Goal: Task Accomplishment & Management: Manage account settings

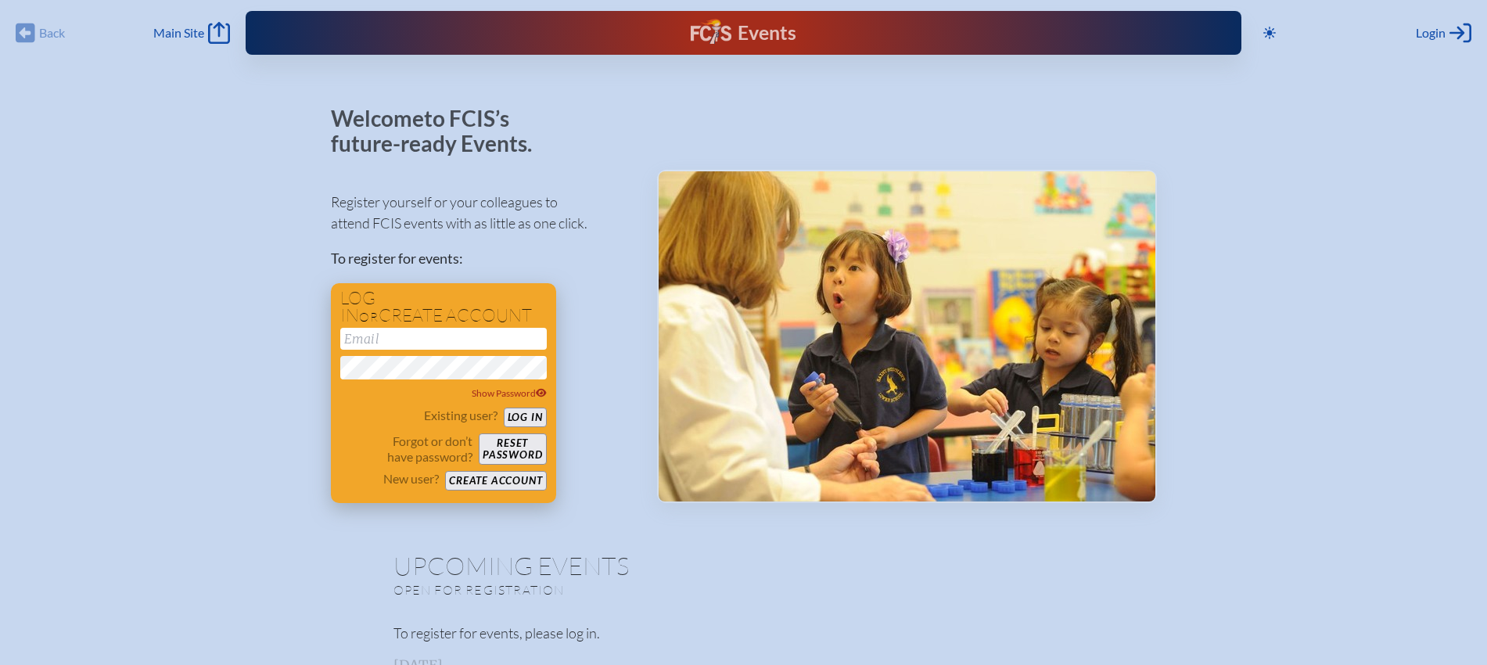
type input "[EMAIL_ADDRESS][DOMAIN_NAME]"
click at [514, 418] on button "Log in" at bounding box center [525, 417] width 43 height 20
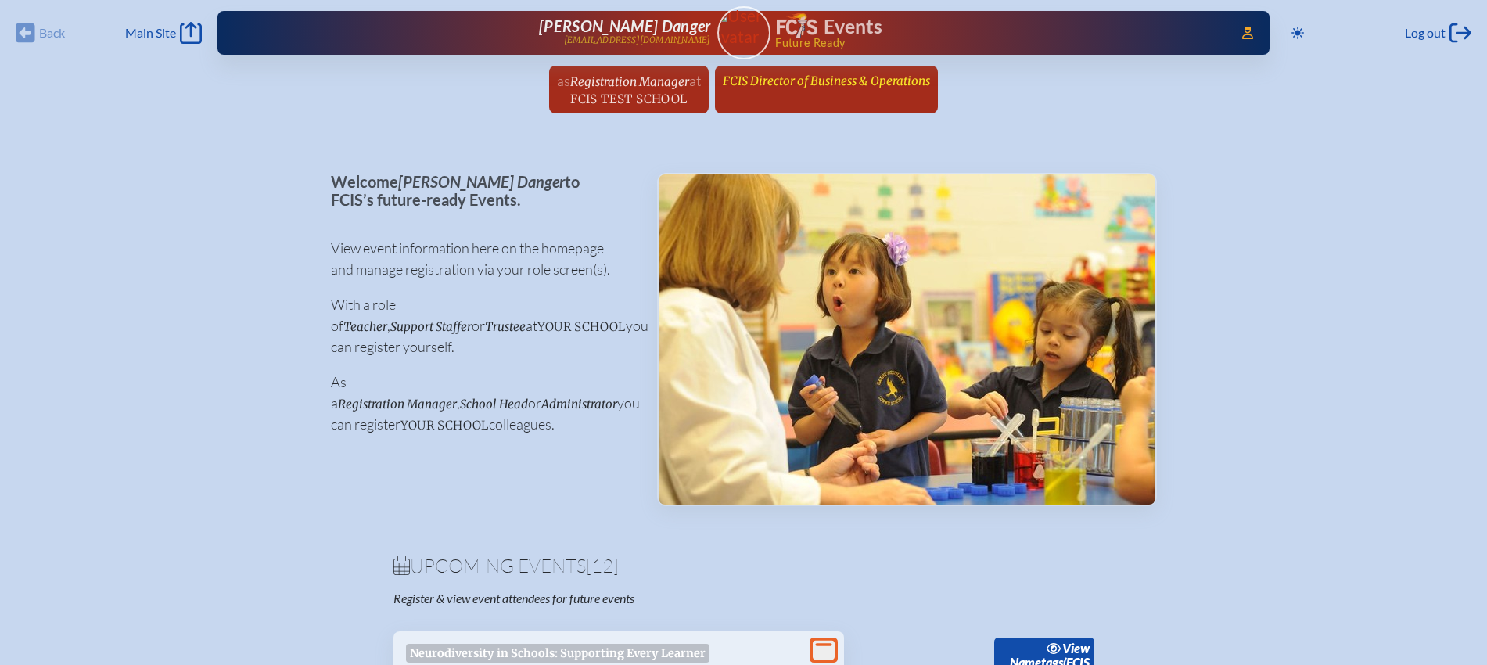
click at [858, 81] on span "FCIS Director of Business & Operations" at bounding box center [826, 81] width 207 height 15
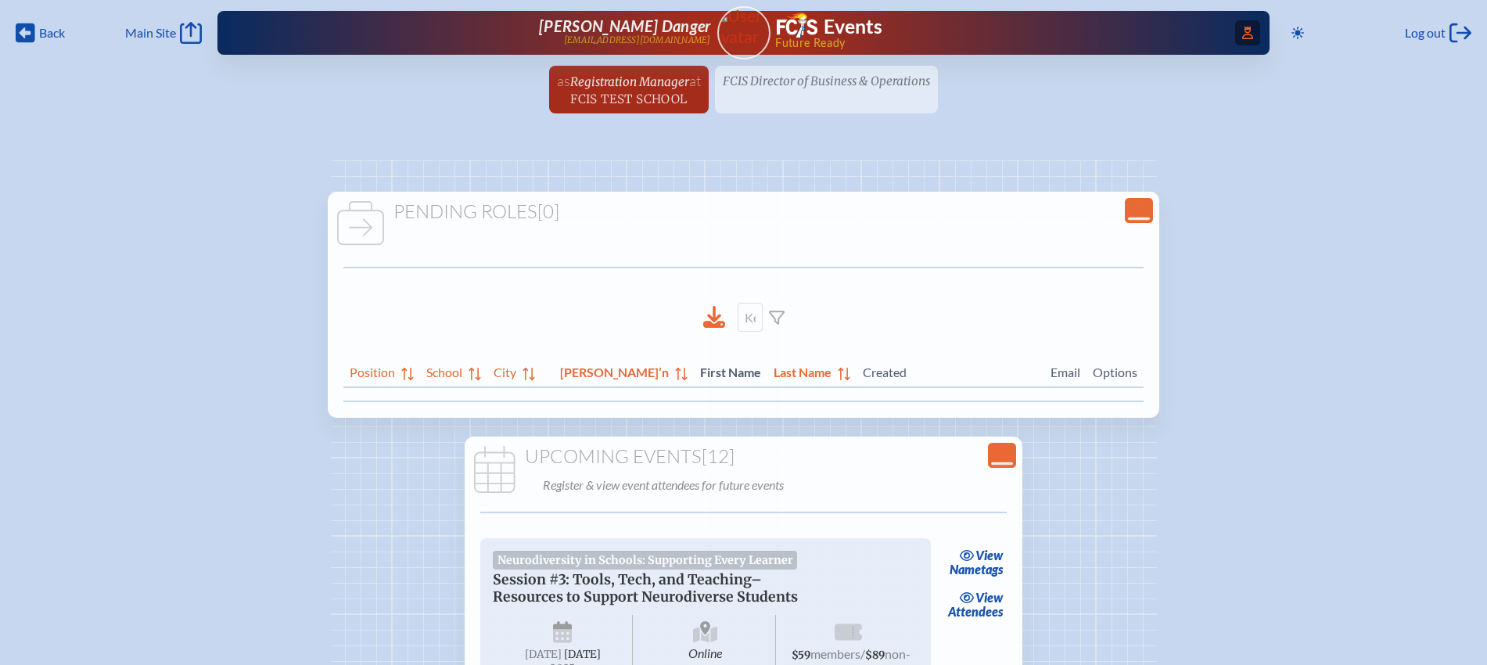
click at [1251, 29] on span "Access Users..." at bounding box center [1247, 32] width 25 height 25
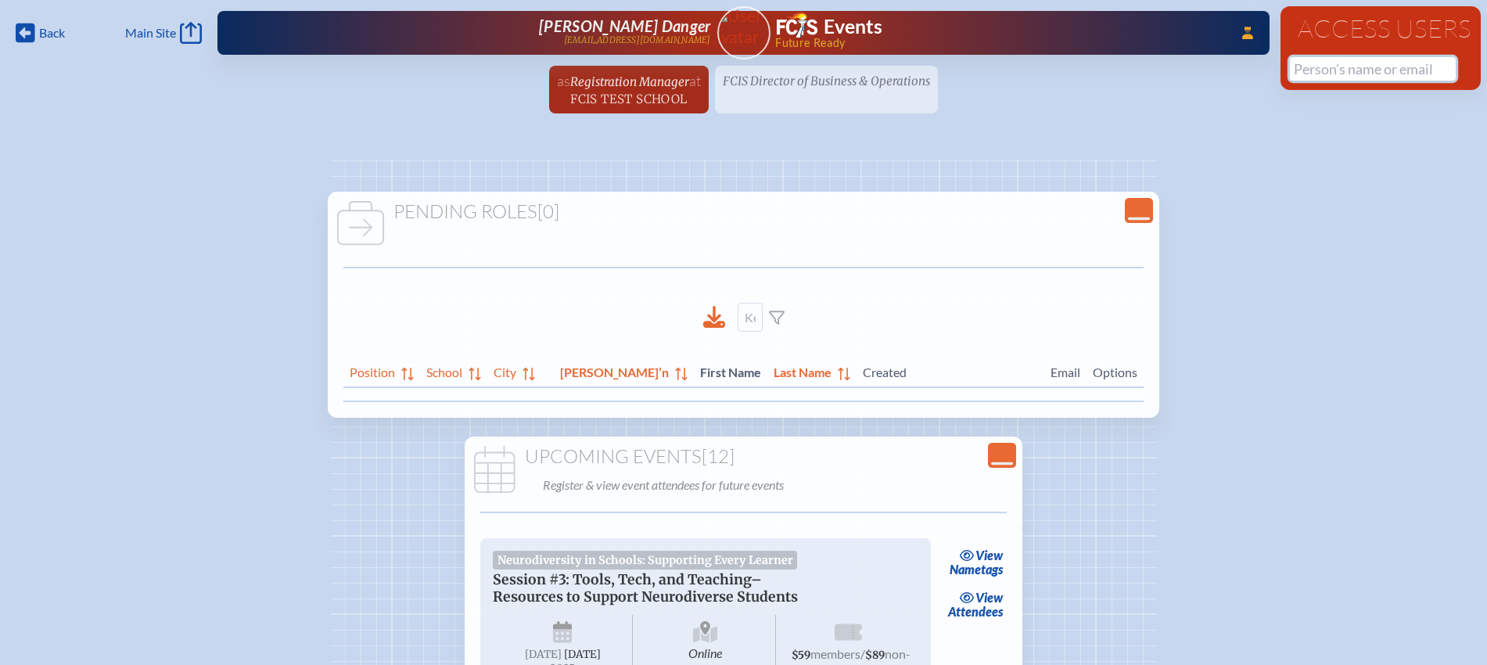
click at [1347, 63] on input "text" at bounding box center [1373, 68] width 166 height 23
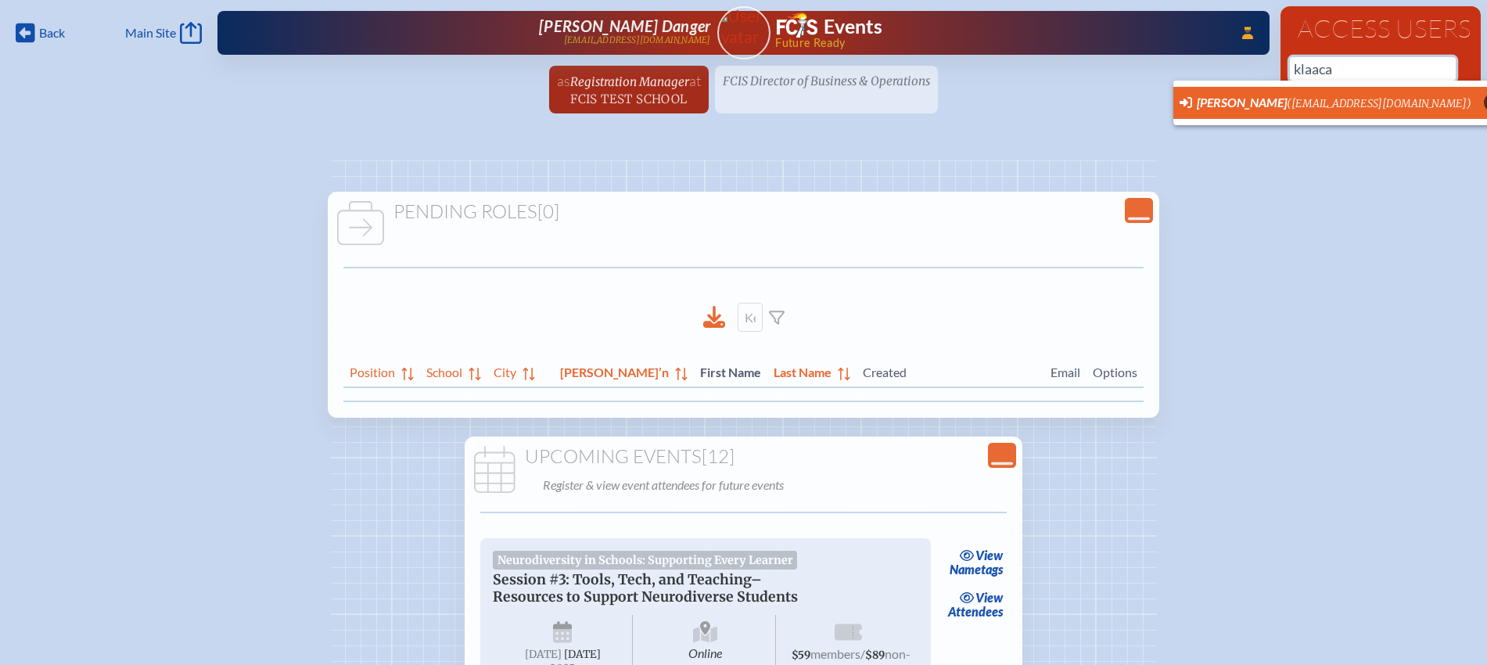
scroll to position [0, 15]
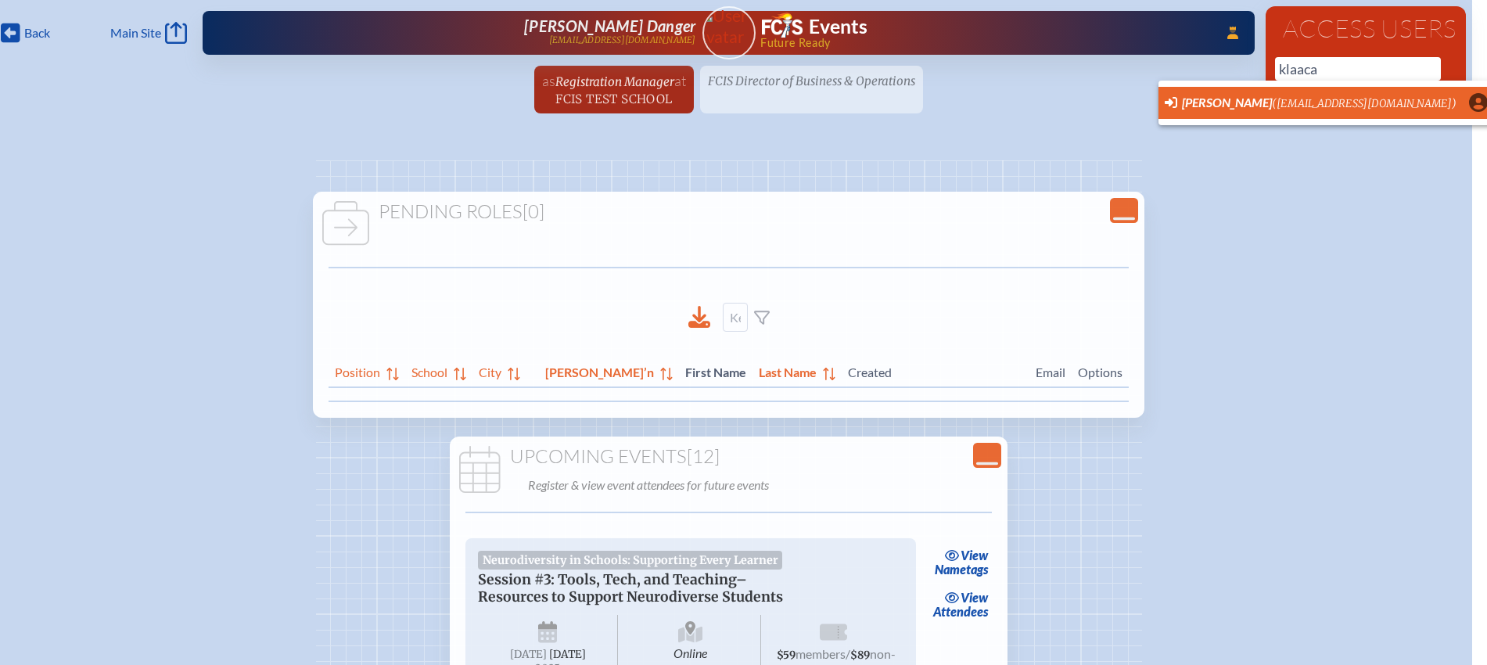
click at [1191, 117] on li "Lina Acosta Sandaal (las@klaacademy.org) User Profile" at bounding box center [1325, 103] width 335 height 32
type input "[EMAIL_ADDRESS][DOMAIN_NAME]"
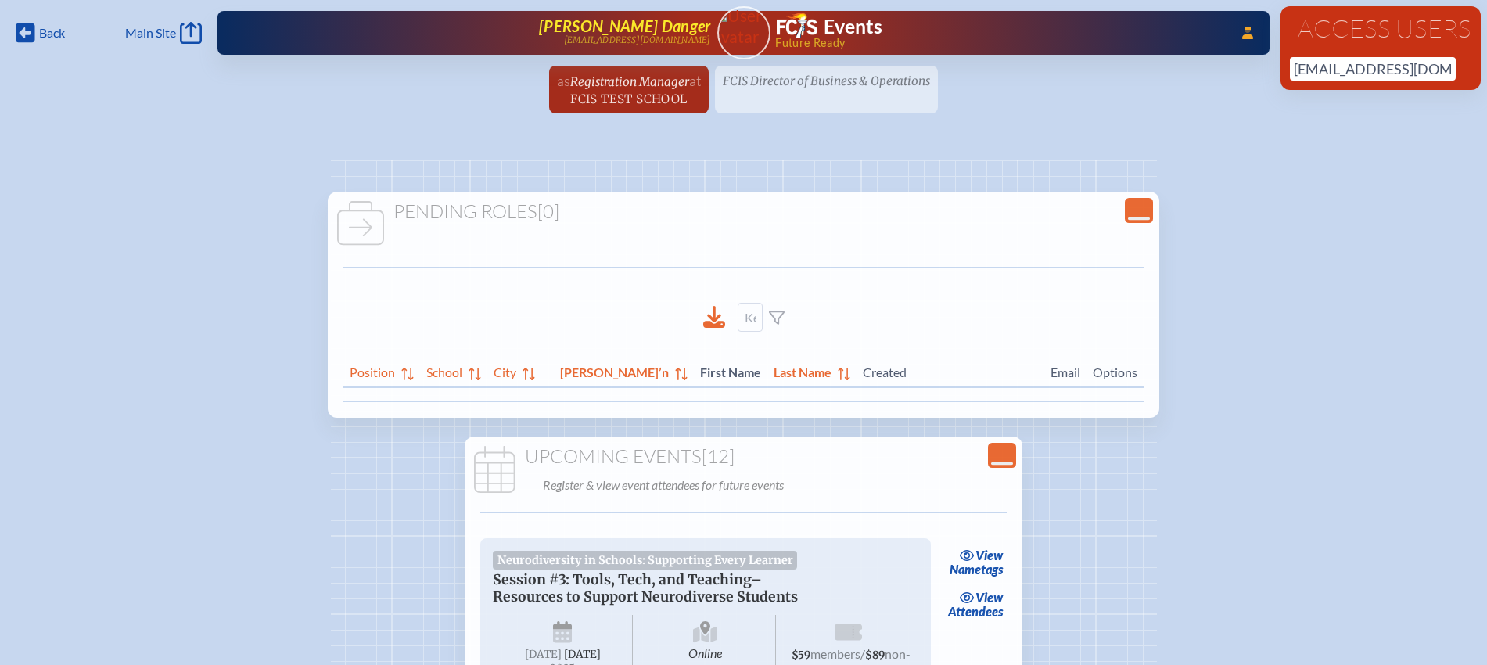
click at [646, 20] on span "[PERSON_NAME] Danger" at bounding box center [624, 25] width 171 height 19
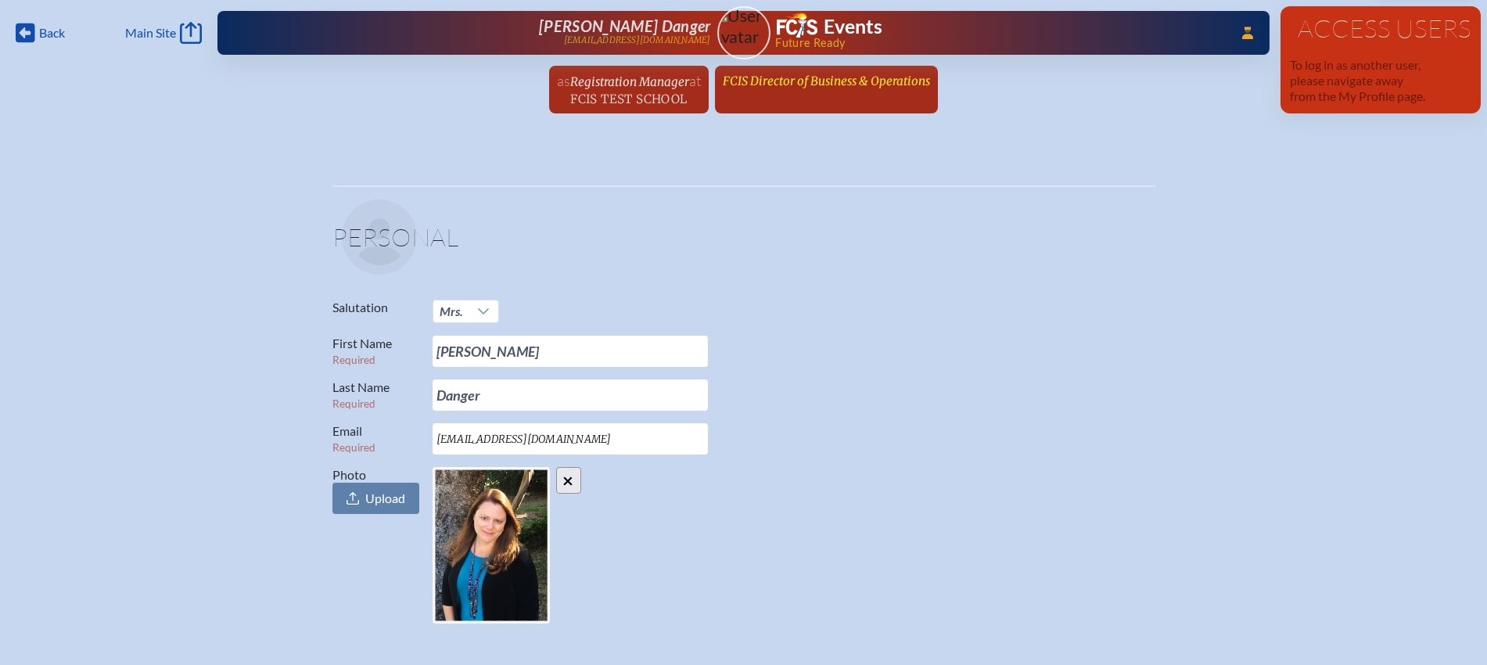
click at [859, 74] on span "FCIS Director of Business & Operations" at bounding box center [826, 81] width 207 height 15
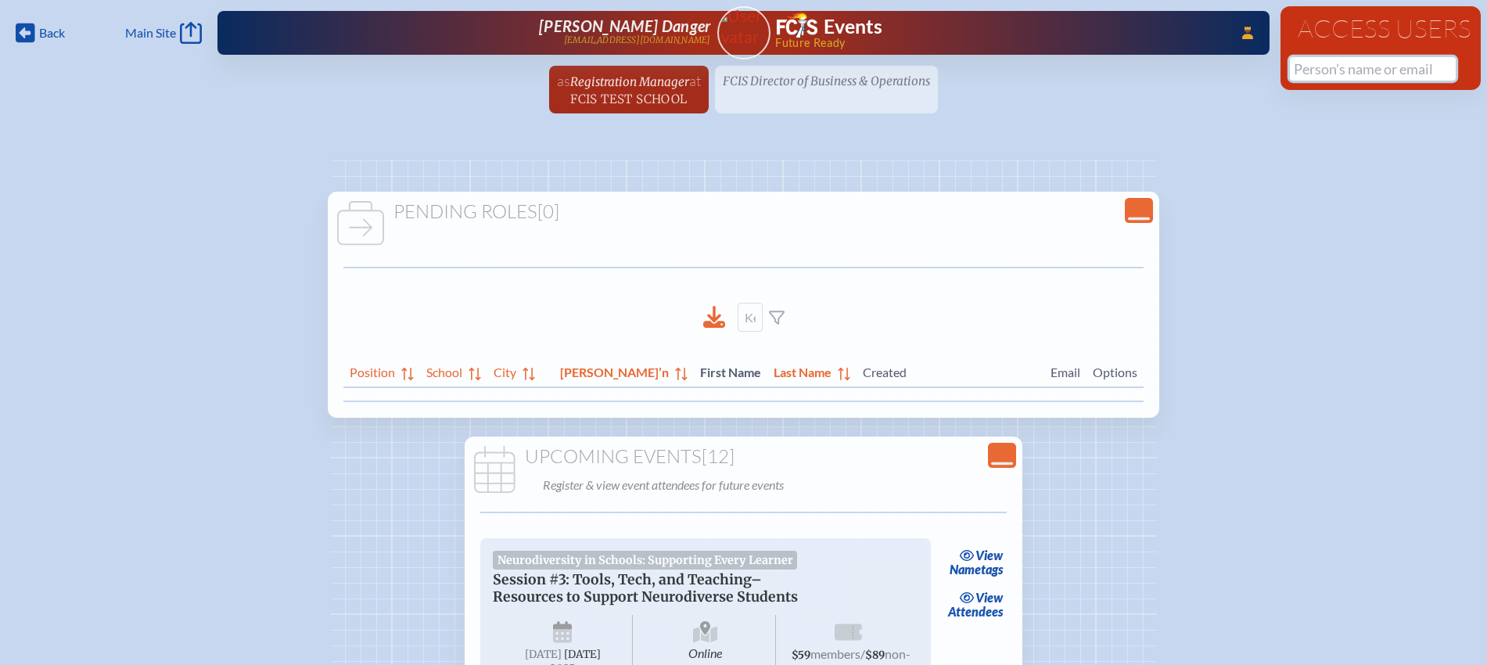
click at [1345, 77] on input "text" at bounding box center [1373, 68] width 166 height 23
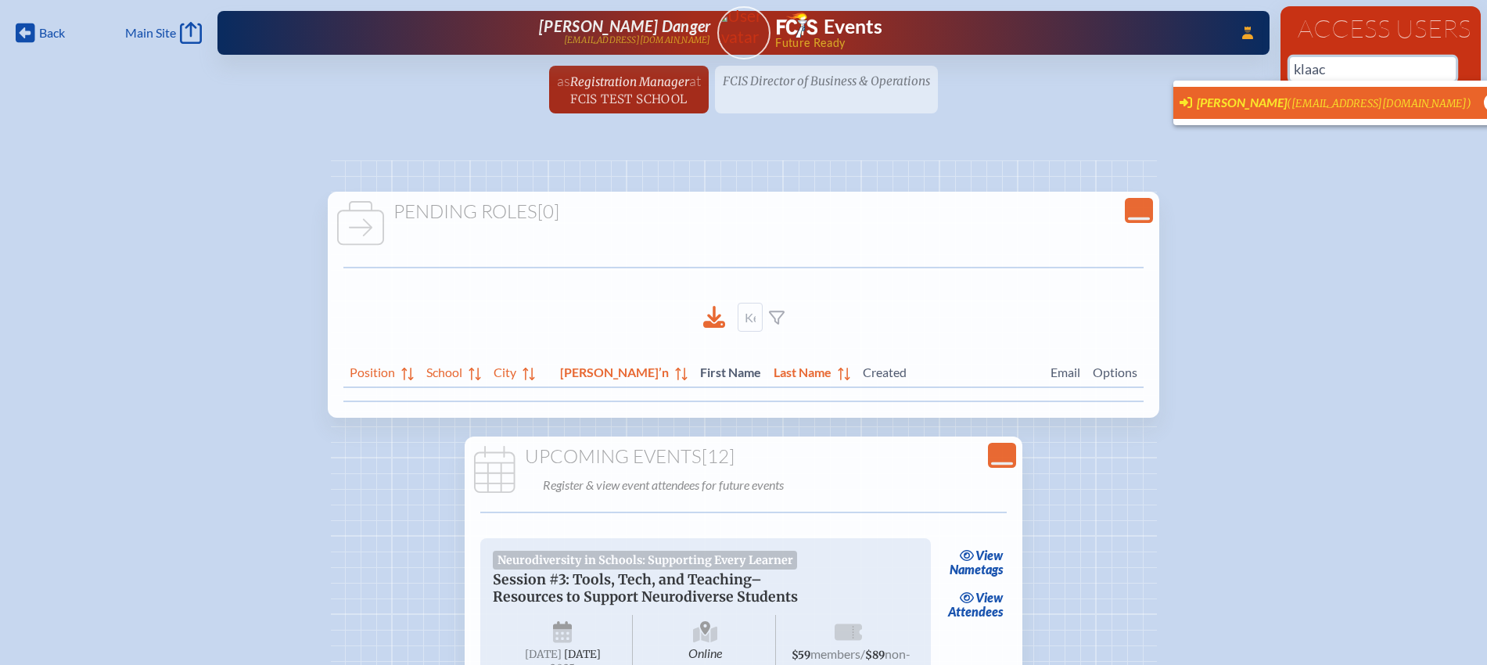
scroll to position [0, 15]
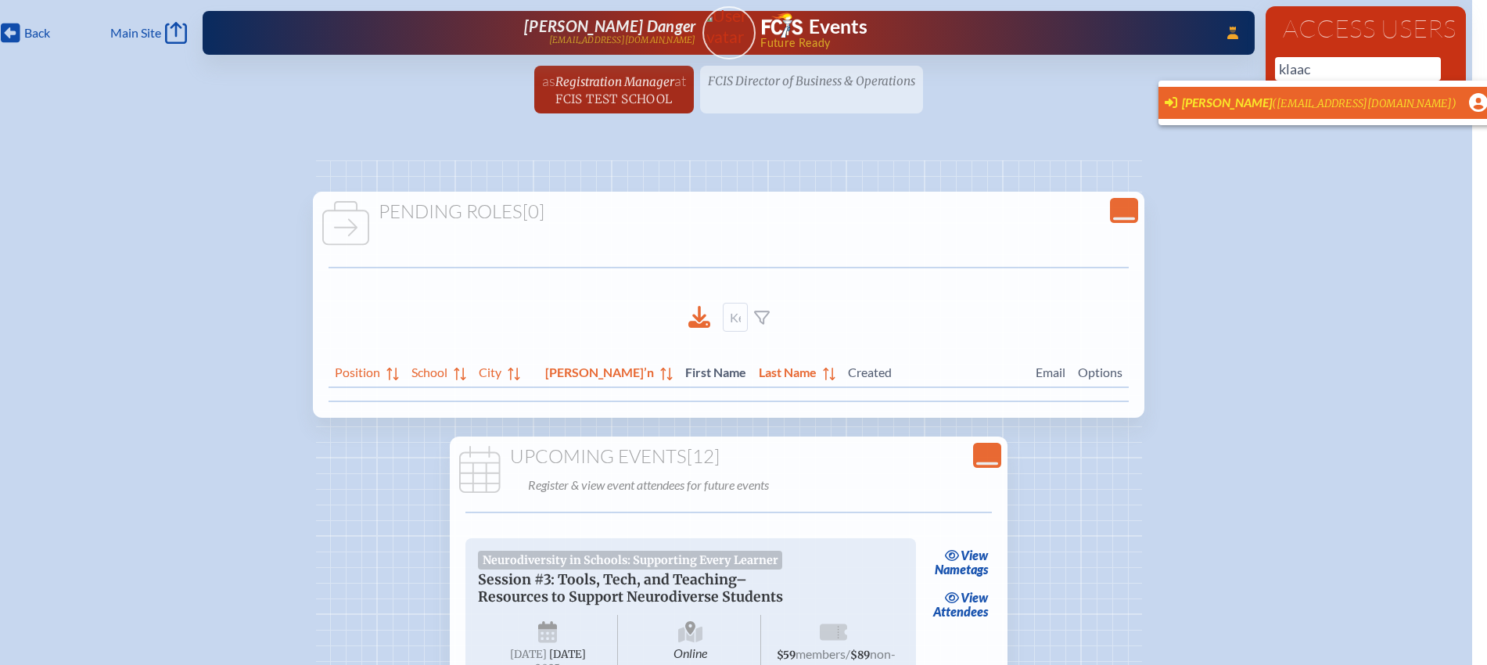
click at [1225, 109] on span "Lina Acosta Sandaal (las@klaacademy.org)" at bounding box center [1310, 103] width 292 height 17
type input "las@klaacademy.org"
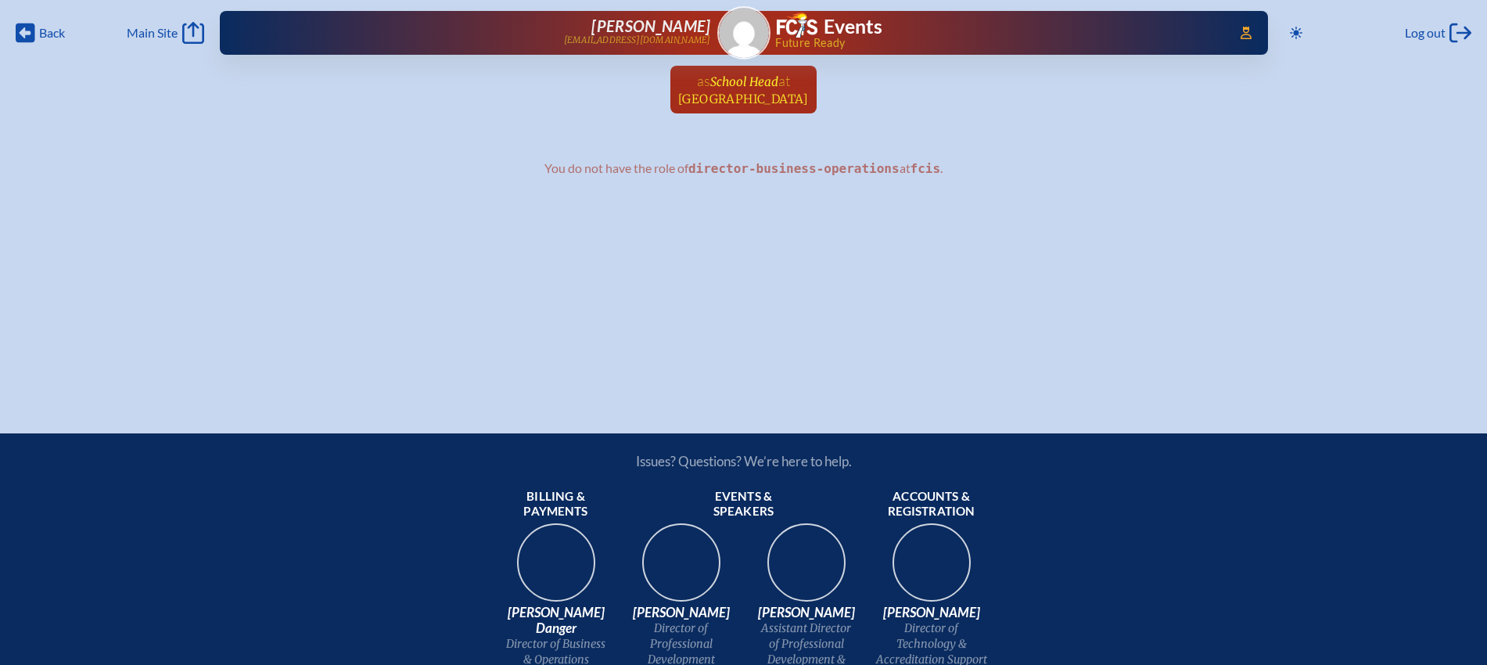
click at [756, 96] on span "KLA Academy" at bounding box center [743, 98] width 131 height 15
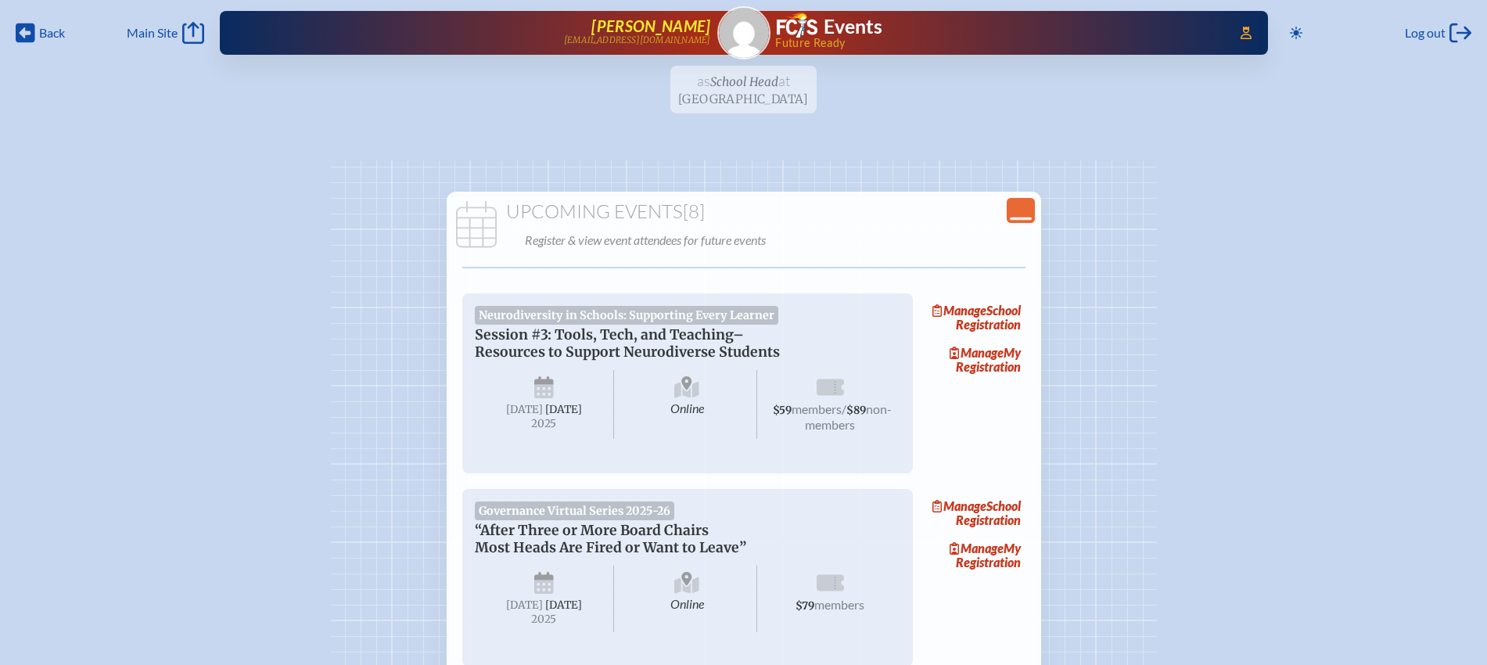
click at [608, 23] on span "[PERSON_NAME]" at bounding box center [650, 25] width 119 height 19
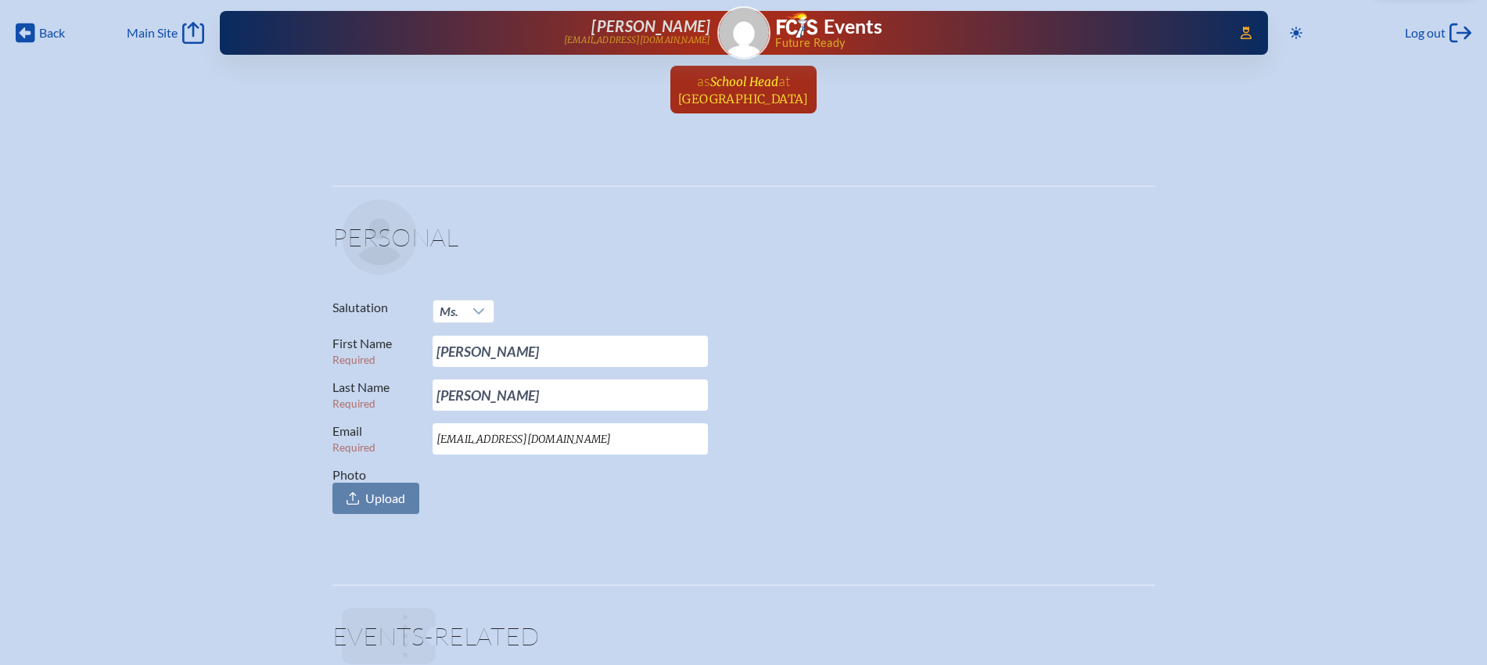
click at [724, 86] on span "School Head" at bounding box center [744, 81] width 68 height 15
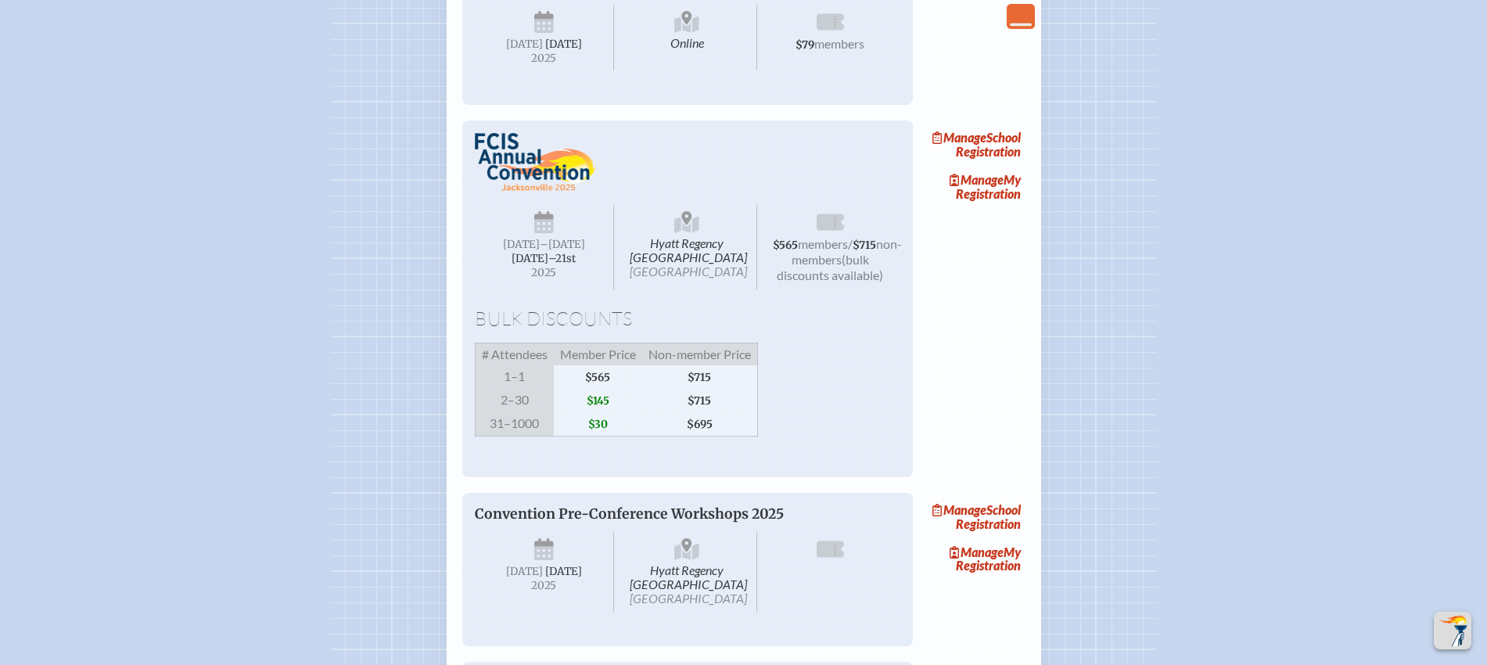
scroll to position [978, 0]
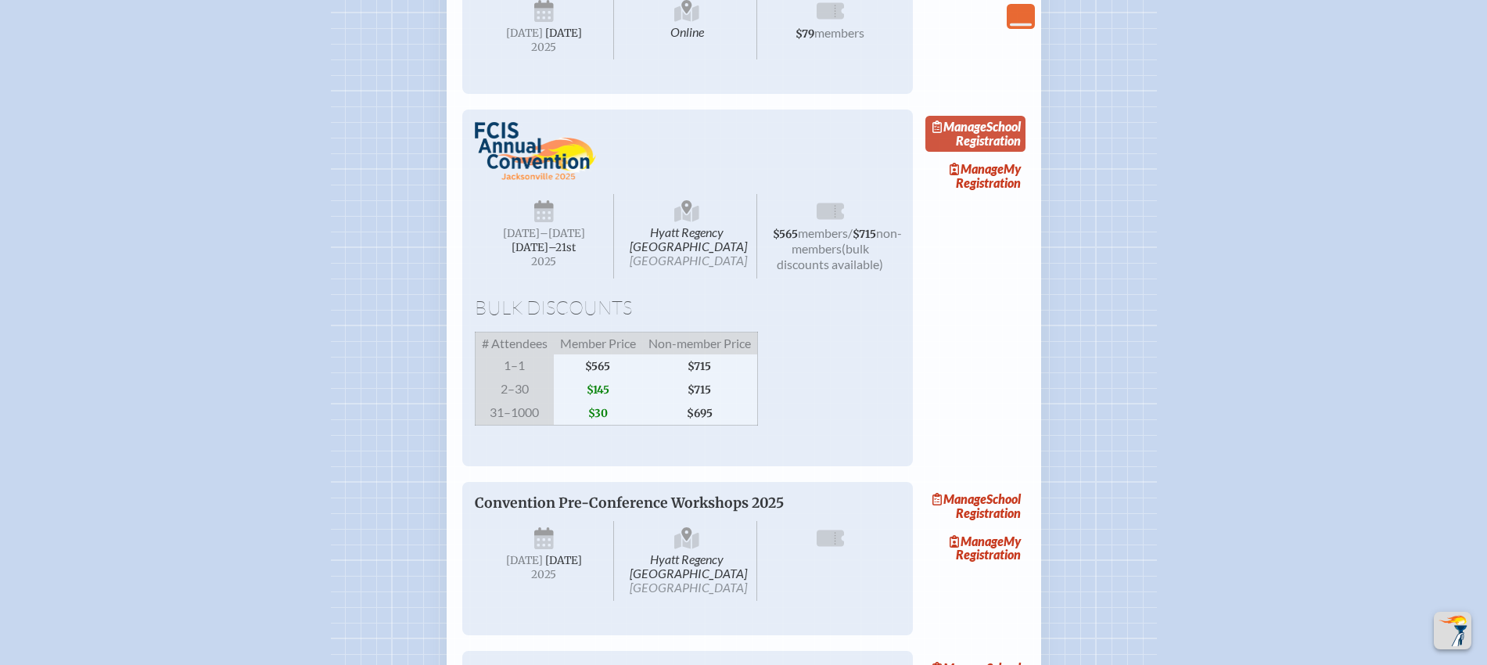
click at [1010, 152] on link "Manage School Registration" at bounding box center [975, 134] width 100 height 36
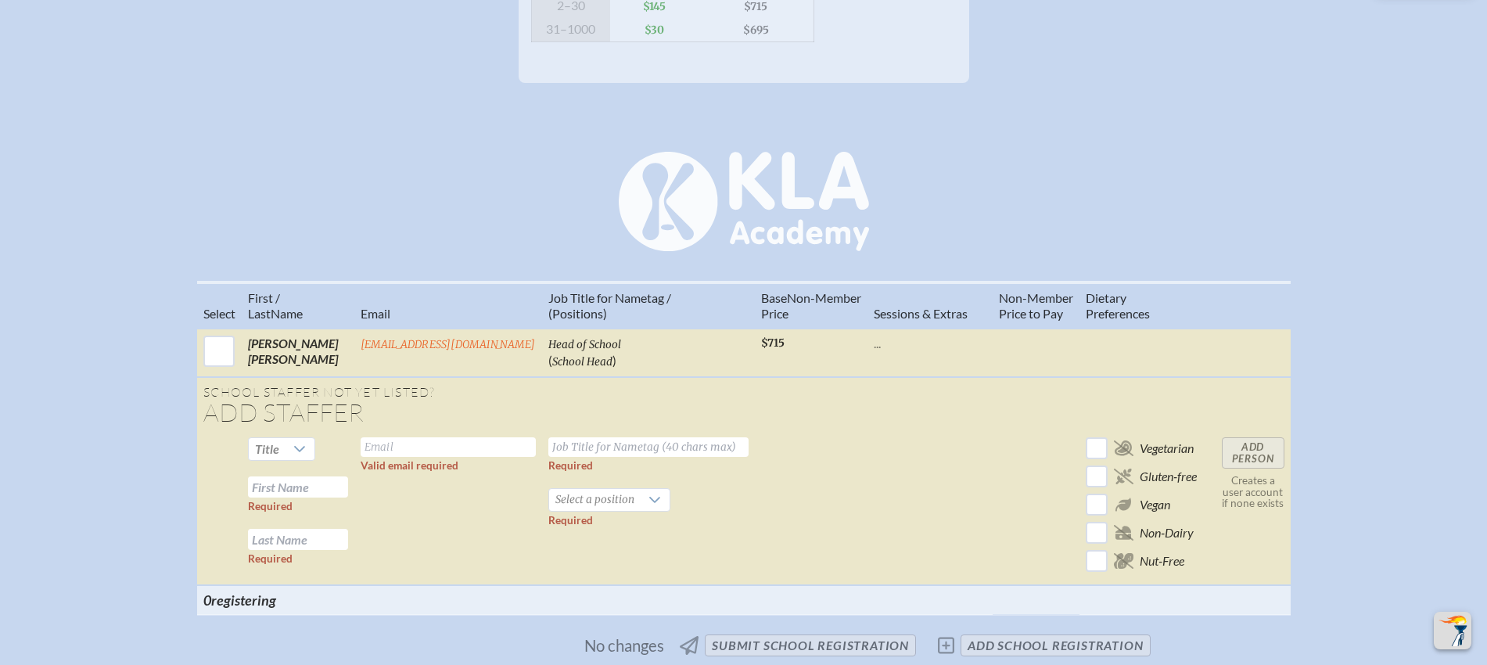
scroll to position [587, 0]
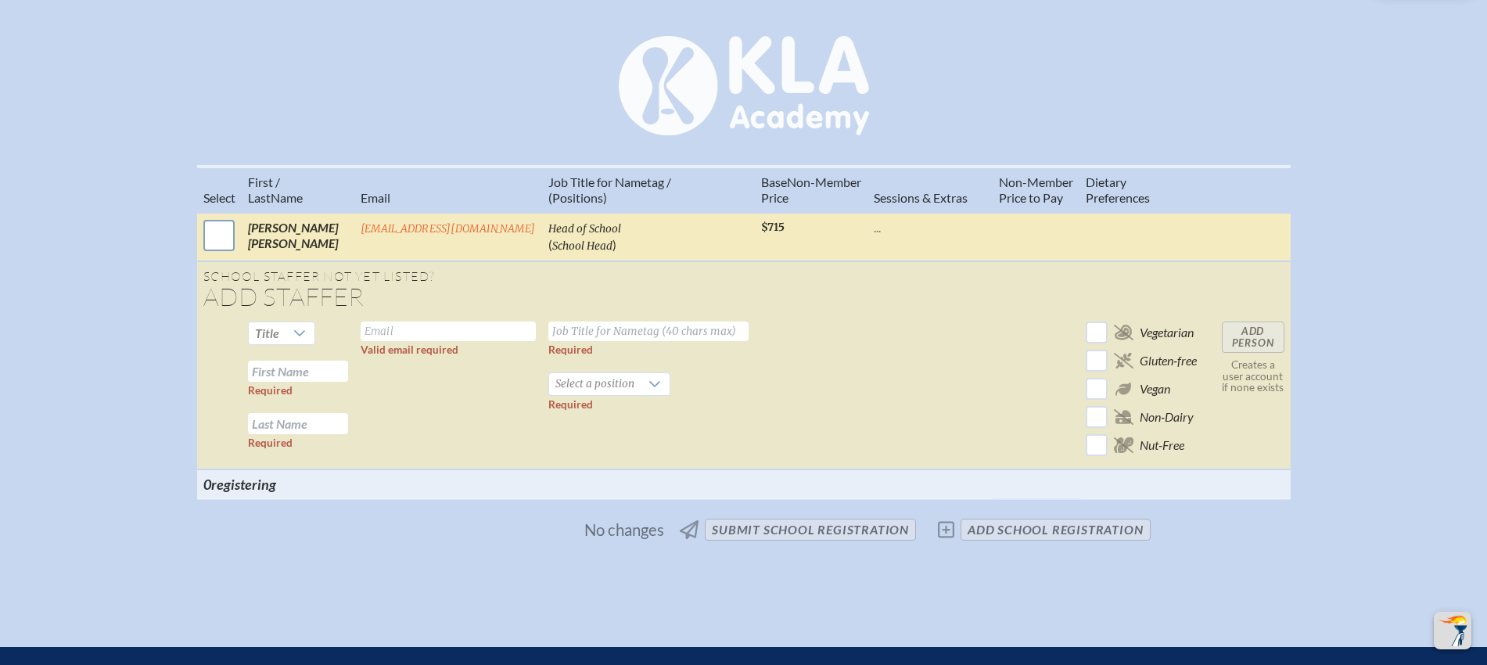
click at [213, 241] on input "checkbox" at bounding box center [218, 235] width 39 height 39
checkbox input "true"
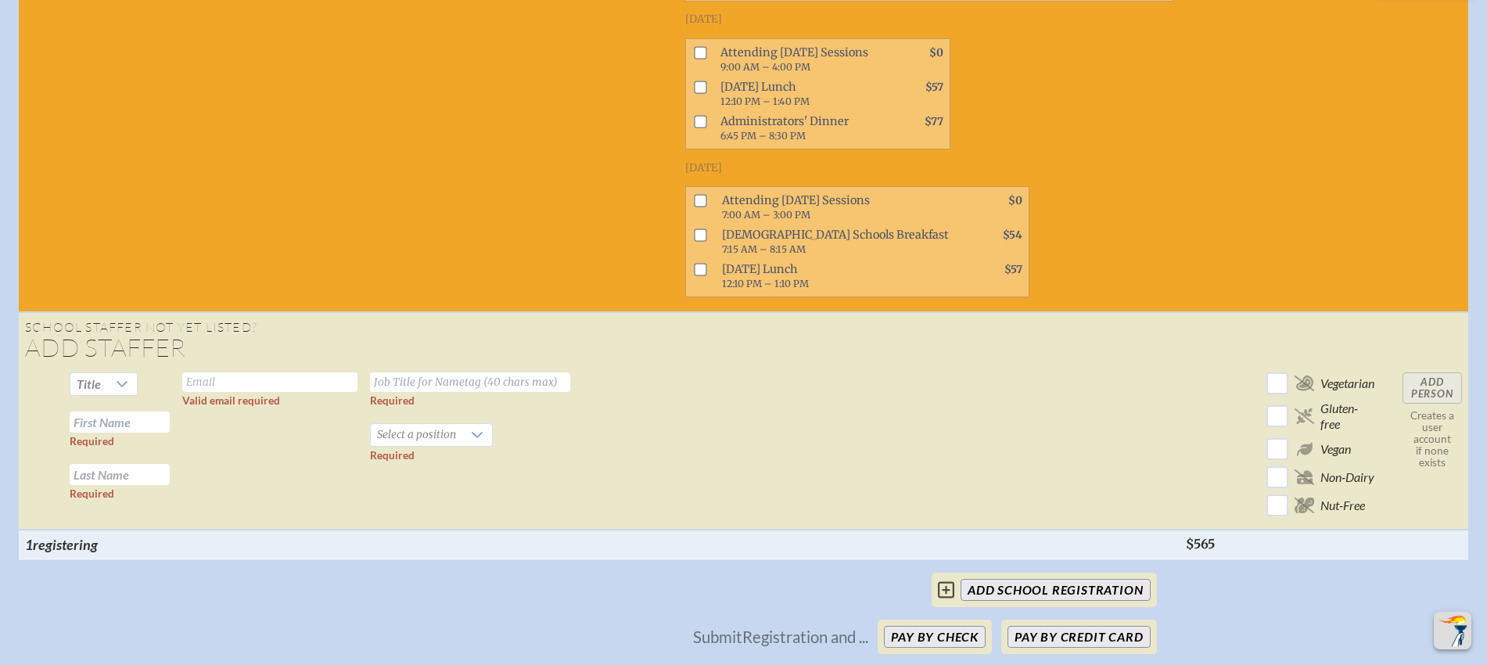
scroll to position [684, 0]
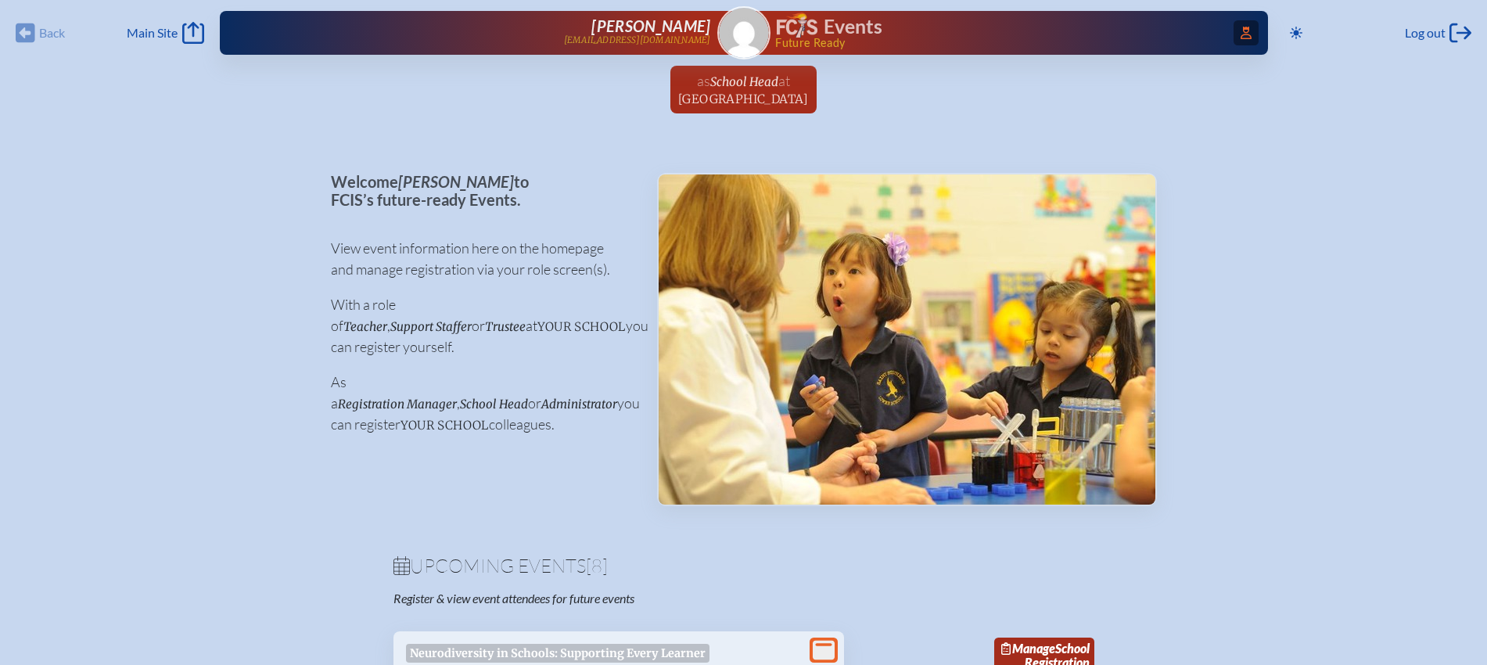
click at [1247, 34] on icon at bounding box center [1245, 33] width 11 height 13
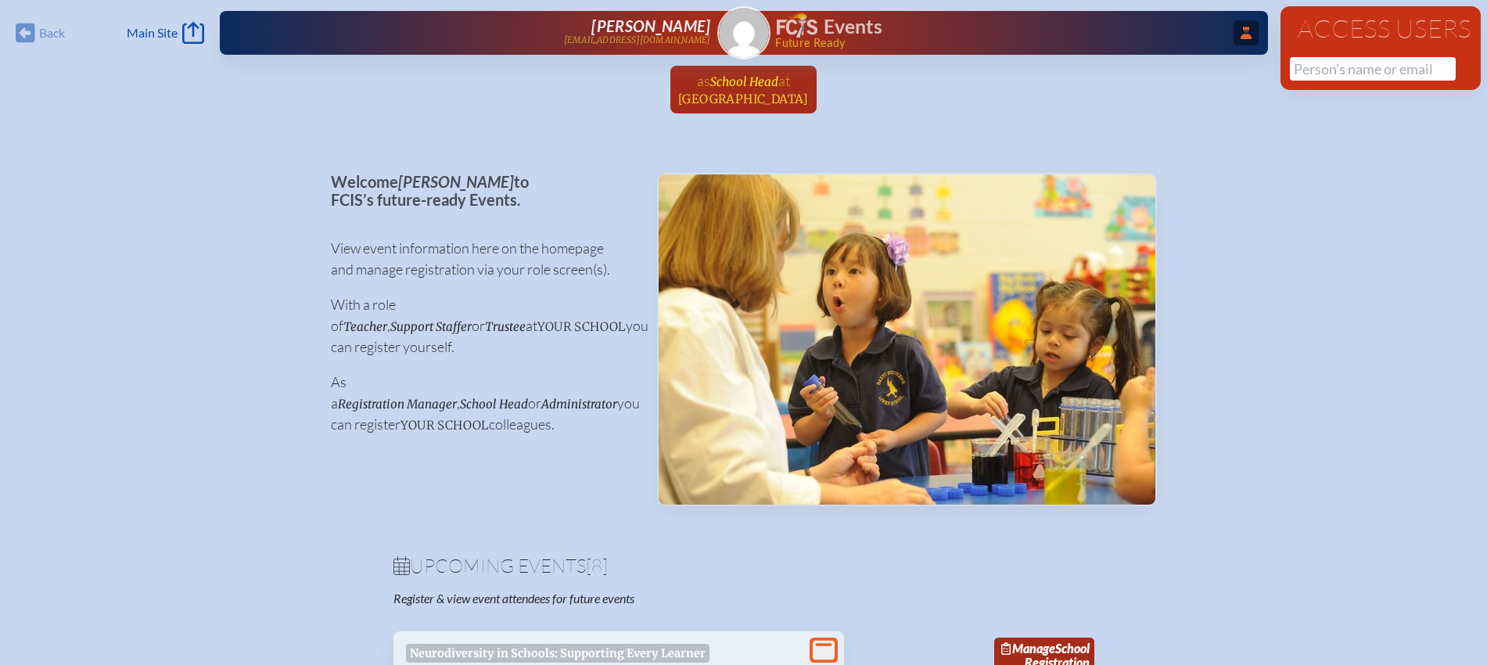
click at [748, 91] on span "[GEOGRAPHIC_DATA]" at bounding box center [743, 98] width 131 height 15
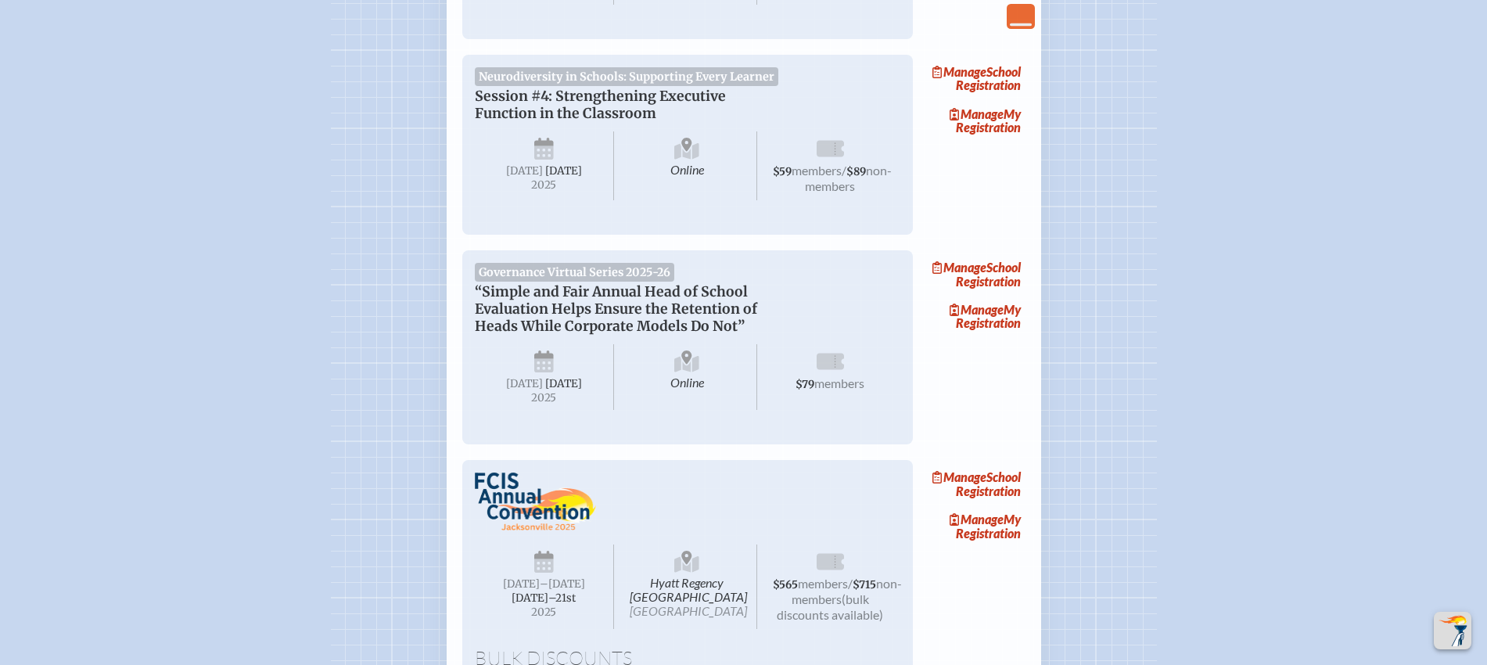
scroll to position [880, 0]
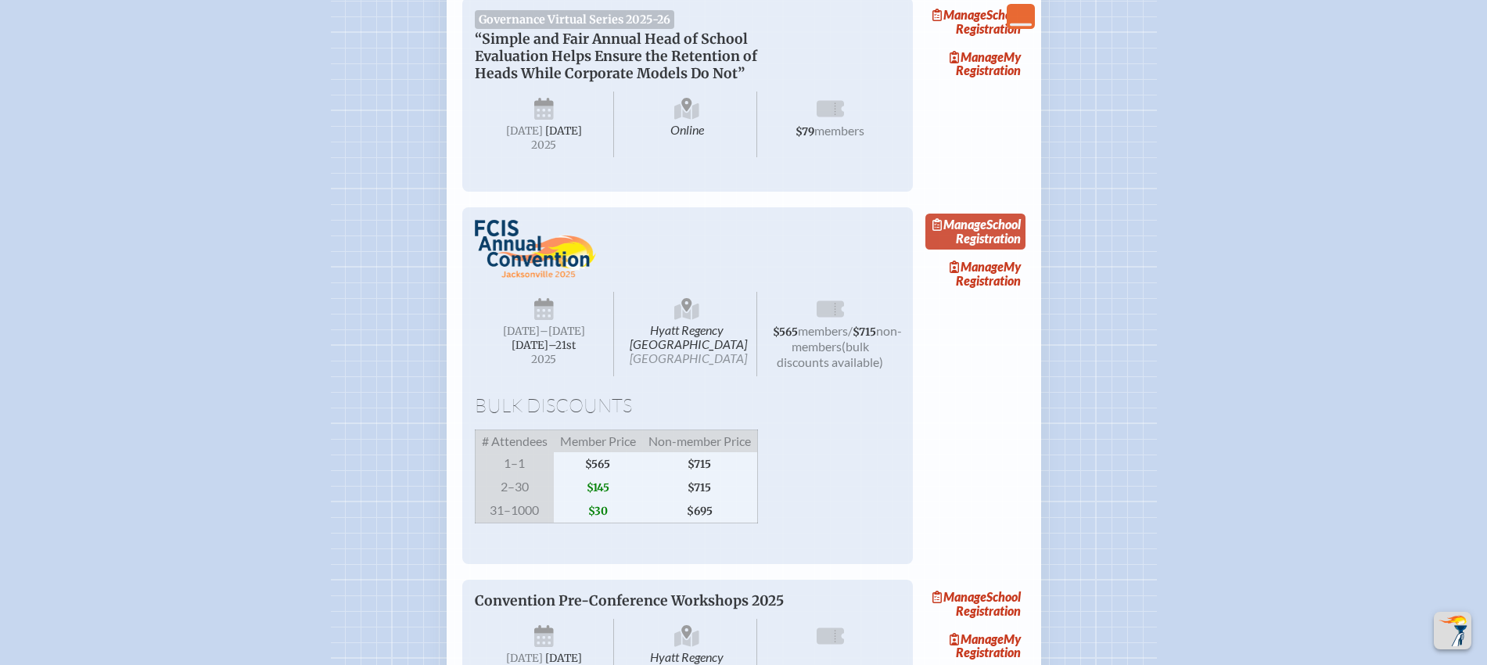
click at [1023, 249] on link "Manage School Registration" at bounding box center [975, 231] width 100 height 36
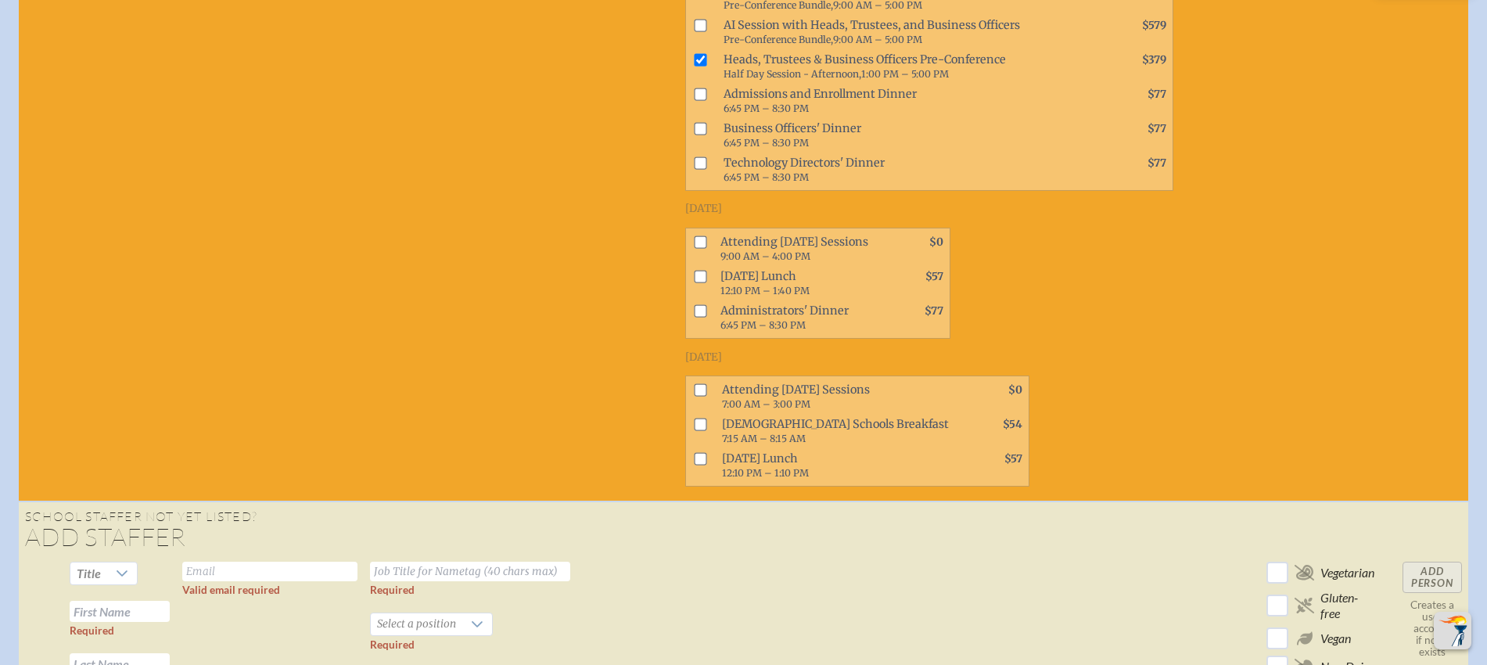
scroll to position [1173, 0]
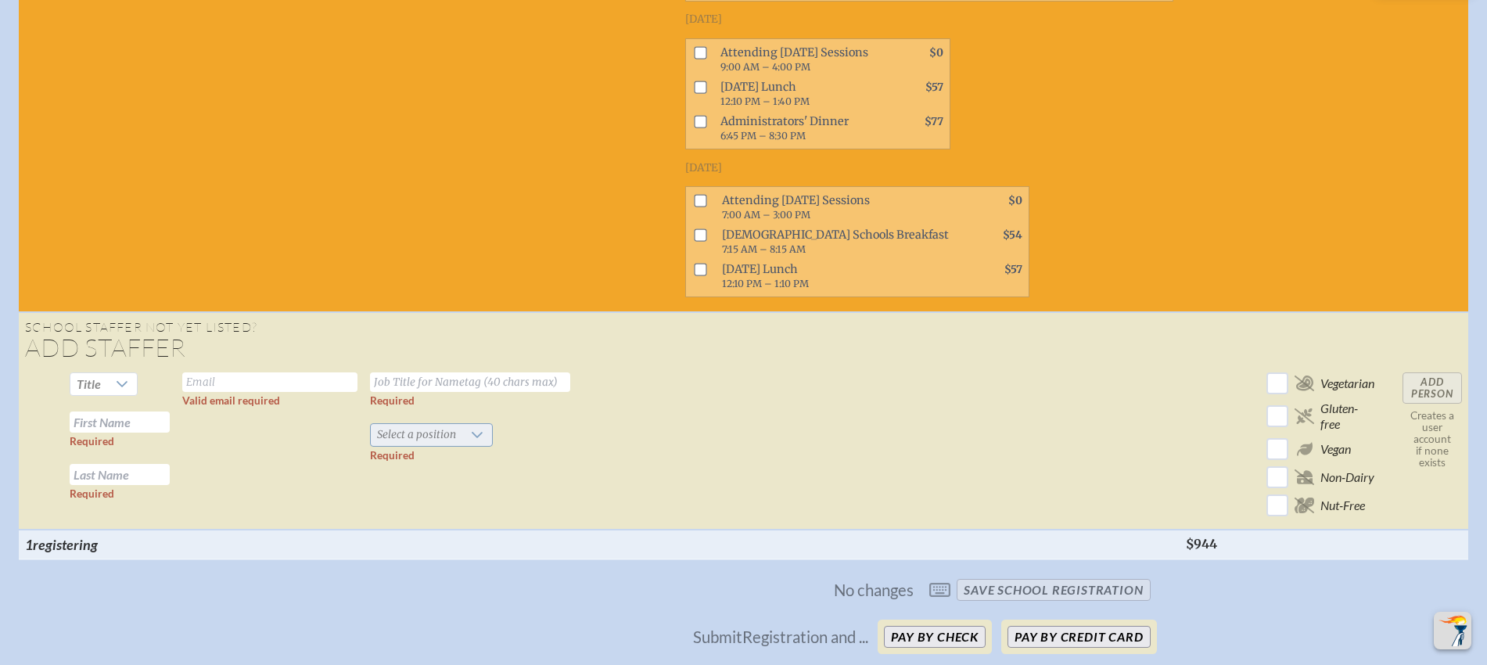
click at [430, 445] on span "Select a position" at bounding box center [416, 435] width 91 height 22
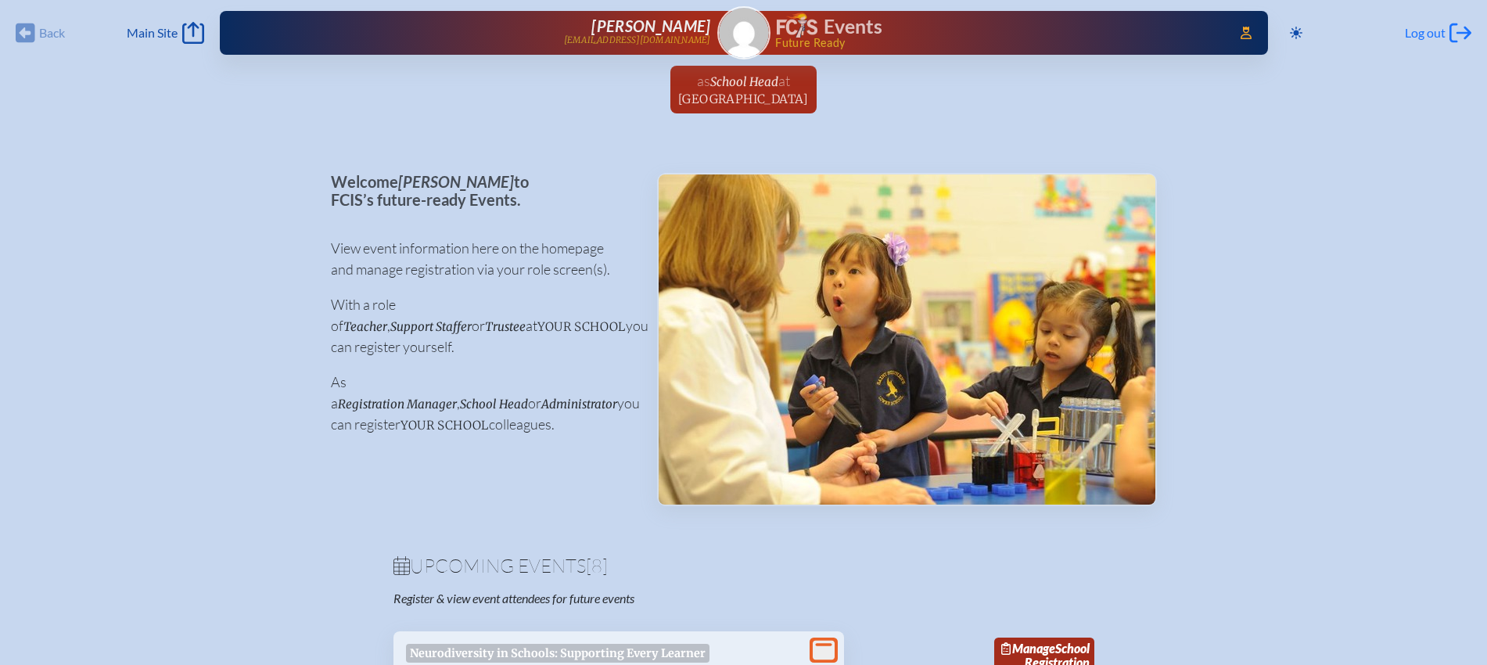
click at [1419, 27] on span "Log out" at bounding box center [1425, 33] width 41 height 16
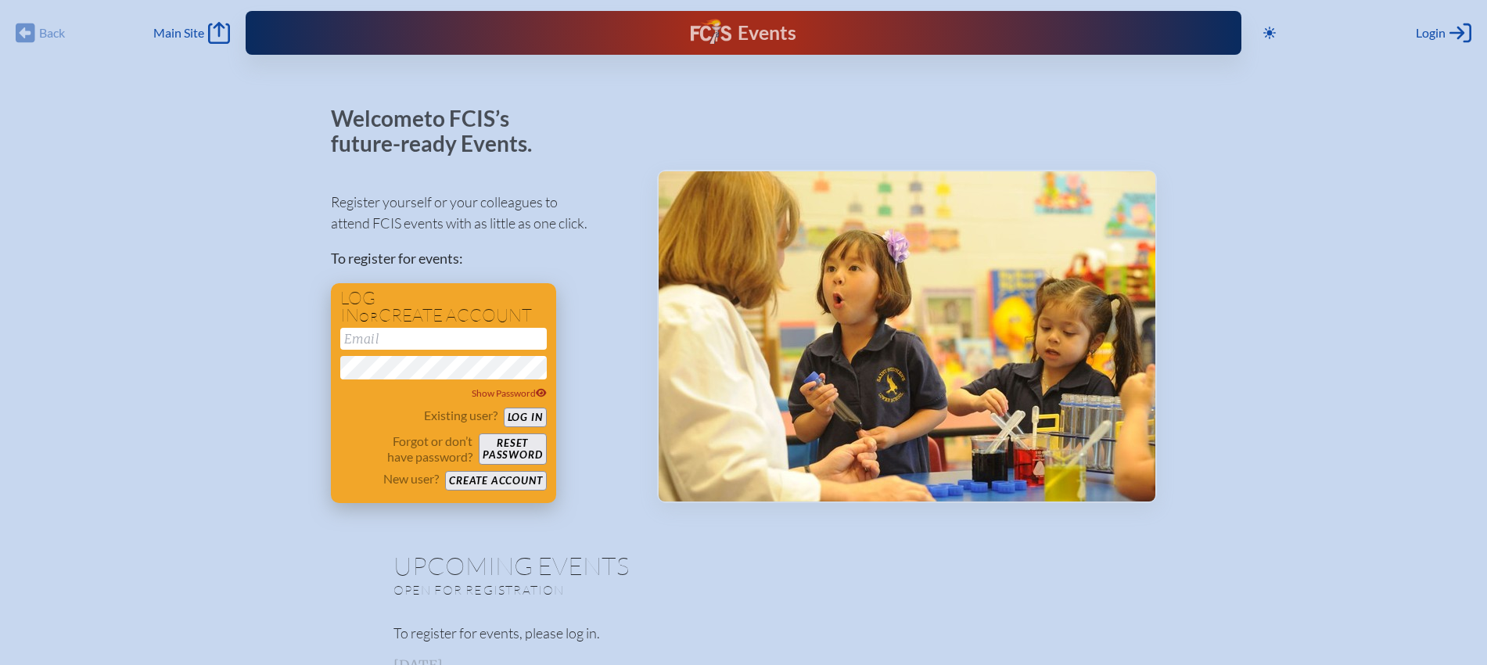
type input "[EMAIL_ADDRESS][DOMAIN_NAME]"
click at [523, 419] on button "Log in" at bounding box center [525, 417] width 43 height 20
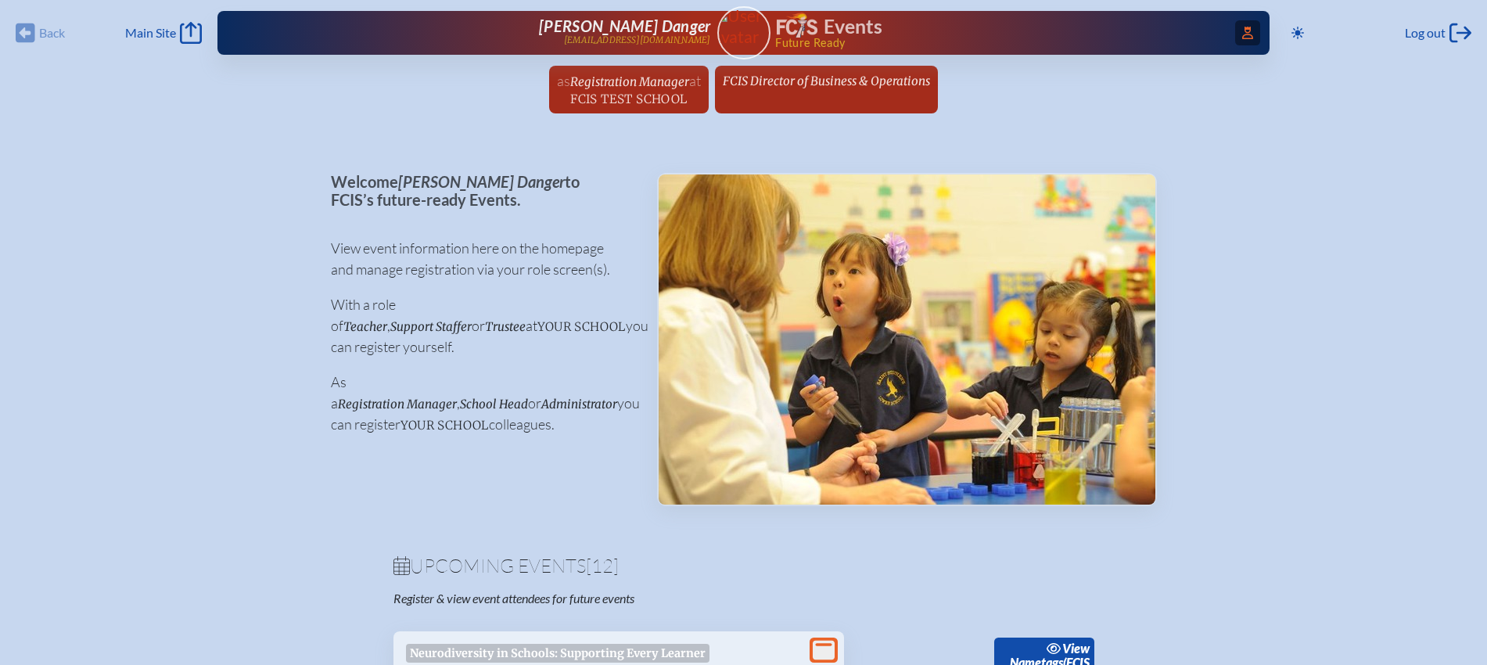
click at [1242, 32] on icon "Access Users..." at bounding box center [1247, 33] width 11 height 13
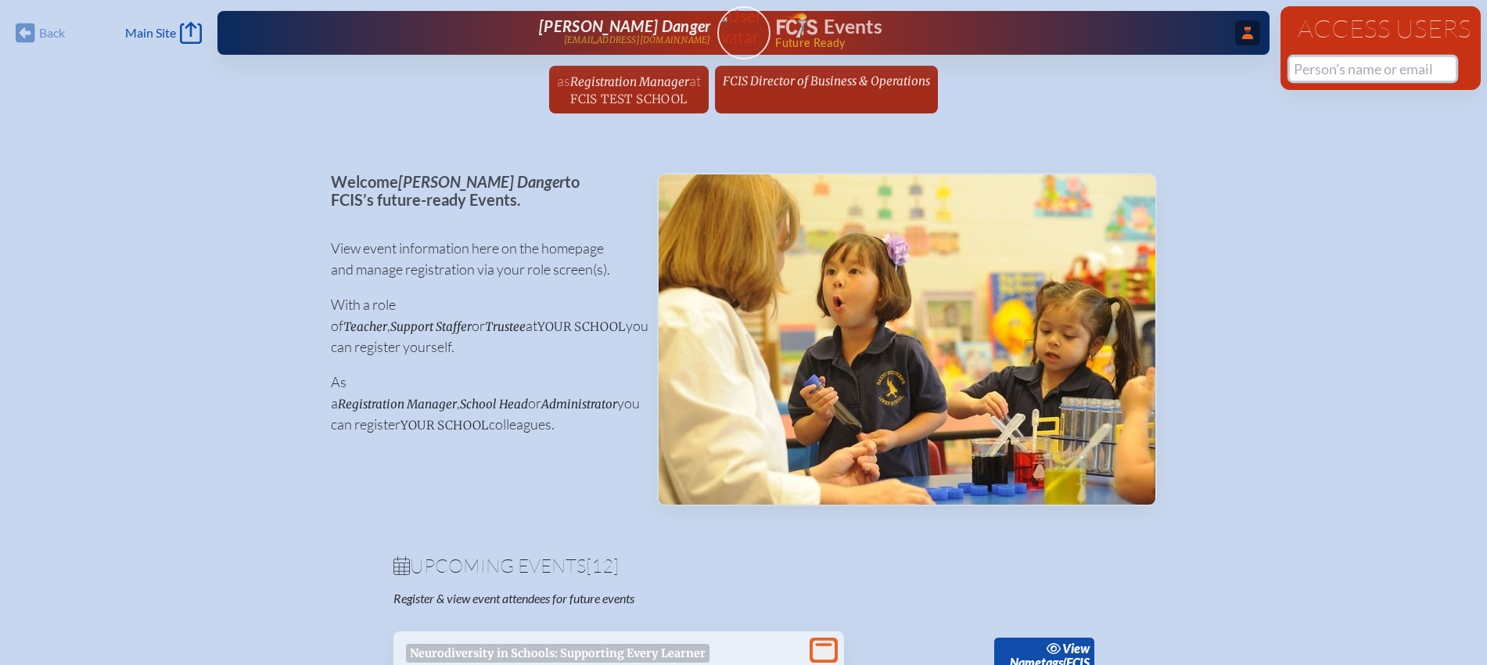
click at [1318, 70] on input "text" at bounding box center [1373, 68] width 166 height 23
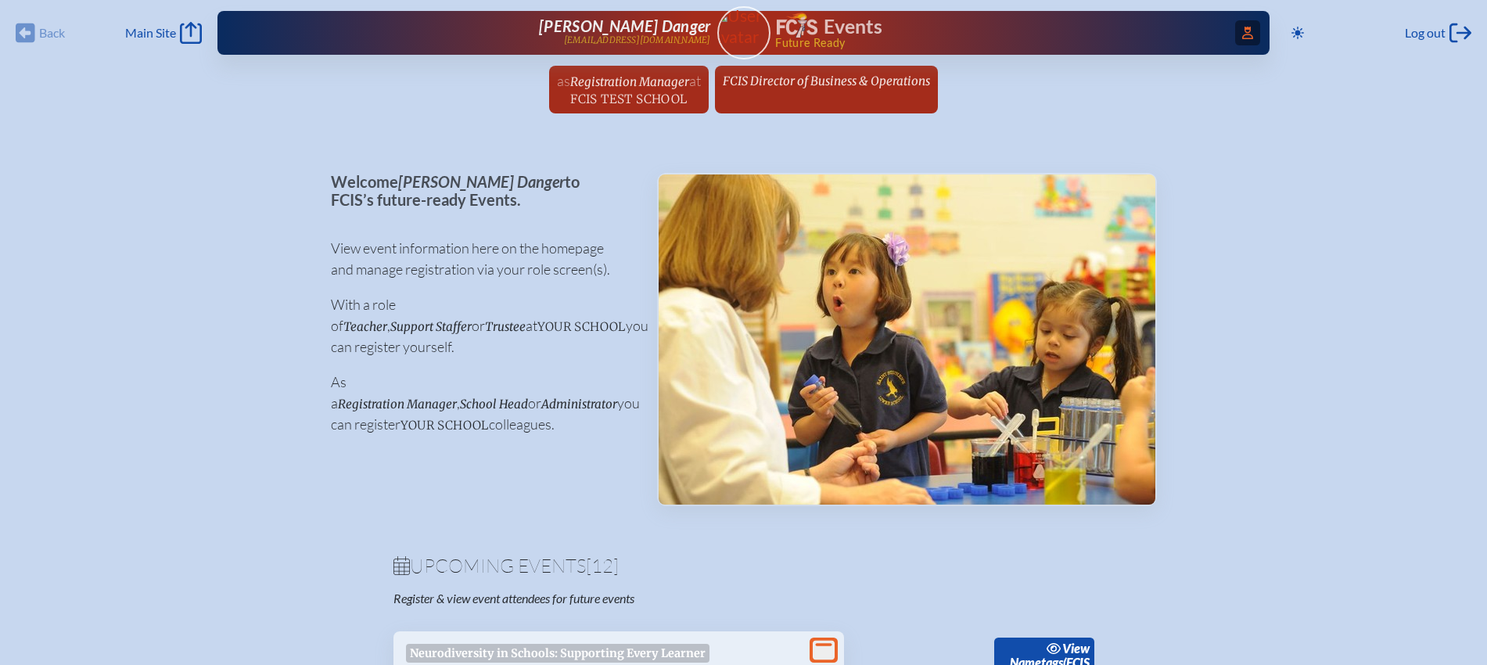
click at [1243, 29] on icon at bounding box center [1247, 33] width 11 height 13
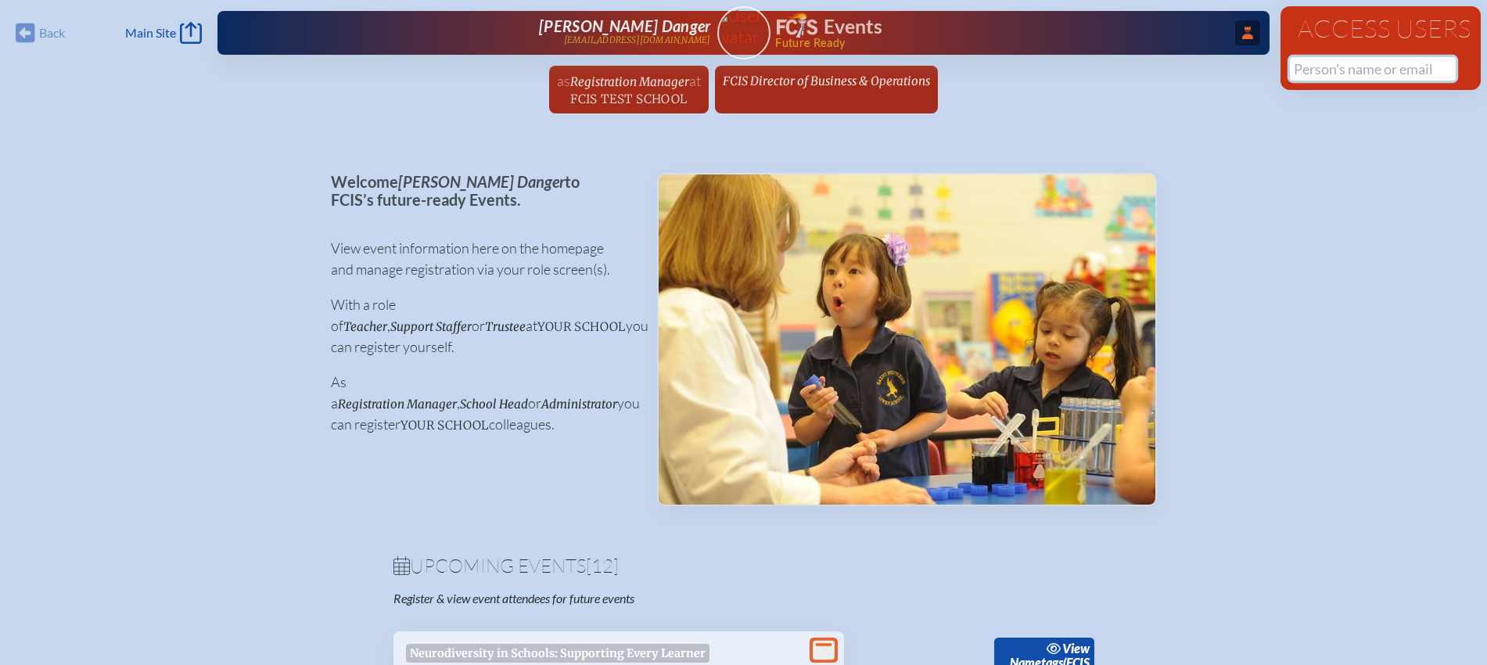
click at [1315, 74] on input "text" at bounding box center [1373, 68] width 166 height 23
click at [1325, 67] on input "text" at bounding box center [1373, 68] width 166 height 23
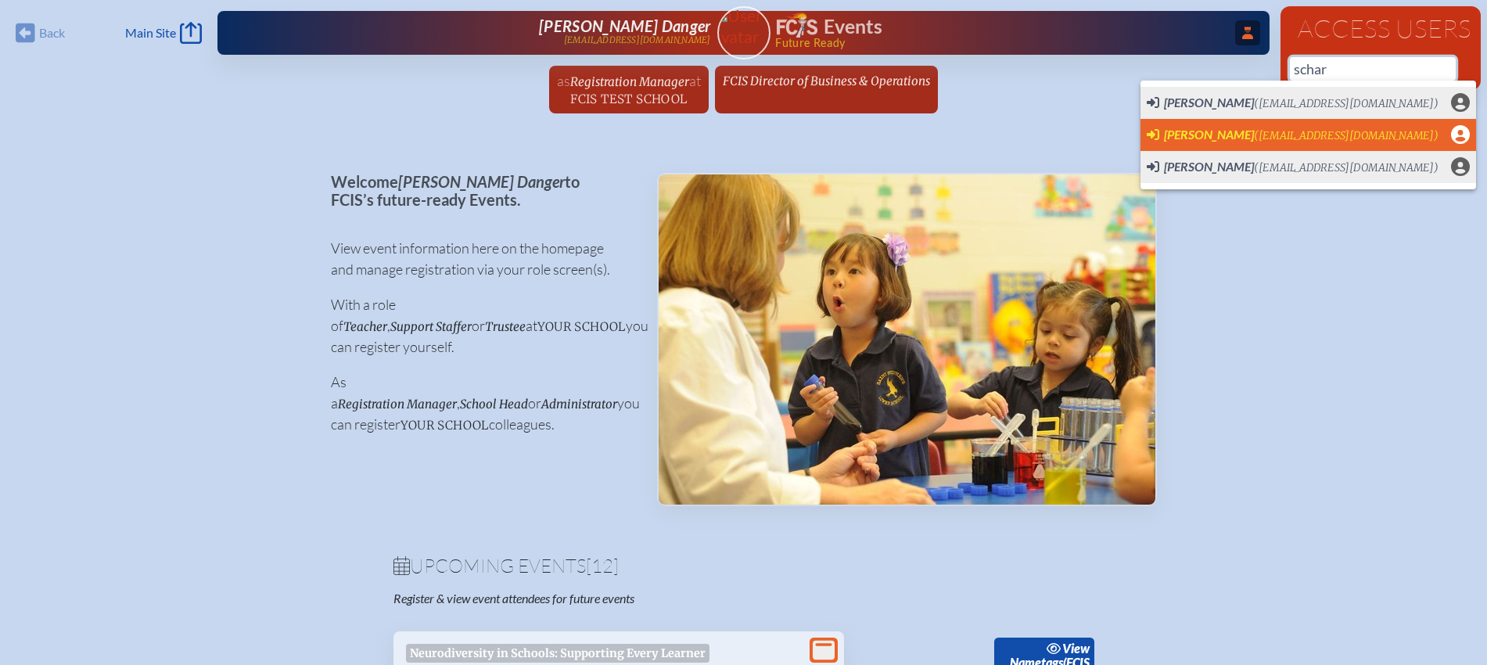
scroll to position [0, 15]
click at [1204, 136] on span "[PERSON_NAME]" at bounding box center [1209, 134] width 90 height 15
type input "schargualaf@mspcs.net"
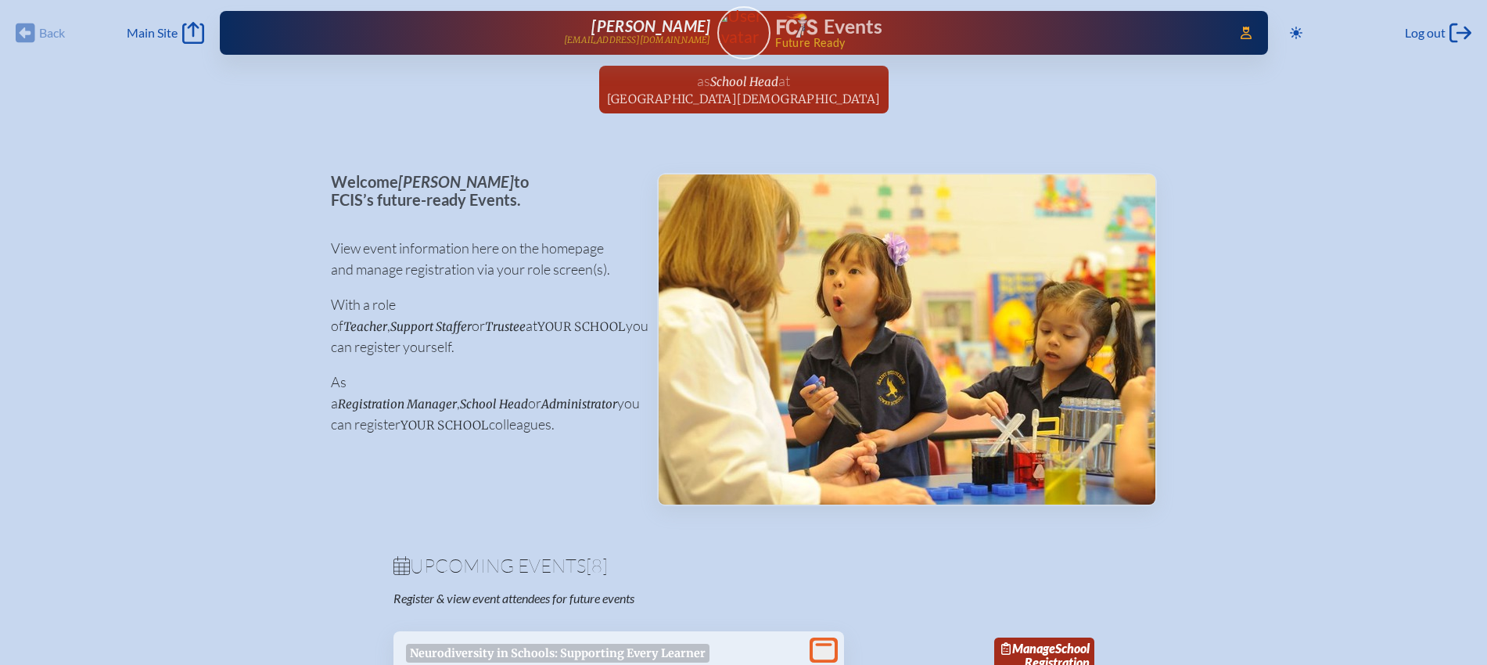
click at [691, 25] on span "Satrina Chargualaf" at bounding box center [650, 25] width 119 height 19
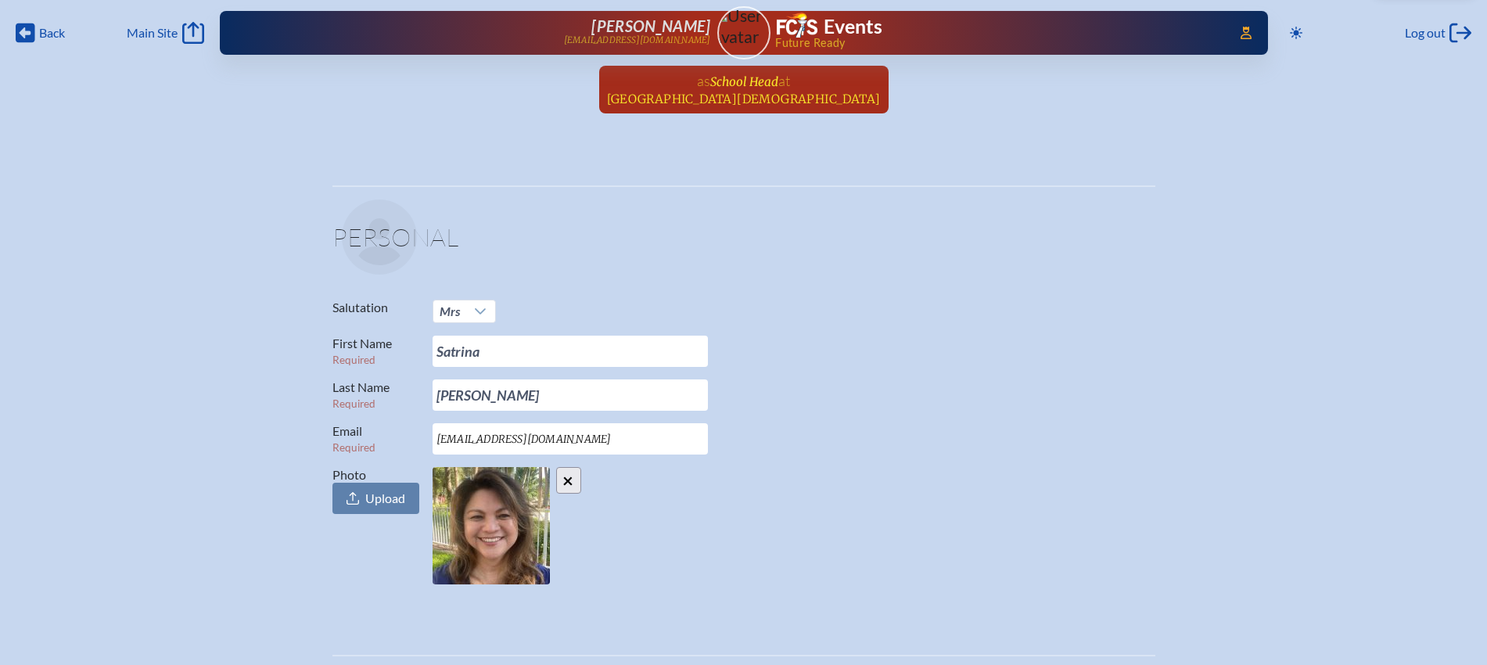
click at [787, 88] on span "at" at bounding box center [784, 80] width 12 height 17
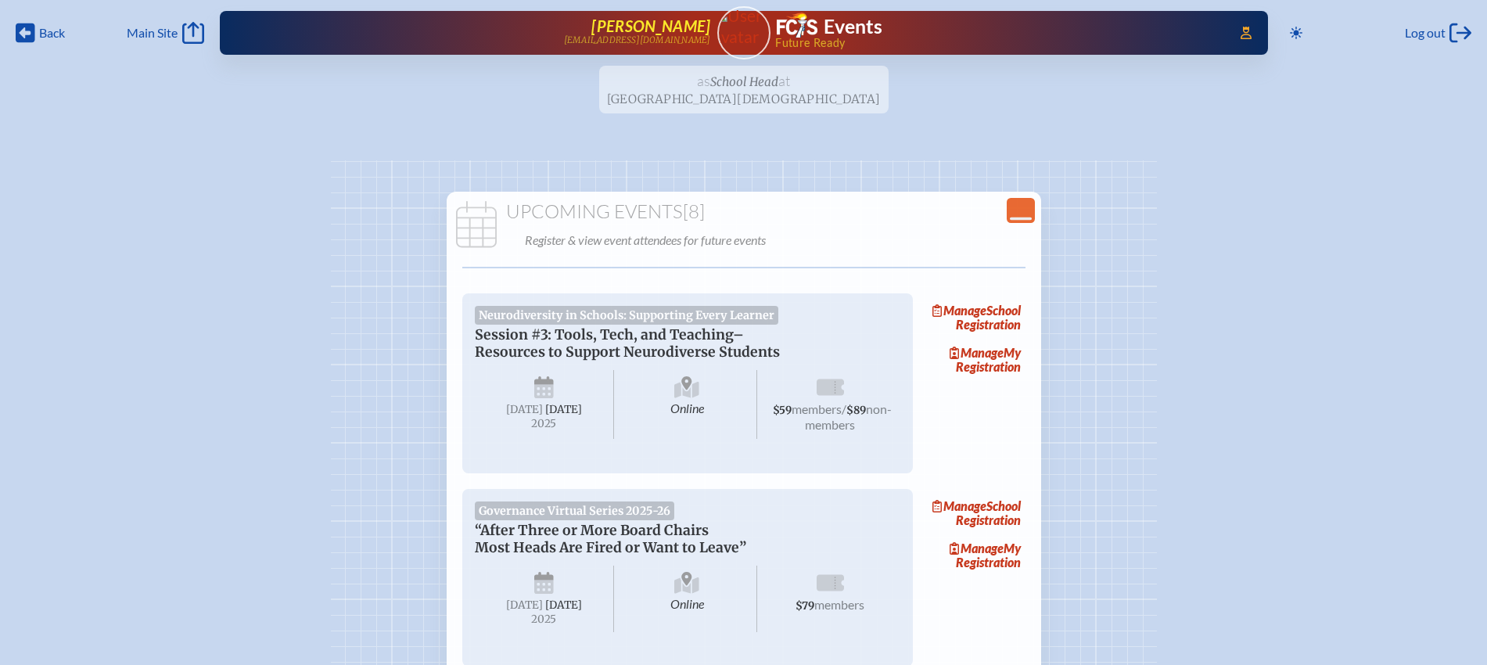
click at [658, 27] on span "Satrina Chargualaf" at bounding box center [650, 25] width 119 height 19
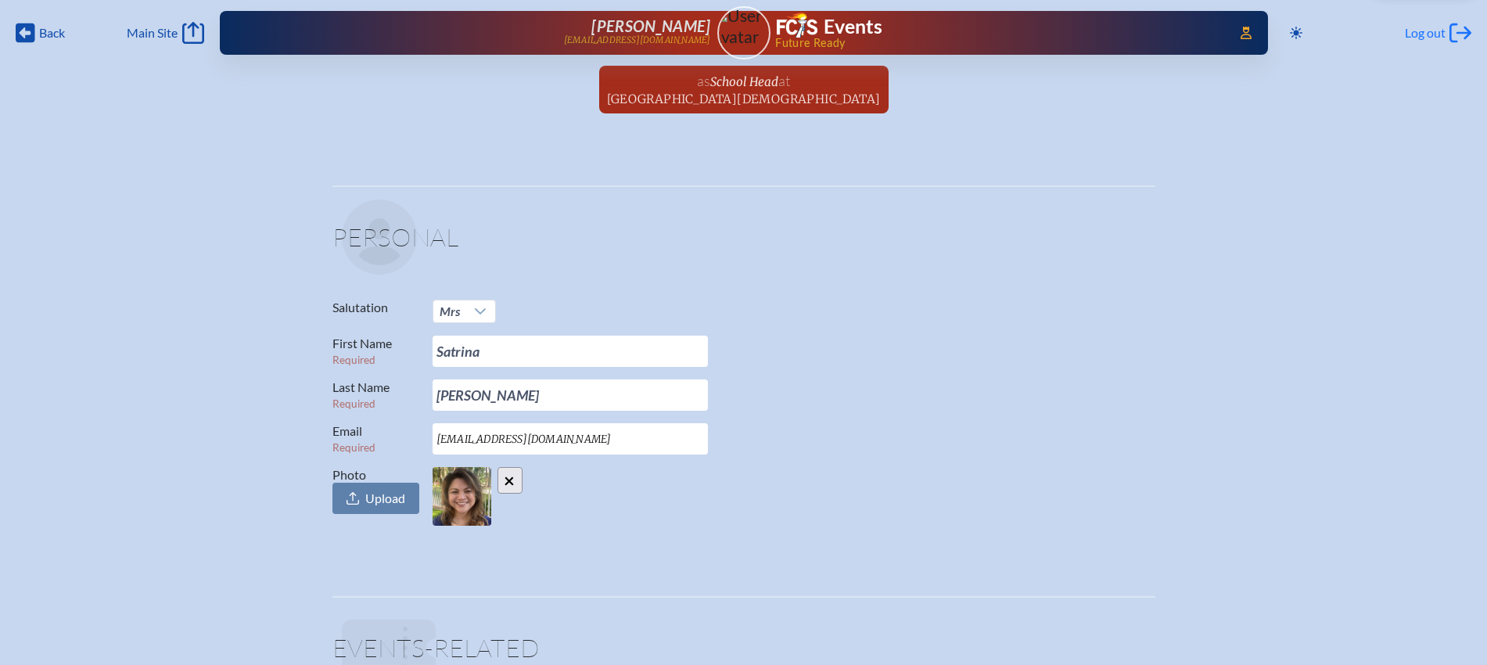
click at [1420, 31] on span "Log out" at bounding box center [1425, 33] width 41 height 16
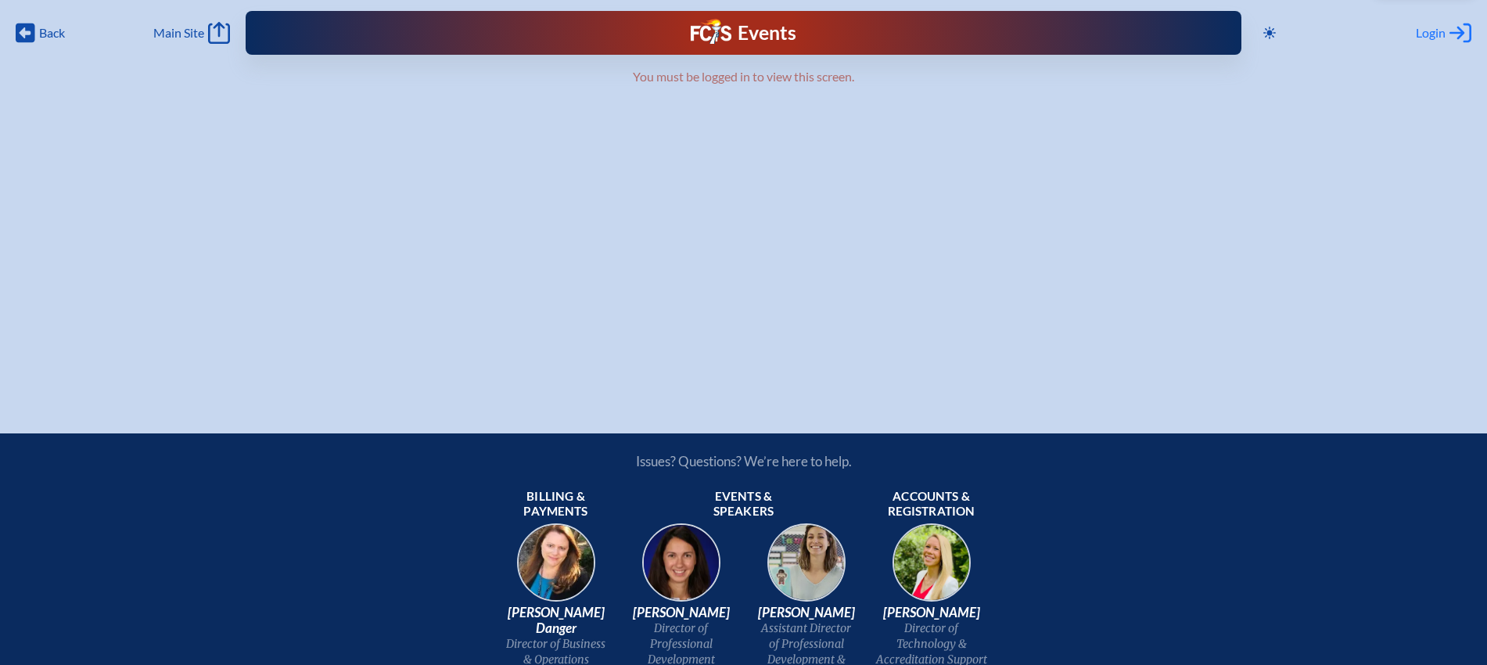
type input "[EMAIL_ADDRESS][DOMAIN_NAME]"
click at [1428, 31] on span "Login" at bounding box center [1430, 33] width 30 height 16
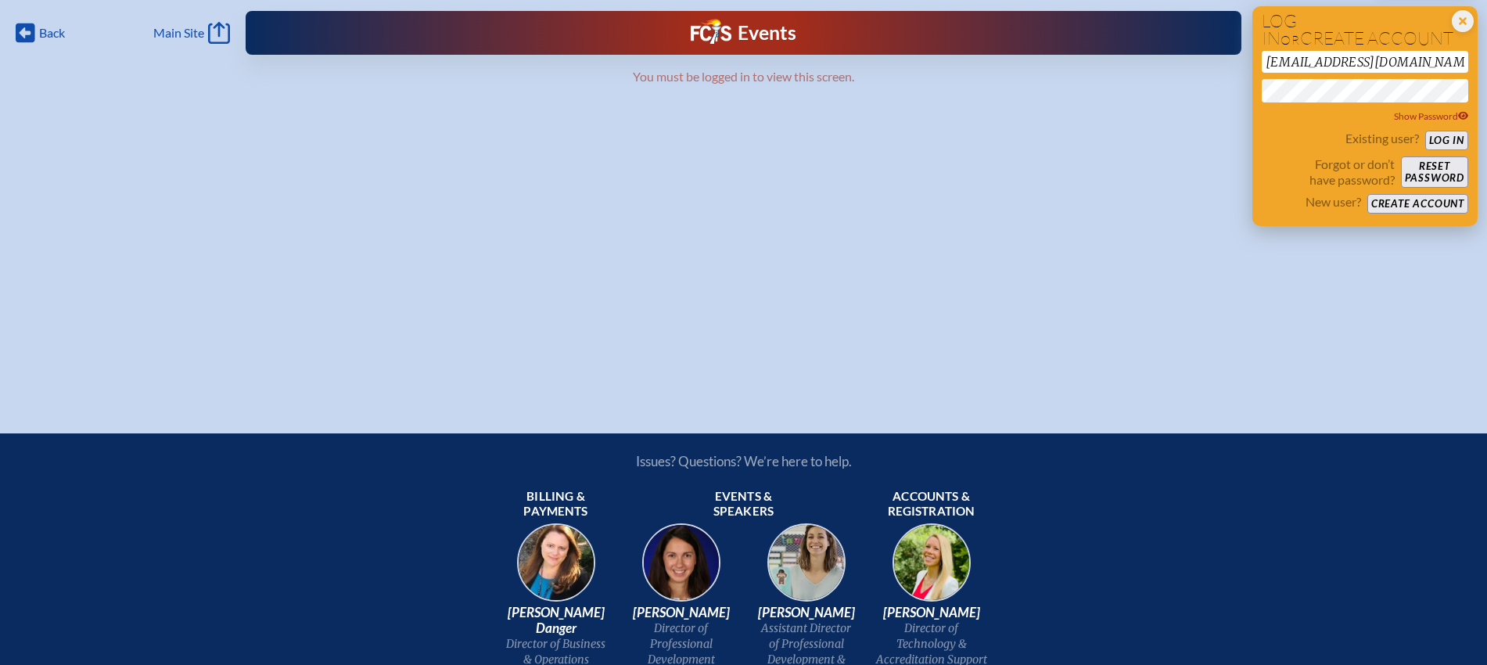
drag, startPoint x: 1445, startPoint y: 169, endPoint x: 1385, endPoint y: 149, distance: 63.6
click at [1445, 168] on button "Reset password" at bounding box center [1434, 171] width 67 height 31
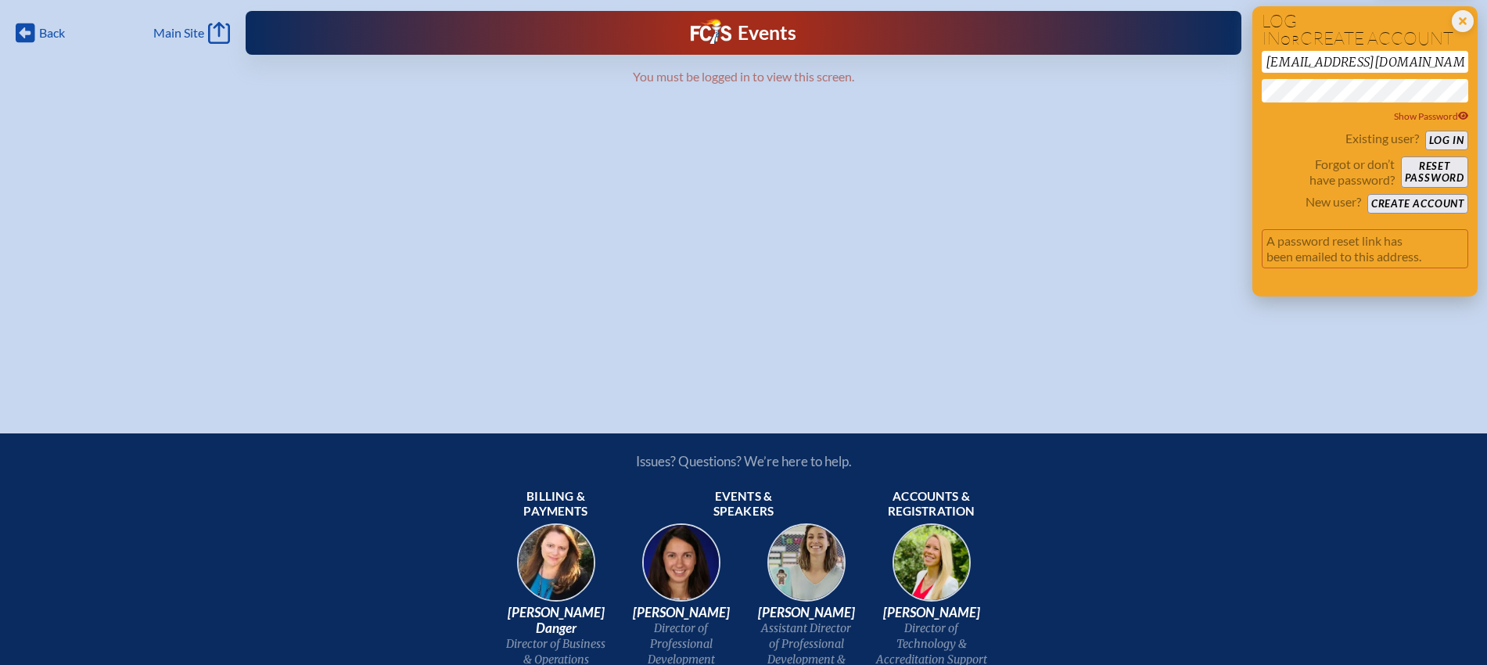
click at [1457, 134] on button "Log in" at bounding box center [1446, 141] width 43 height 20
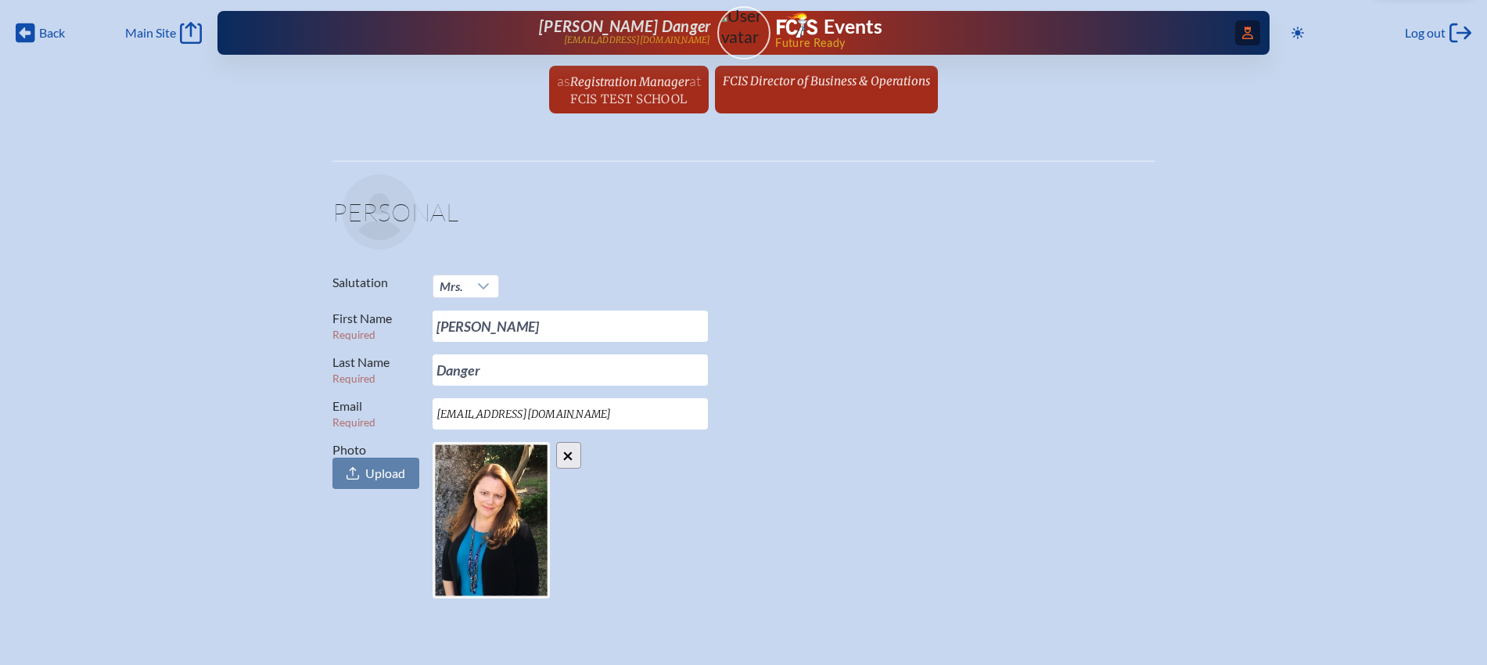
click at [1246, 30] on icon "Access Users..." at bounding box center [1247, 33] width 11 height 13
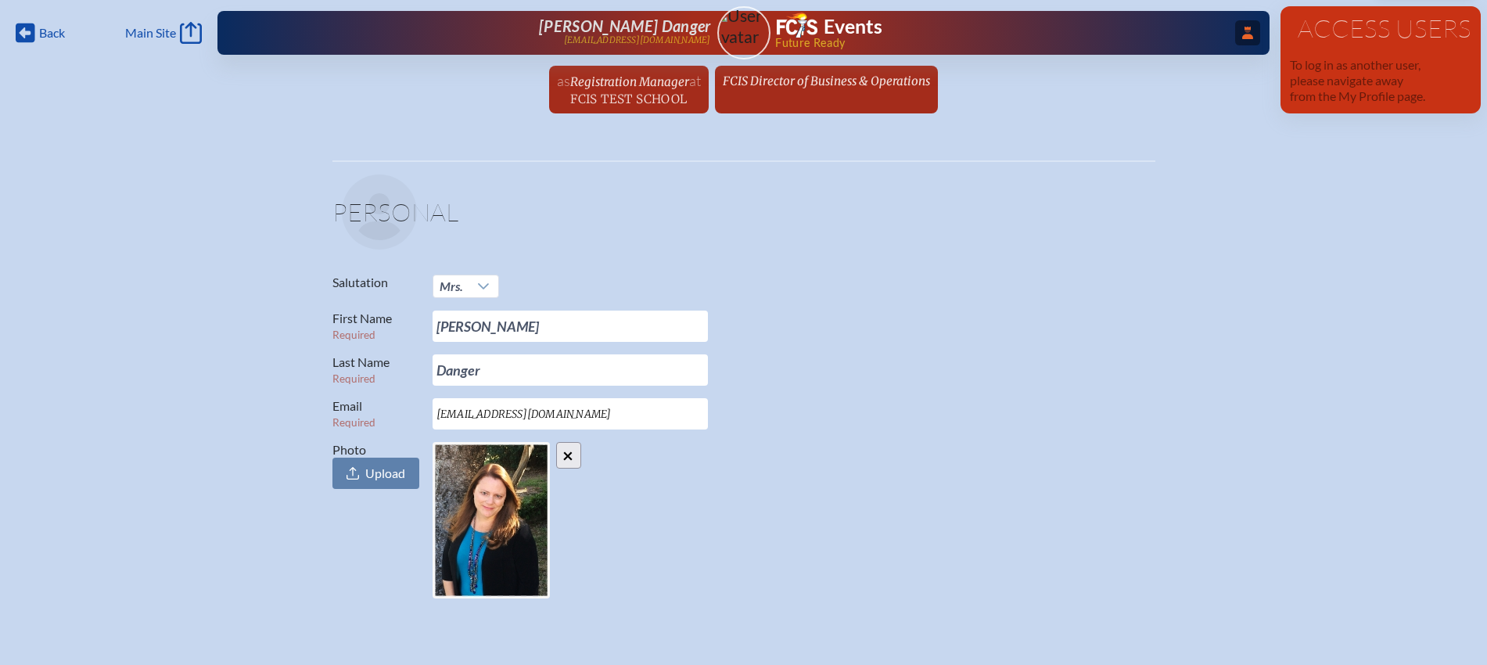
click at [1242, 28] on icon at bounding box center [1247, 33] width 11 height 13
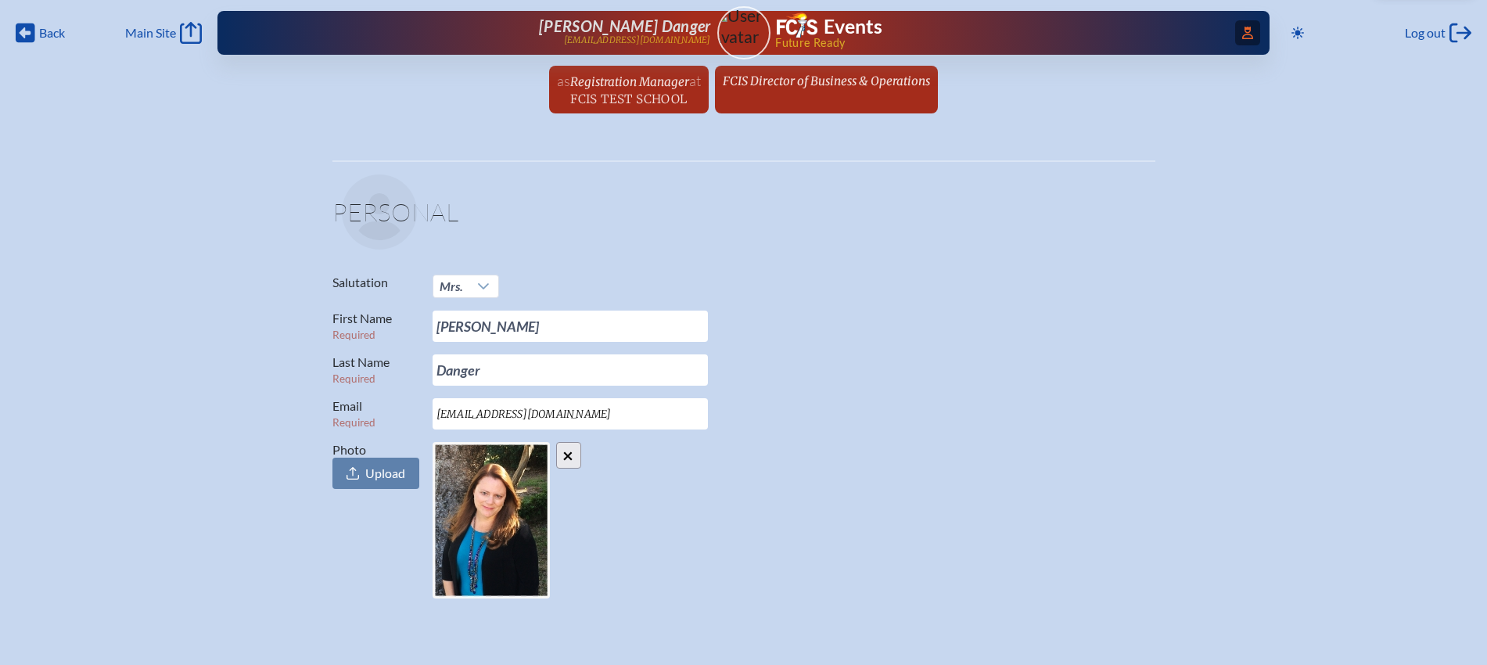
click at [1243, 35] on icon "Access Users..." at bounding box center [1247, 33] width 11 height 13
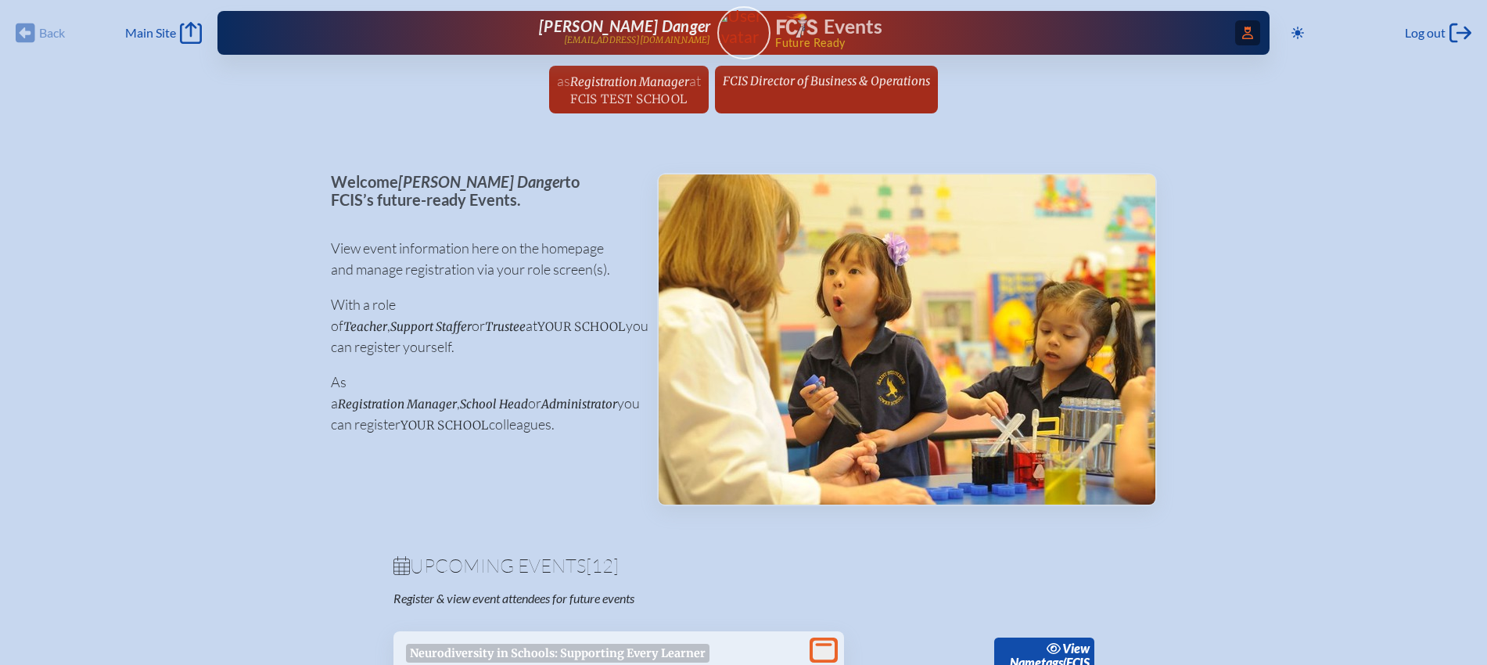
click at [1239, 22] on span "Access Users..." at bounding box center [1247, 32] width 25 height 25
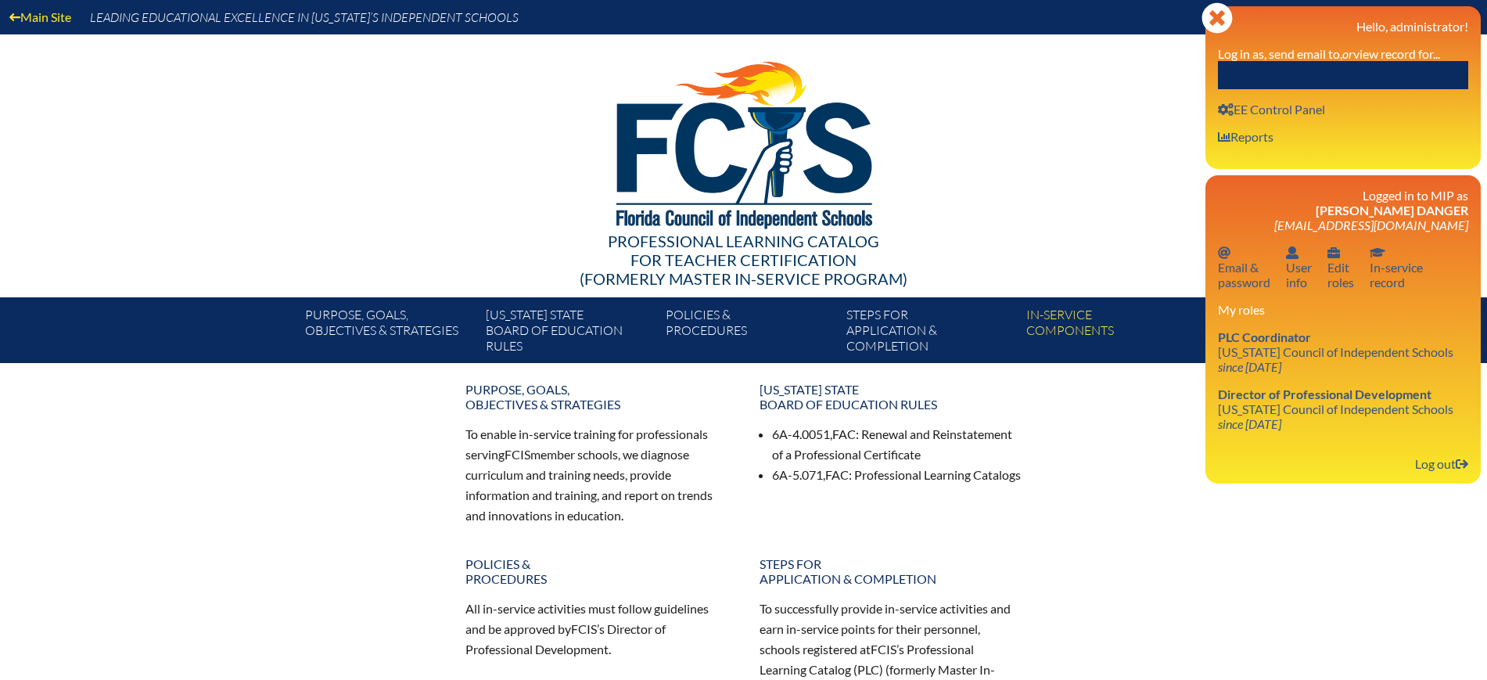
click at [1374, 77] on input "text" at bounding box center [1343, 75] width 250 height 28
paste input "Lori Julian-Bennet"
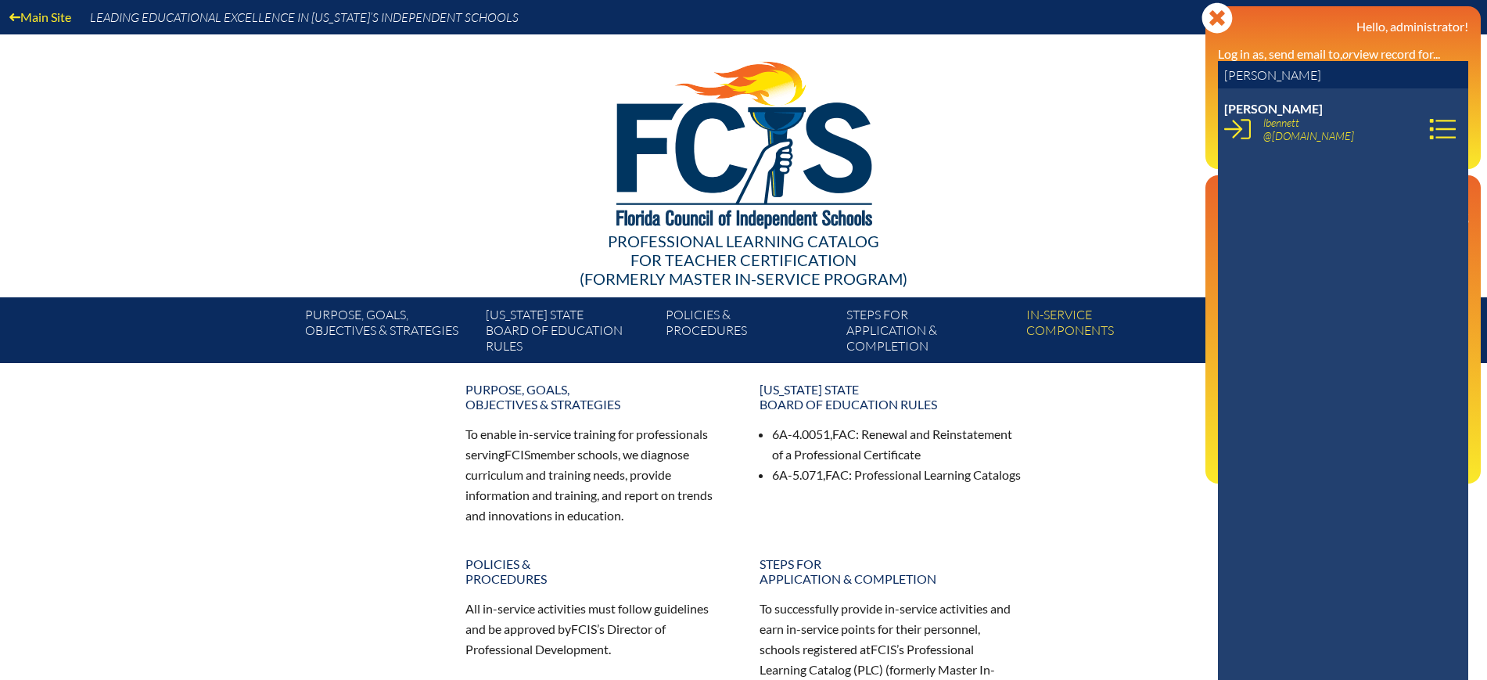
click at [1374, 77] on input "Lori Julian-Bennet" at bounding box center [1343, 75] width 250 height 28
type input "Lori Julian-Bennet"
click at [1233, 126] on icon at bounding box center [1237, 129] width 27 height 27
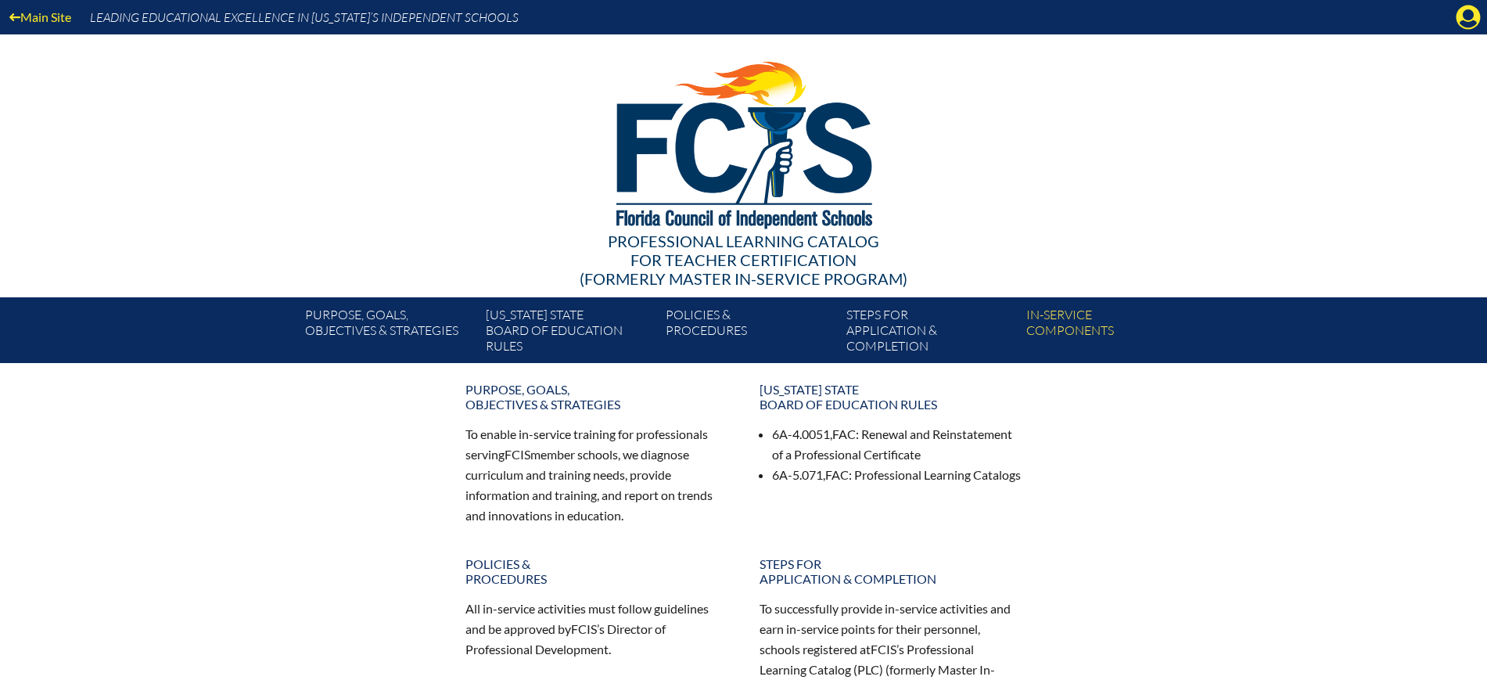
drag, startPoint x: 1468, startPoint y: 15, endPoint x: 1412, endPoint y: 73, distance: 80.7
click at [1468, 16] on icon "Manage account" at bounding box center [1467, 17] width 25 height 25
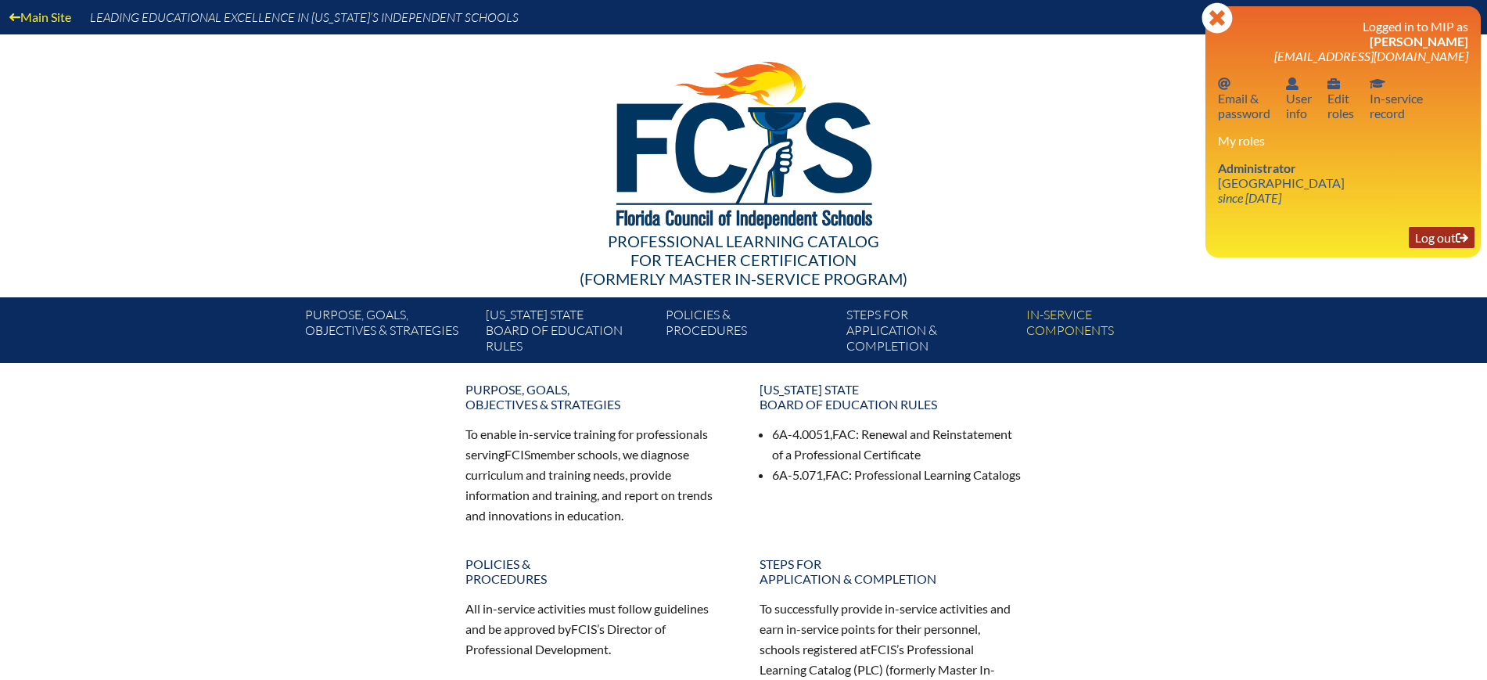
click at [1444, 237] on link "Log out Log out" at bounding box center [1441, 237] width 66 height 21
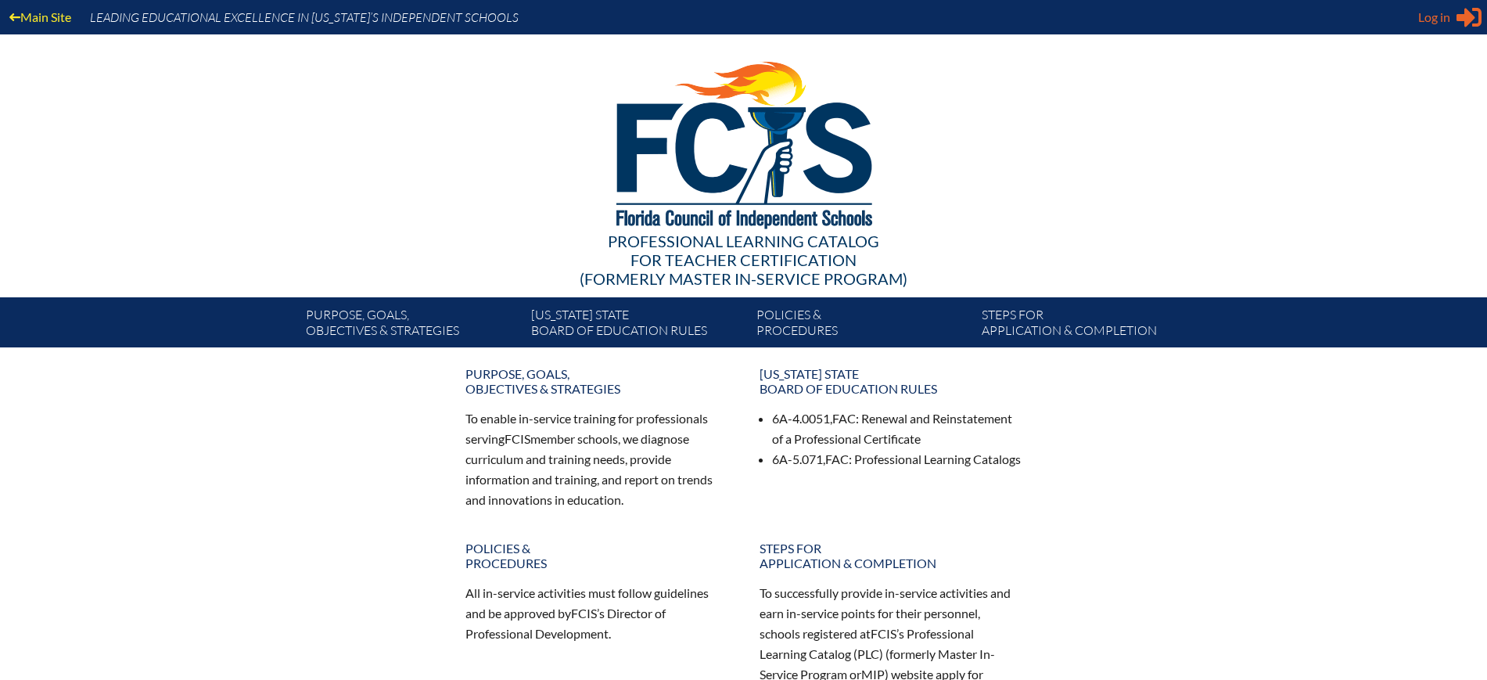
click at [1436, 19] on span "Log in" at bounding box center [1434, 17] width 32 height 19
type input "[EMAIL_ADDRESS][DOMAIN_NAME]"
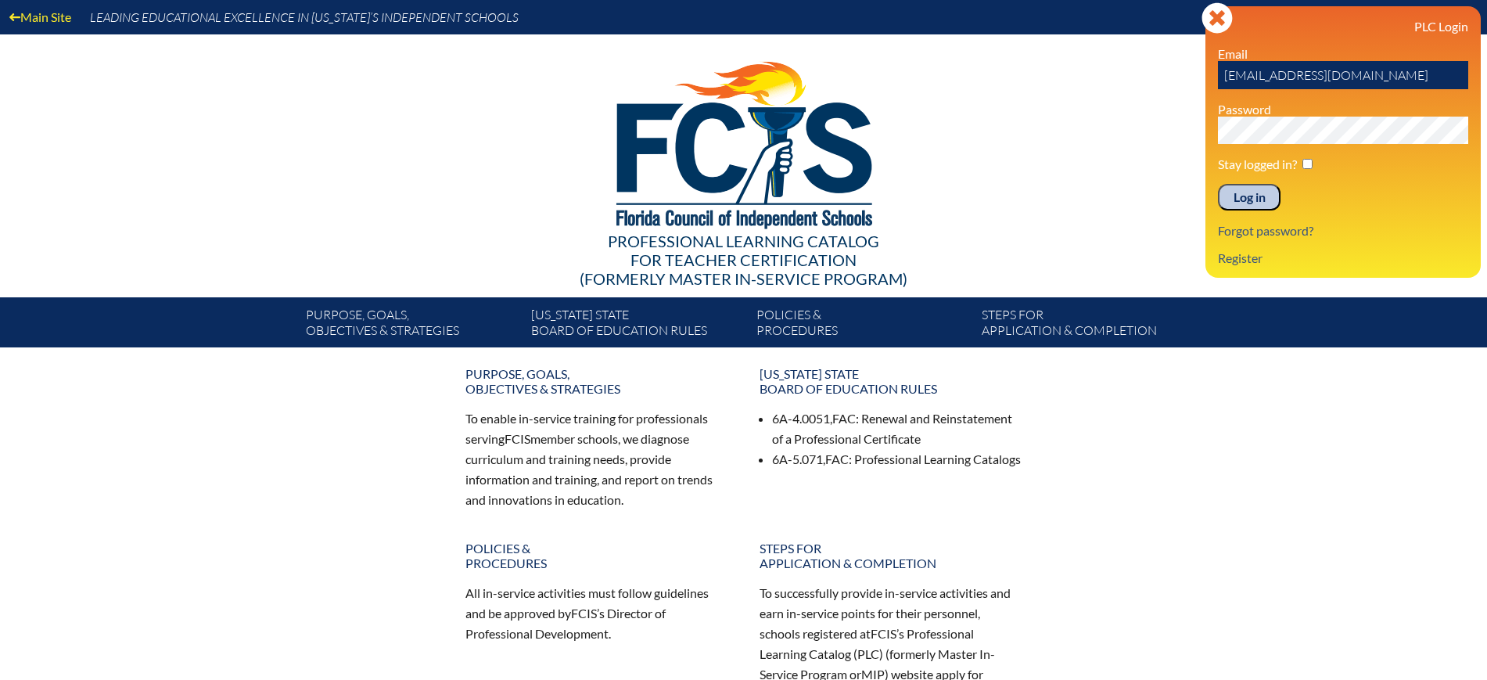
click at [1276, 191] on input "Log in" at bounding box center [1249, 197] width 63 height 27
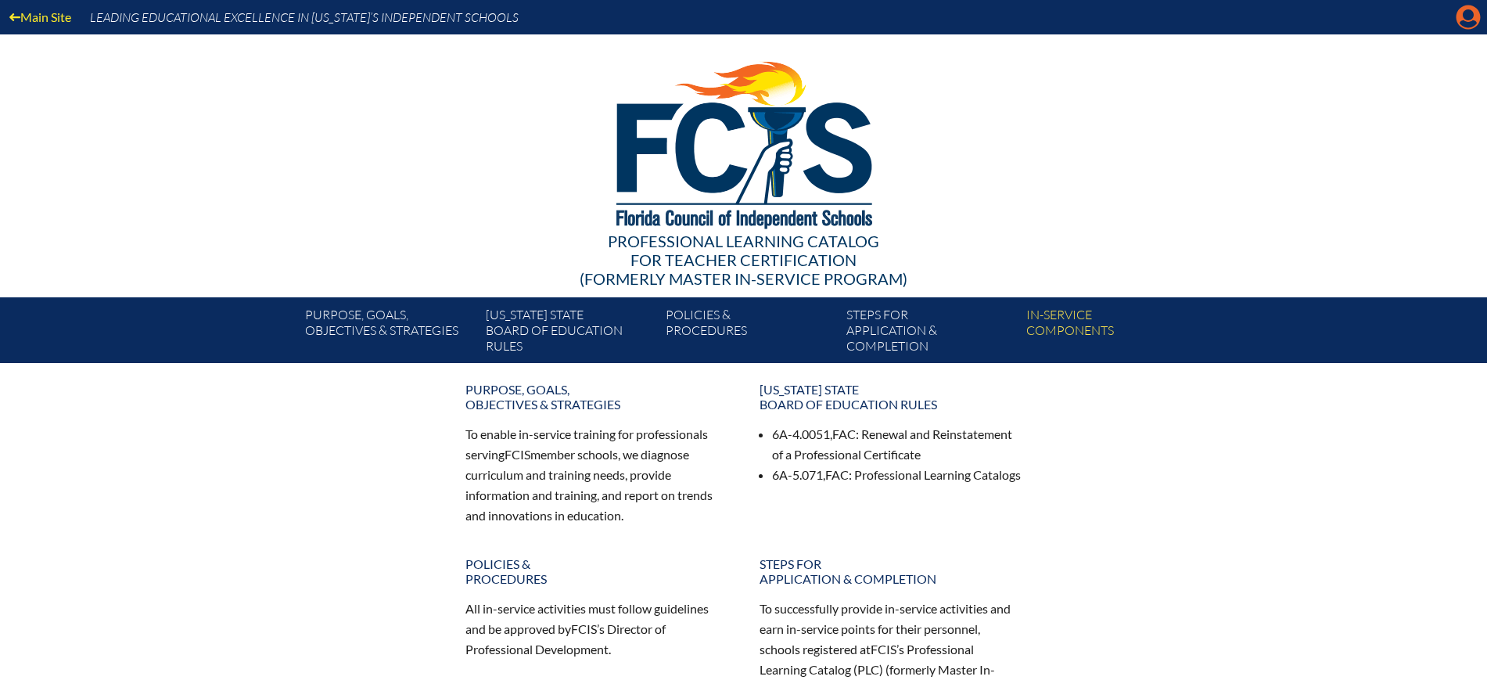
drag, startPoint x: 1467, startPoint y: 23, endPoint x: 1408, endPoint y: 59, distance: 69.9
click at [1467, 22] on icon "Manage Account" at bounding box center [1467, 17] width 25 height 25
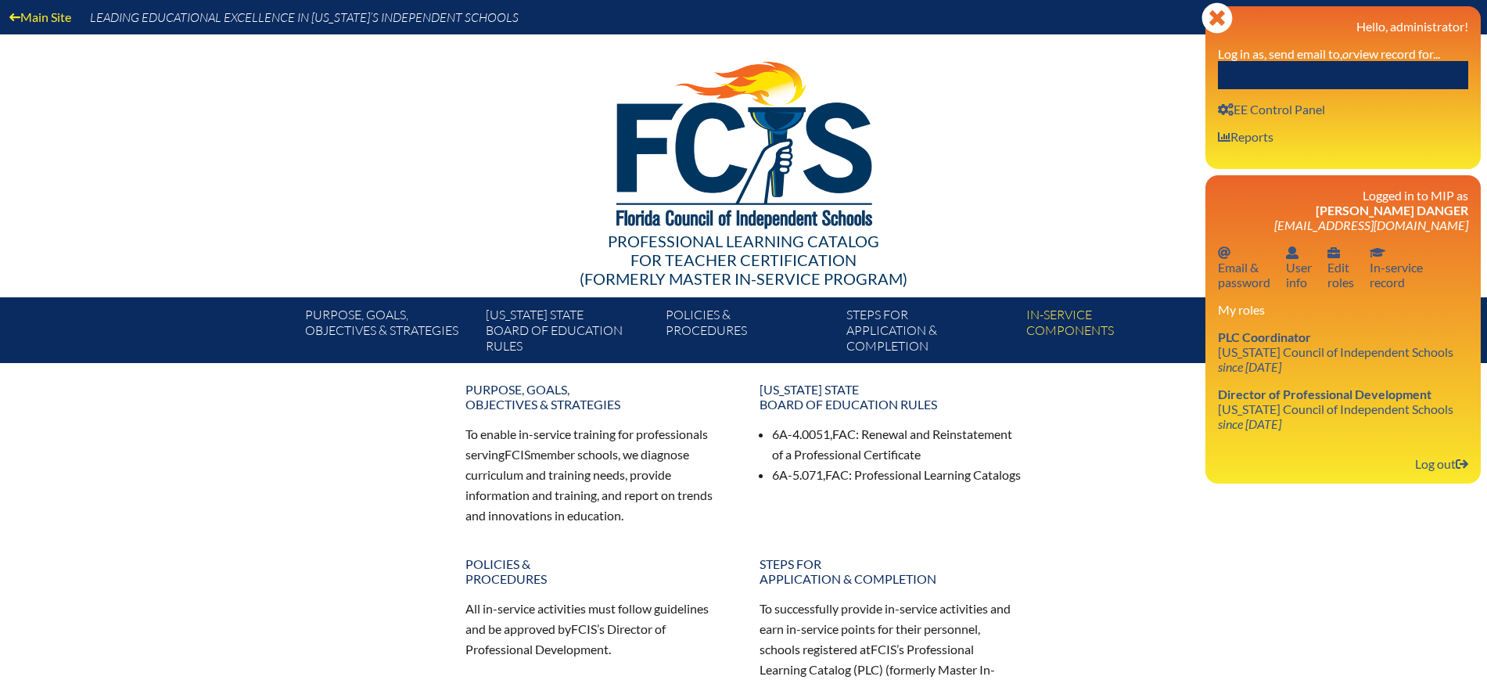
click at [1396, 67] on input "text" at bounding box center [1343, 75] width 250 height 28
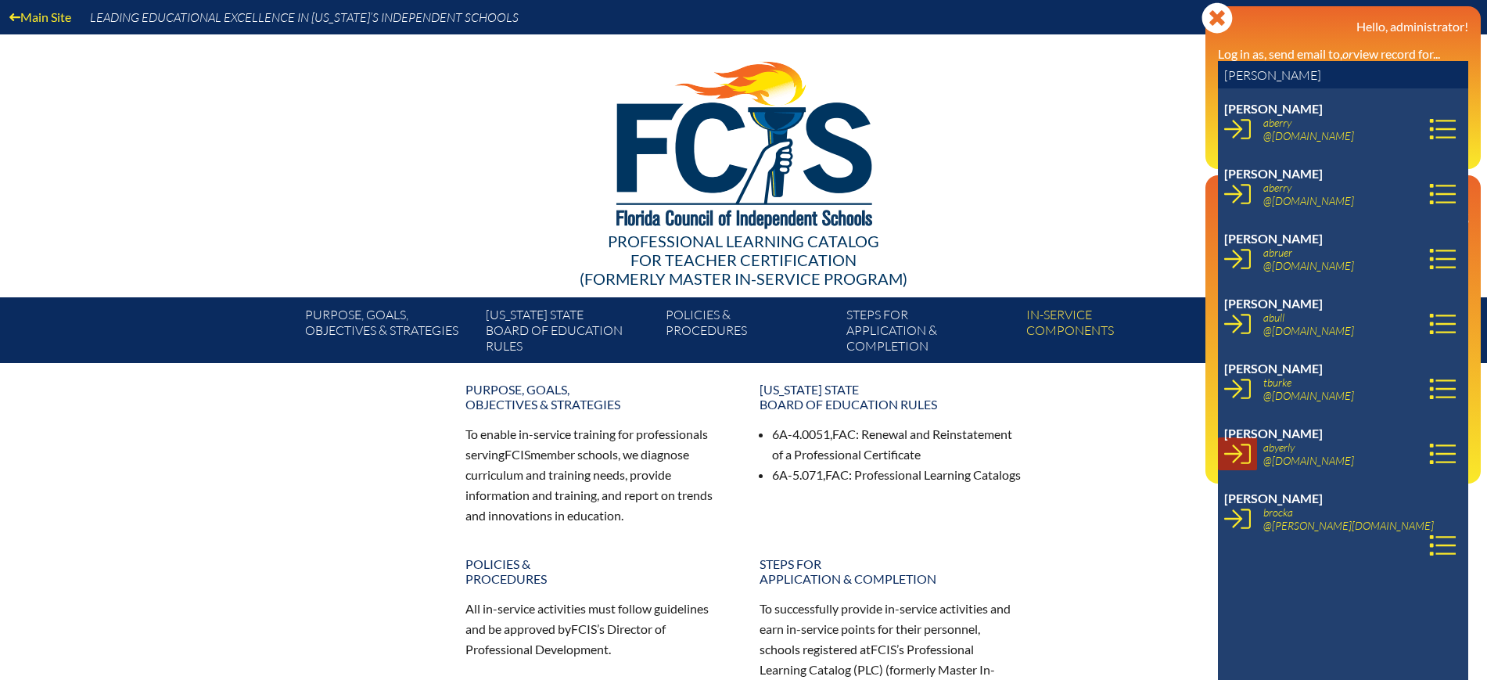
type input "allison b"
click at [1247, 457] on icon at bounding box center [1237, 453] width 27 height 27
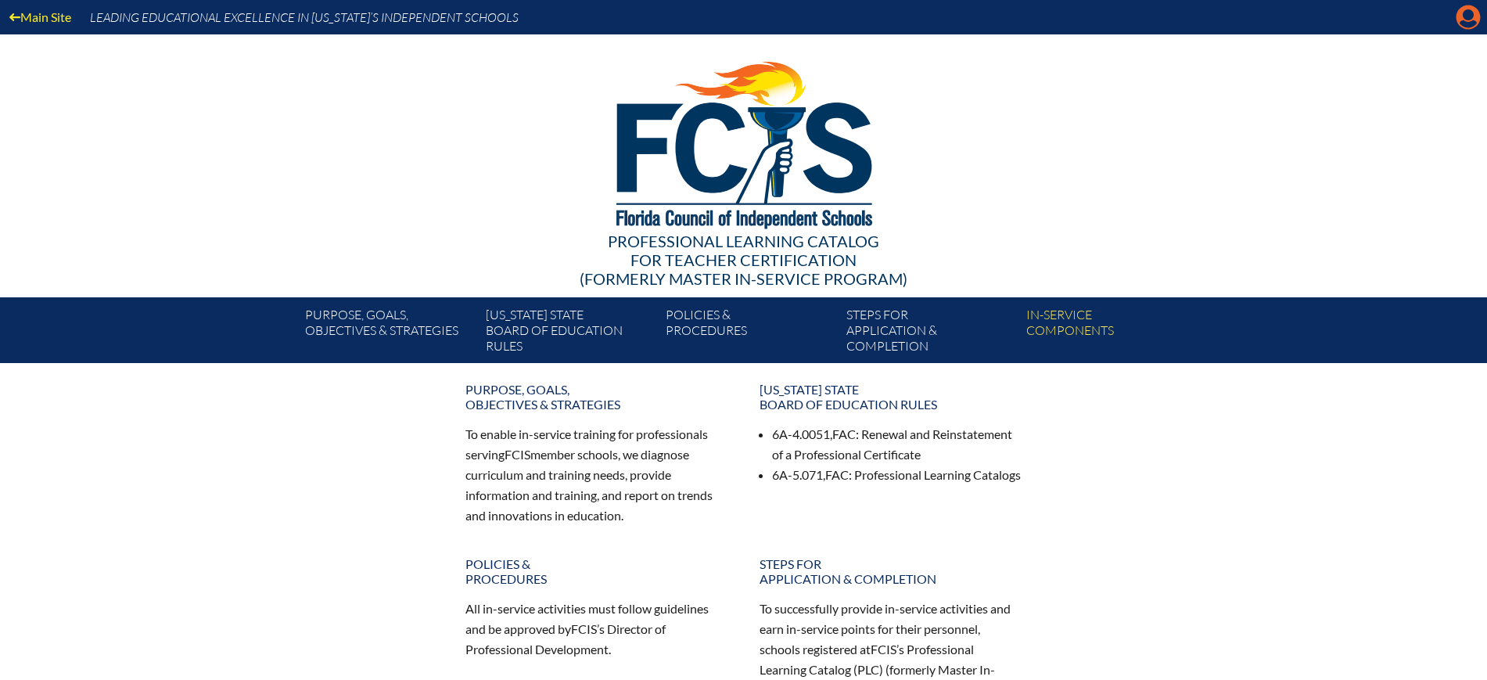
click at [1469, 12] on icon "Manage account" at bounding box center [1467, 17] width 25 height 25
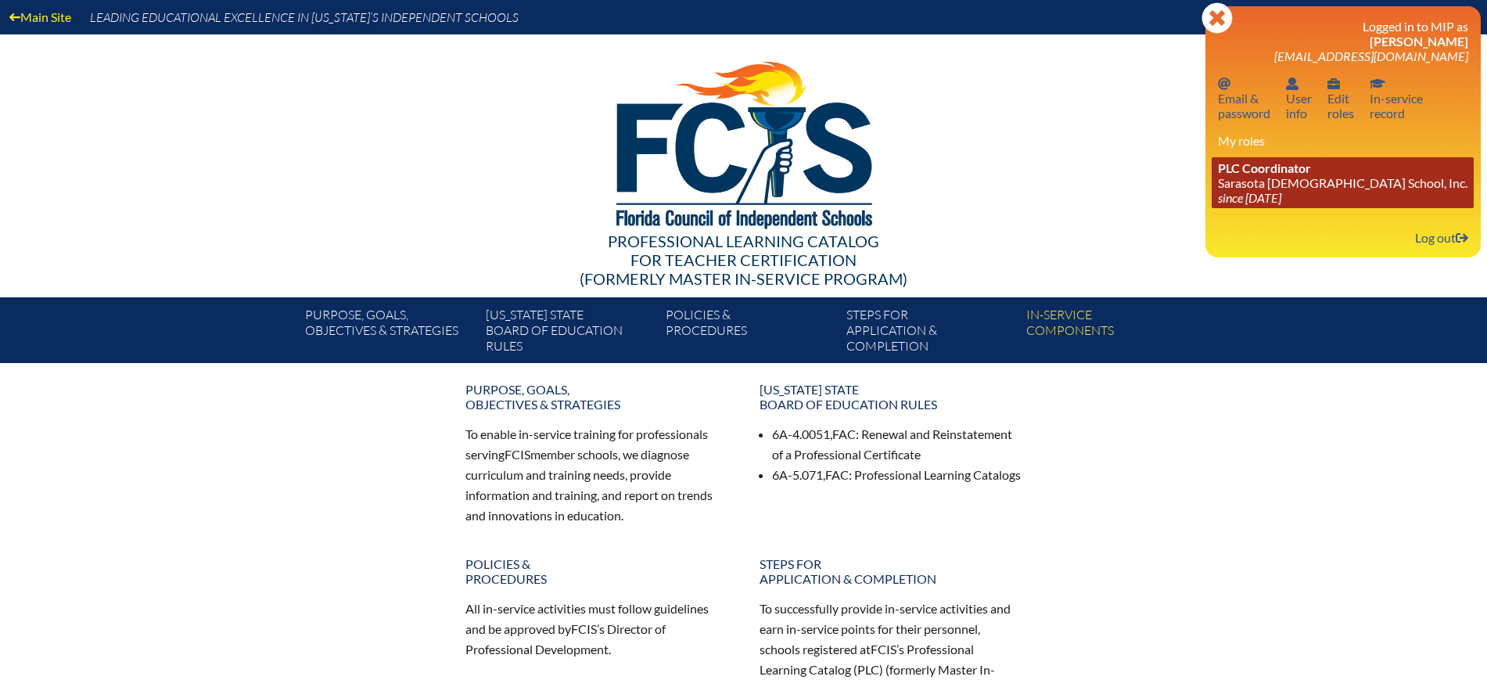
drag, startPoint x: 1239, startPoint y: 201, endPoint x: 1286, endPoint y: 174, distance: 54.6
click at [1239, 202] on icon "since [DATE]" at bounding box center [1249, 197] width 63 height 15
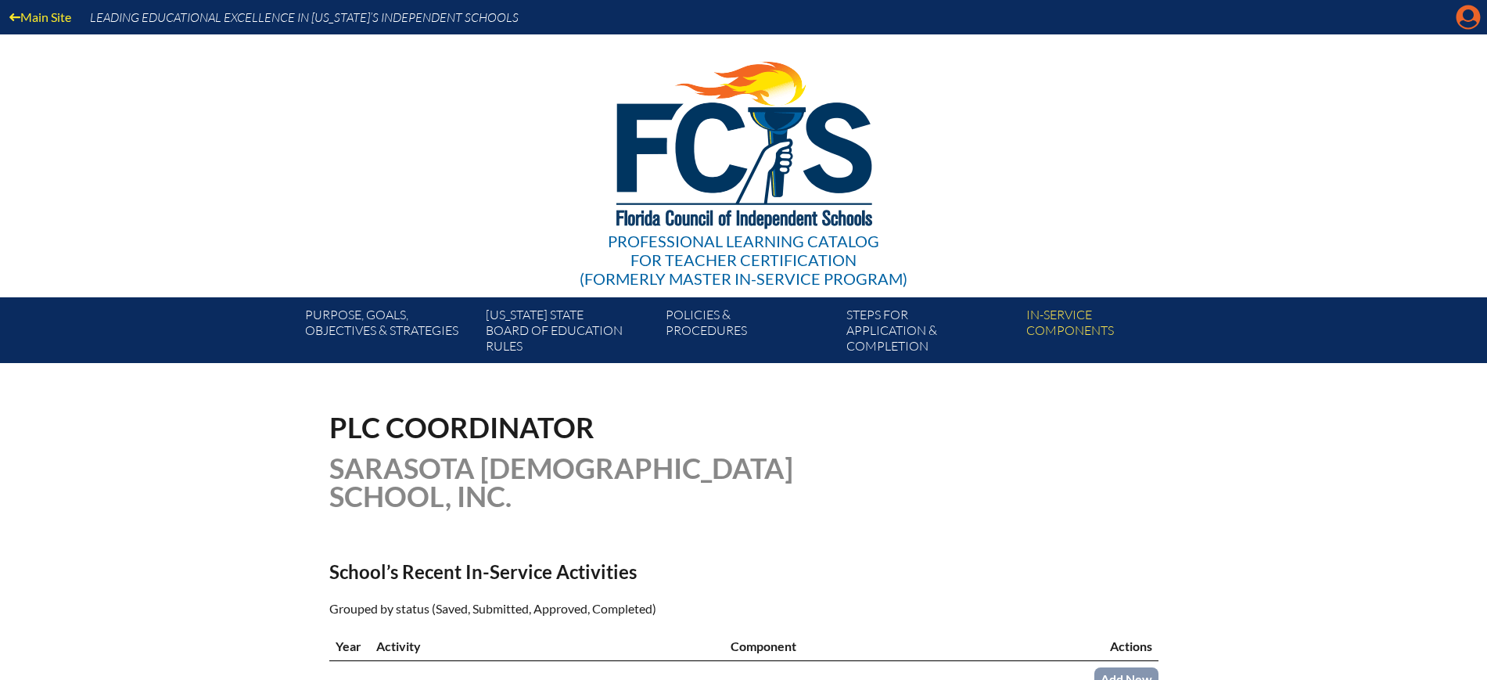
click at [1473, 15] on icon at bounding box center [1468, 17] width 24 height 24
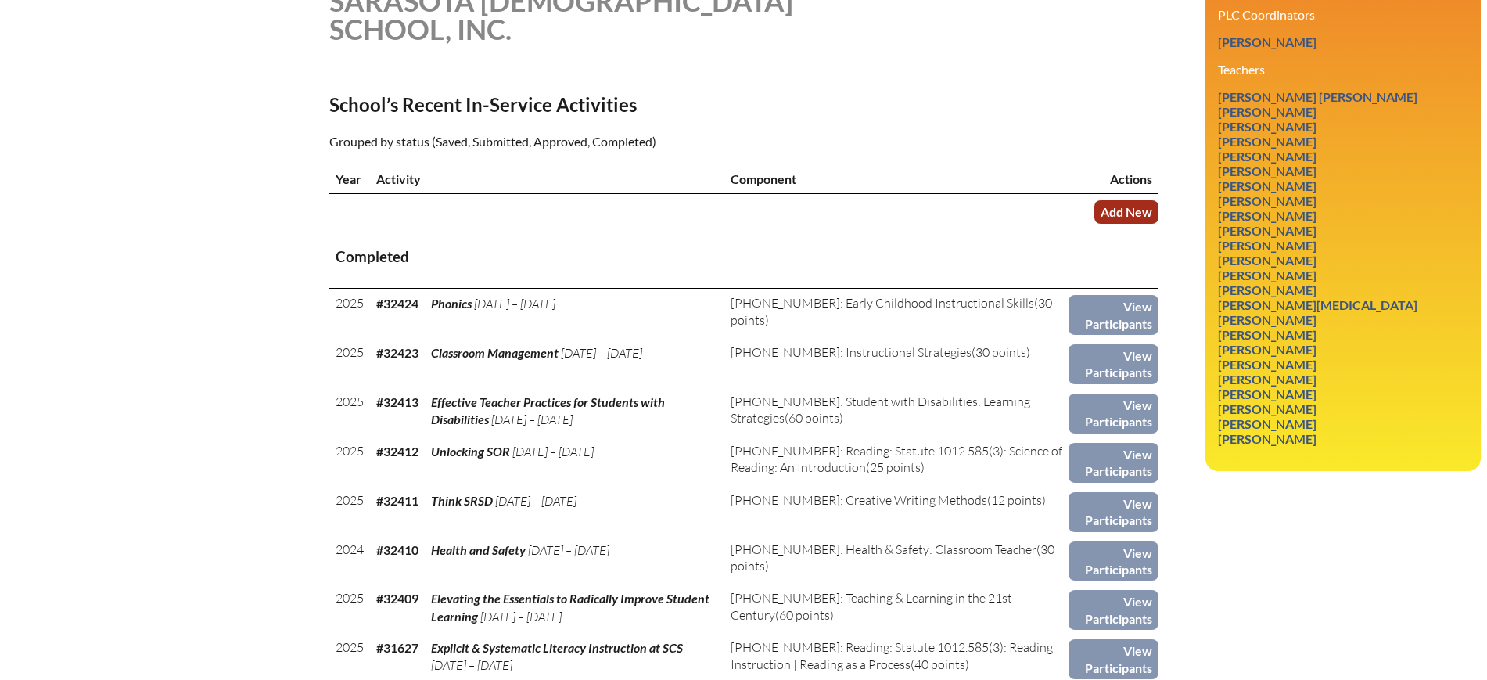
scroll to position [489, 0]
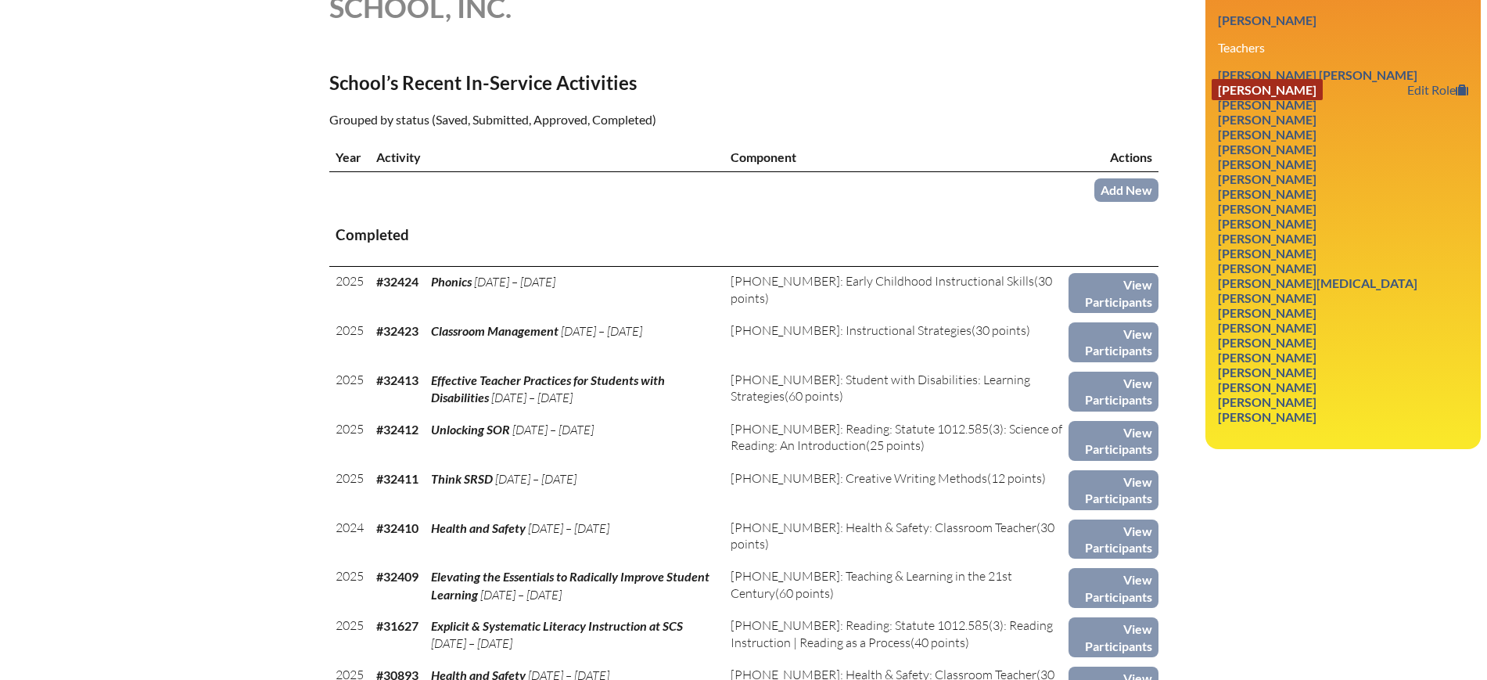
click at [1261, 79] on link "Kylee Allen" at bounding box center [1266, 89] width 111 height 21
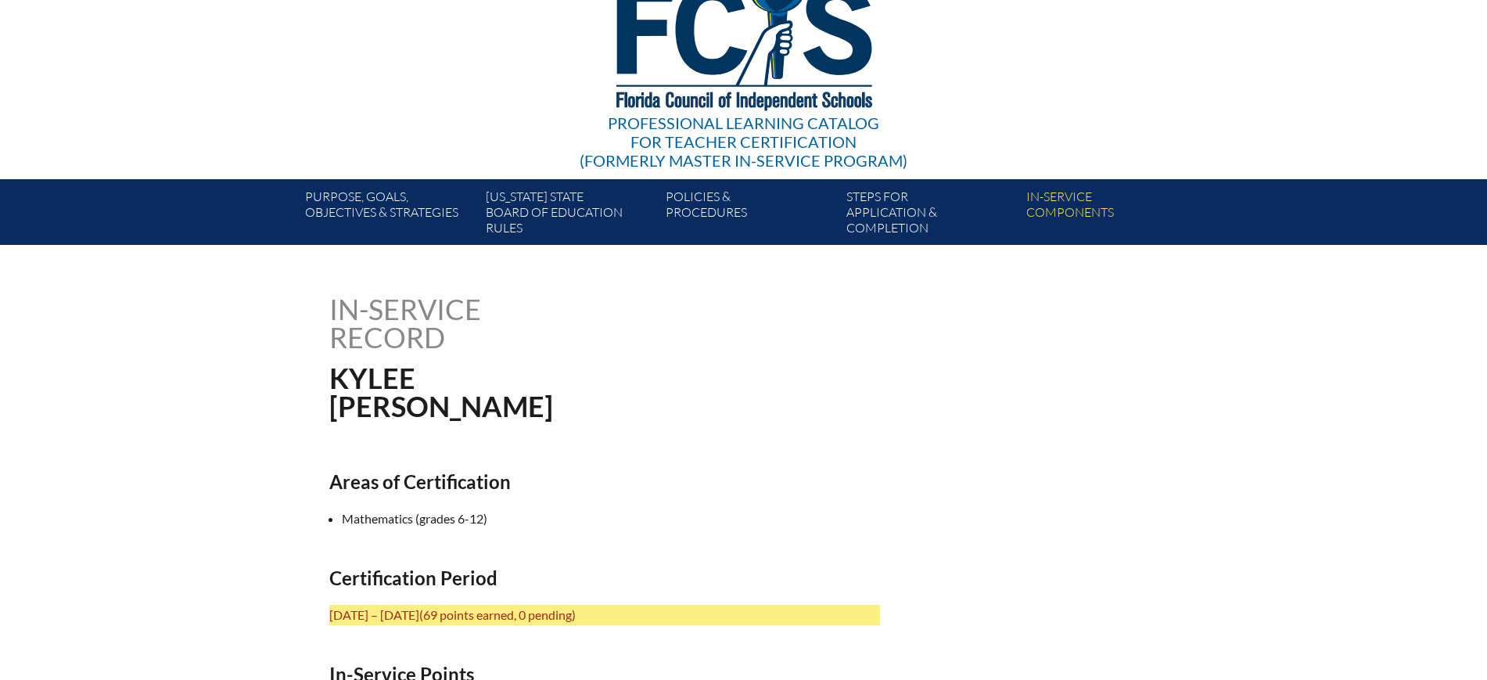
scroll to position [98, 0]
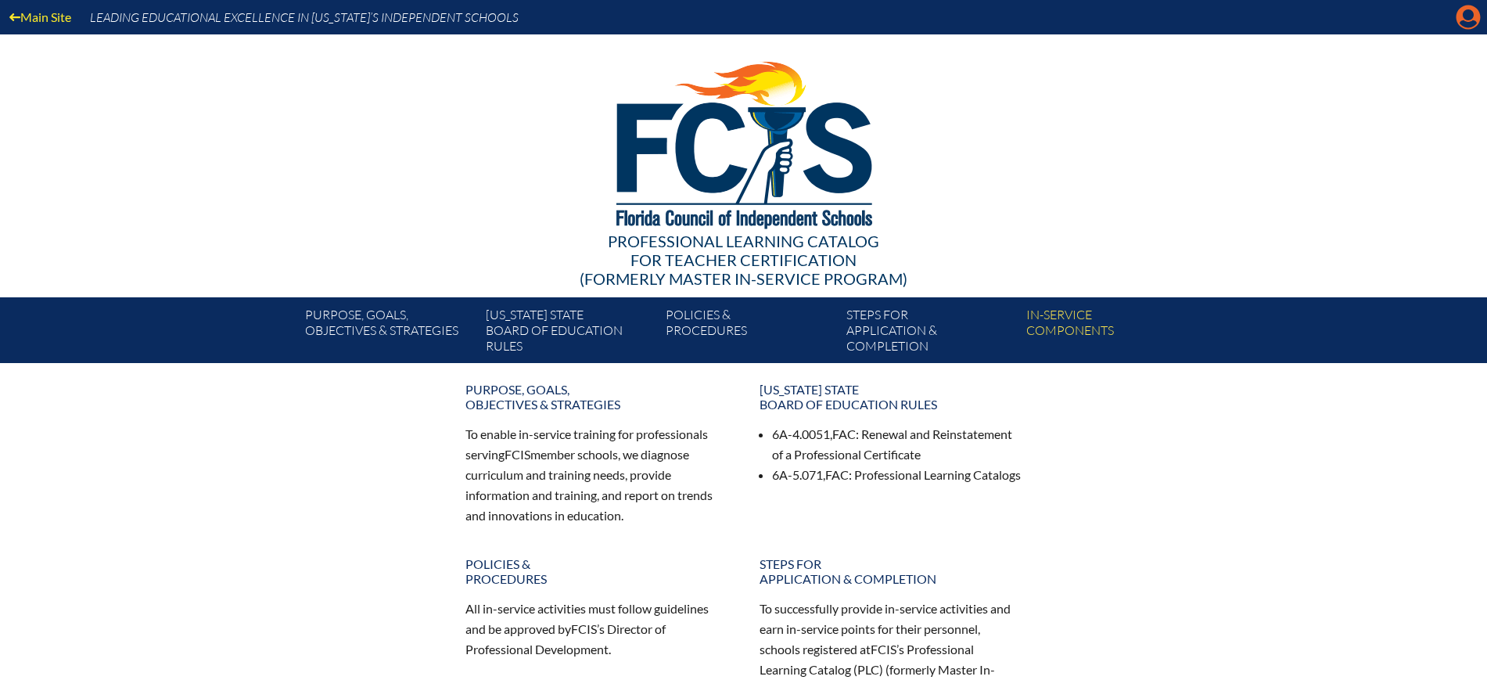
click at [1467, 18] on icon "Manage account" at bounding box center [1467, 17] width 25 height 25
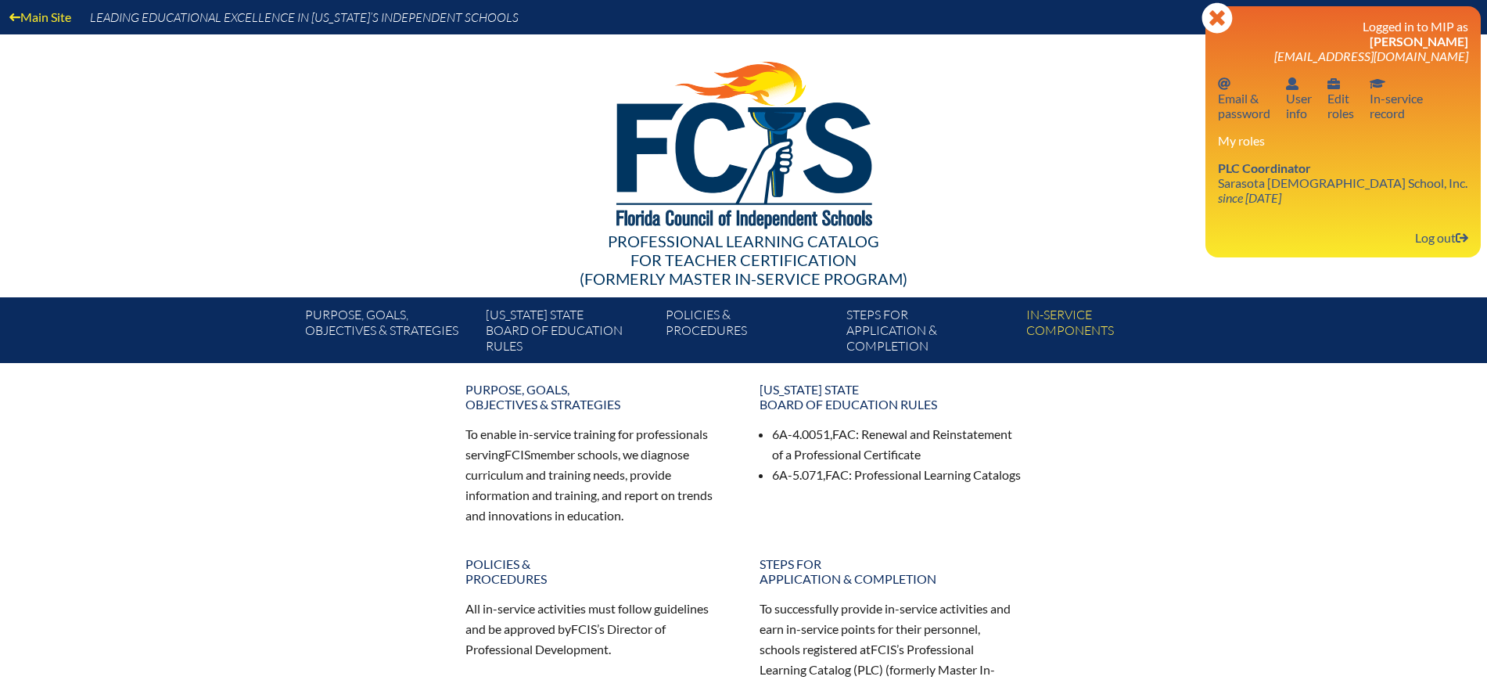
drag, startPoint x: 1429, startPoint y: 236, endPoint x: 1430, endPoint y: 210, distance: 25.9
click at [1429, 236] on link "Log out Log out" at bounding box center [1441, 237] width 66 height 21
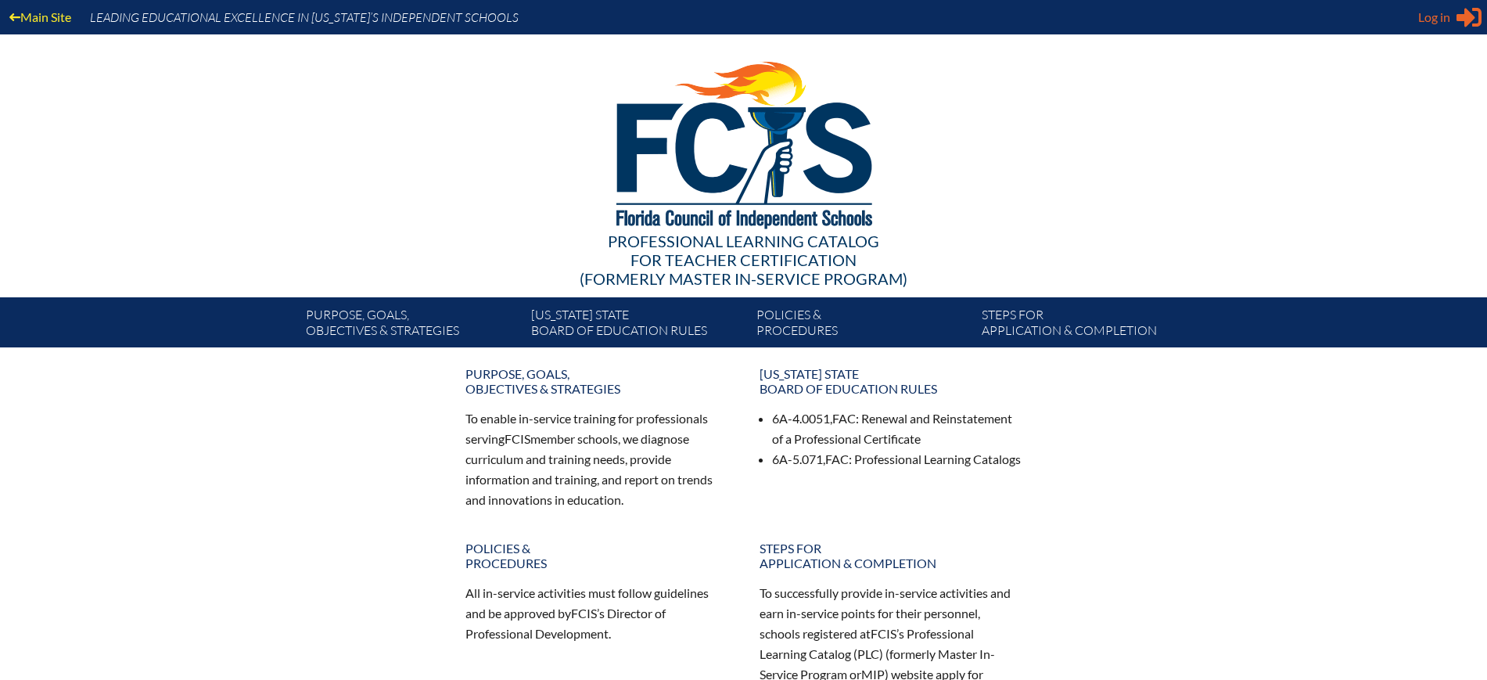
type input "kdanger@fcis.org"
click at [1451, 24] on div "Log in Close Sign in or register" at bounding box center [1449, 17] width 63 height 25
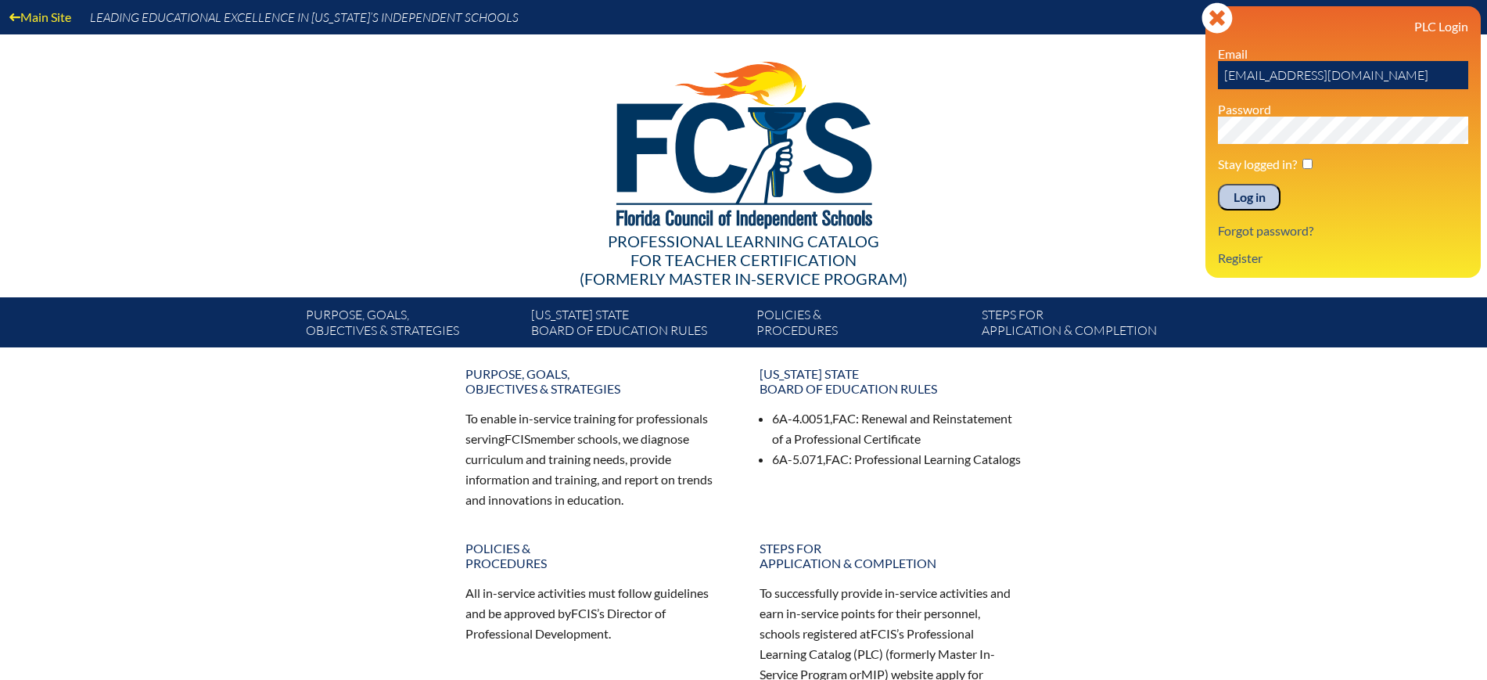
click at [1261, 188] on input "Log in" at bounding box center [1249, 197] width 63 height 27
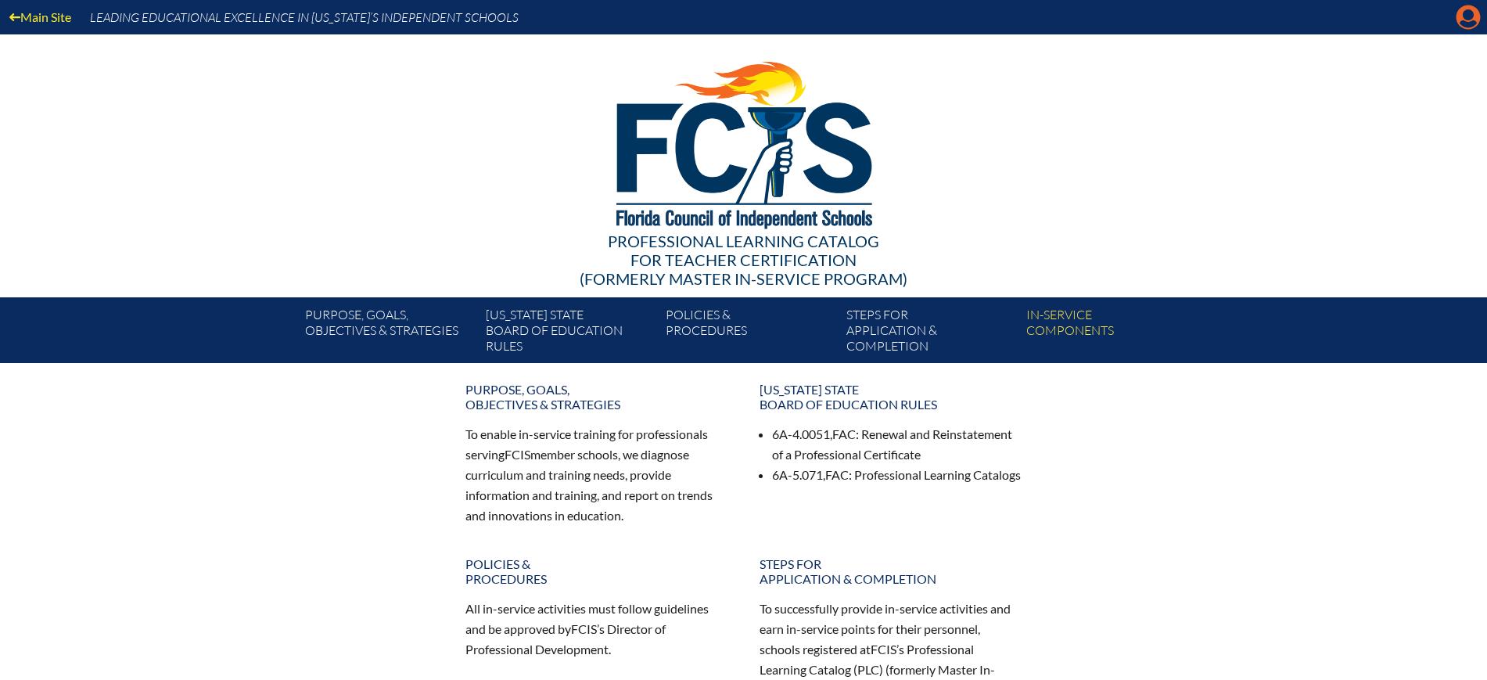
click at [1473, 15] on icon "Manage Account" at bounding box center [1467, 17] width 25 height 25
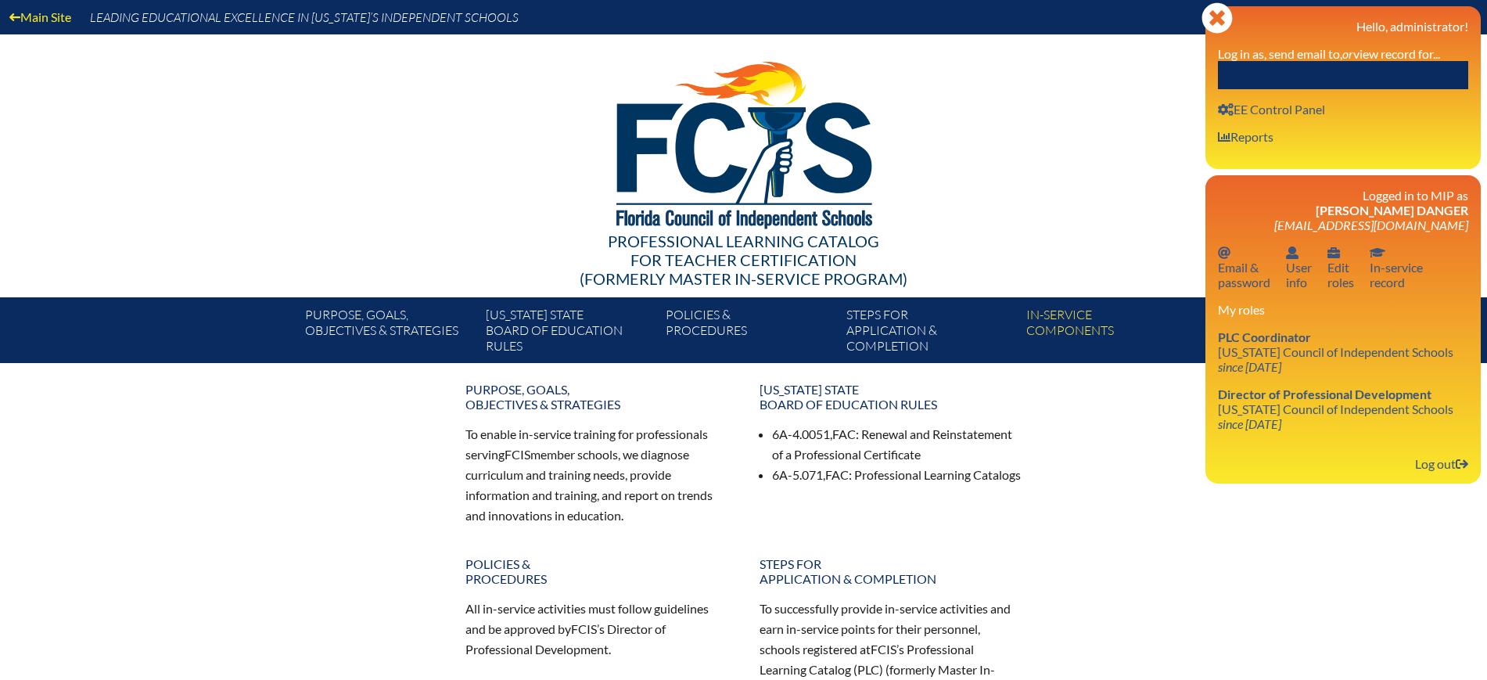
click at [1405, 74] on input "text" at bounding box center [1343, 75] width 250 height 28
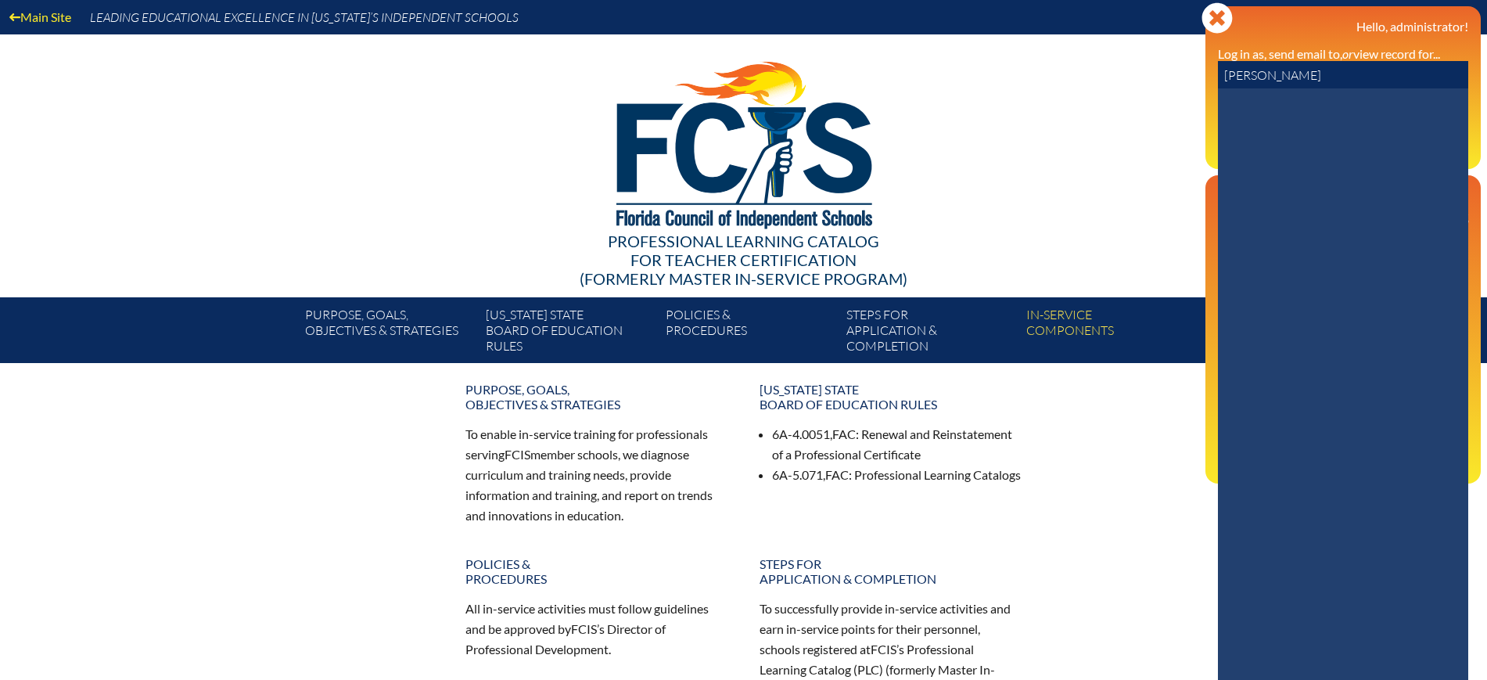
drag, startPoint x: 1276, startPoint y: 73, endPoint x: 1247, endPoint y: 78, distance: 28.7
click at [1247, 78] on input "lori benn" at bounding box center [1343, 75] width 250 height 28
type input "lori julia"
drag, startPoint x: 1240, startPoint y: 124, endPoint x: 1255, endPoint y: 121, distance: 15.0
click at [1240, 124] on icon at bounding box center [1237, 129] width 27 height 27
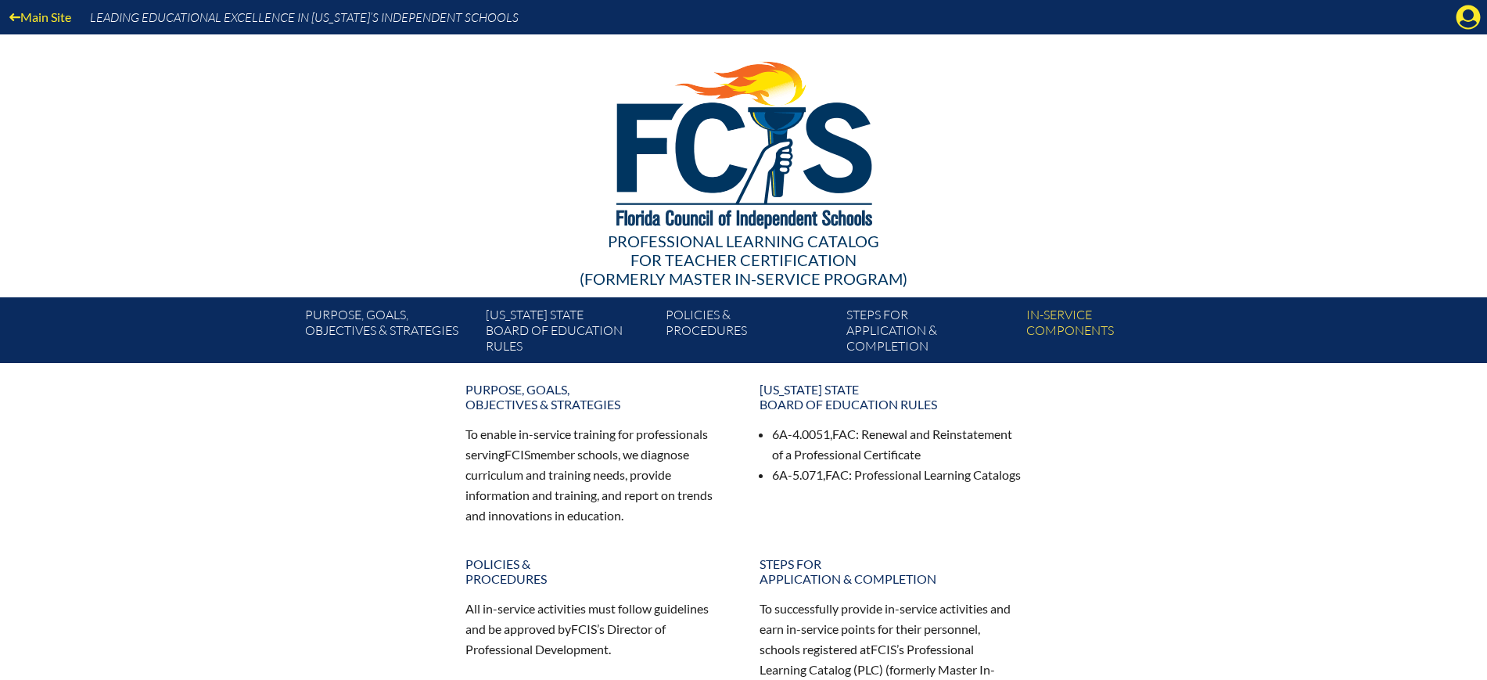
click at [1471, 20] on icon at bounding box center [1468, 17] width 24 height 24
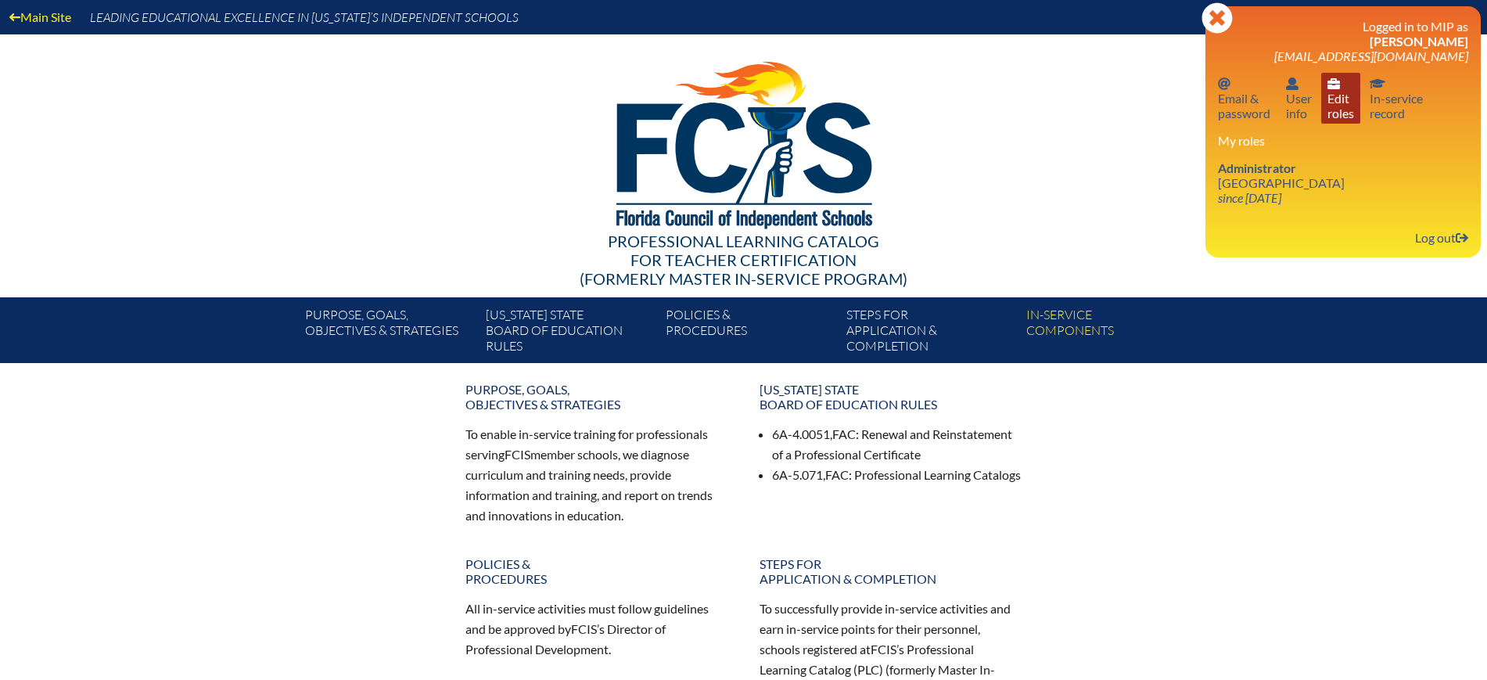
click at [1339, 108] on link "User info Edit roles" at bounding box center [1340, 98] width 39 height 51
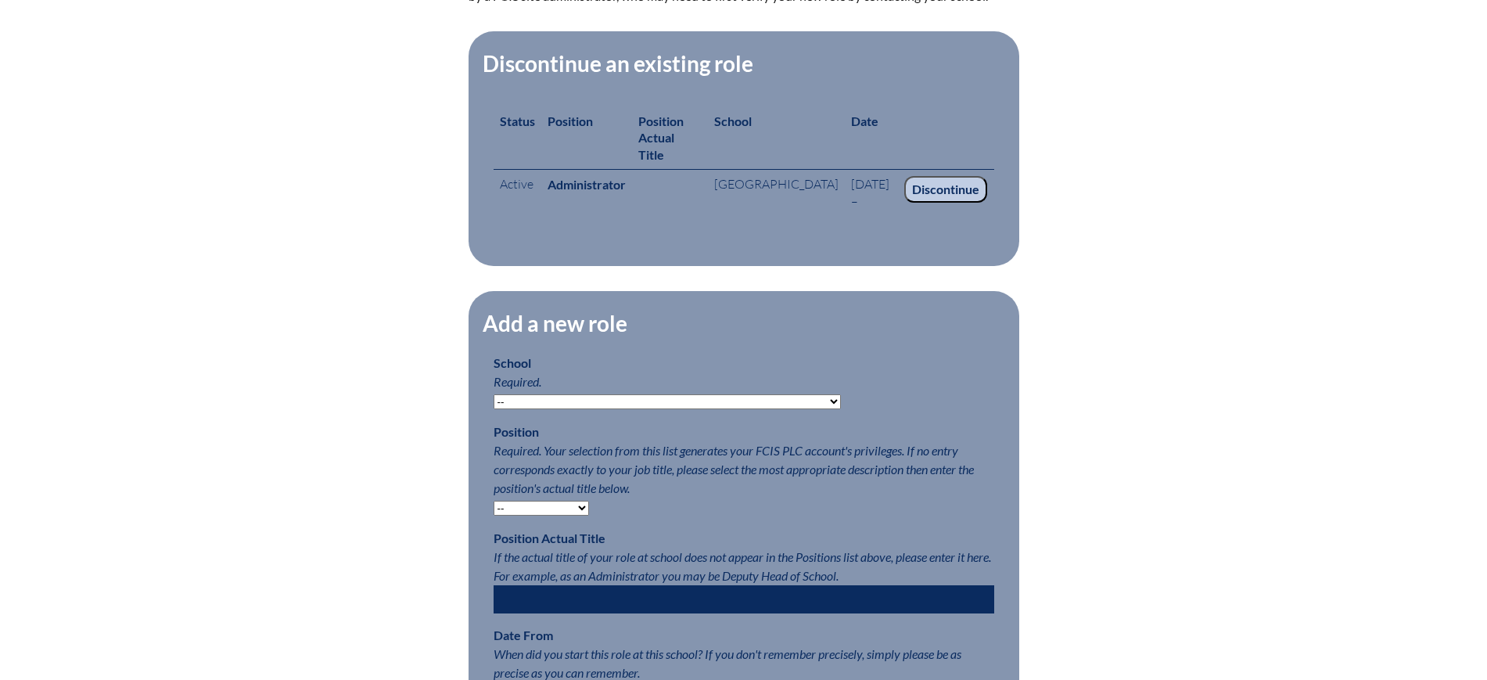
scroll to position [520, 0]
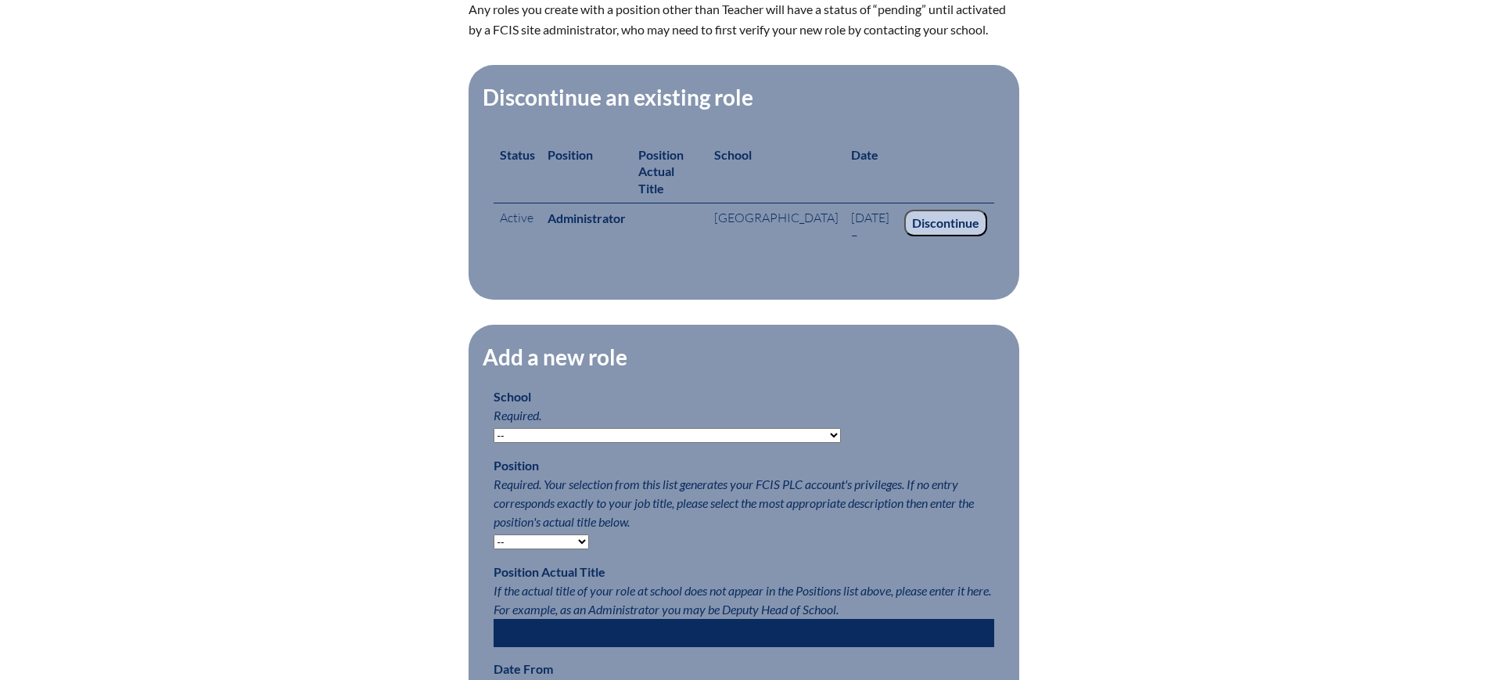
click at [698, 428] on select "-- [MEDICAL_DATA] Inspired Academy Academy at [GEOGRAPHIC_DATA] Academy at the …" at bounding box center [666, 435] width 347 height 15
select select "45130"
click at [493, 428] on select "-- [MEDICAL_DATA] Inspired Academy Academy at [GEOGRAPHIC_DATA] Academy at the …" at bounding box center [666, 435] width 347 height 15
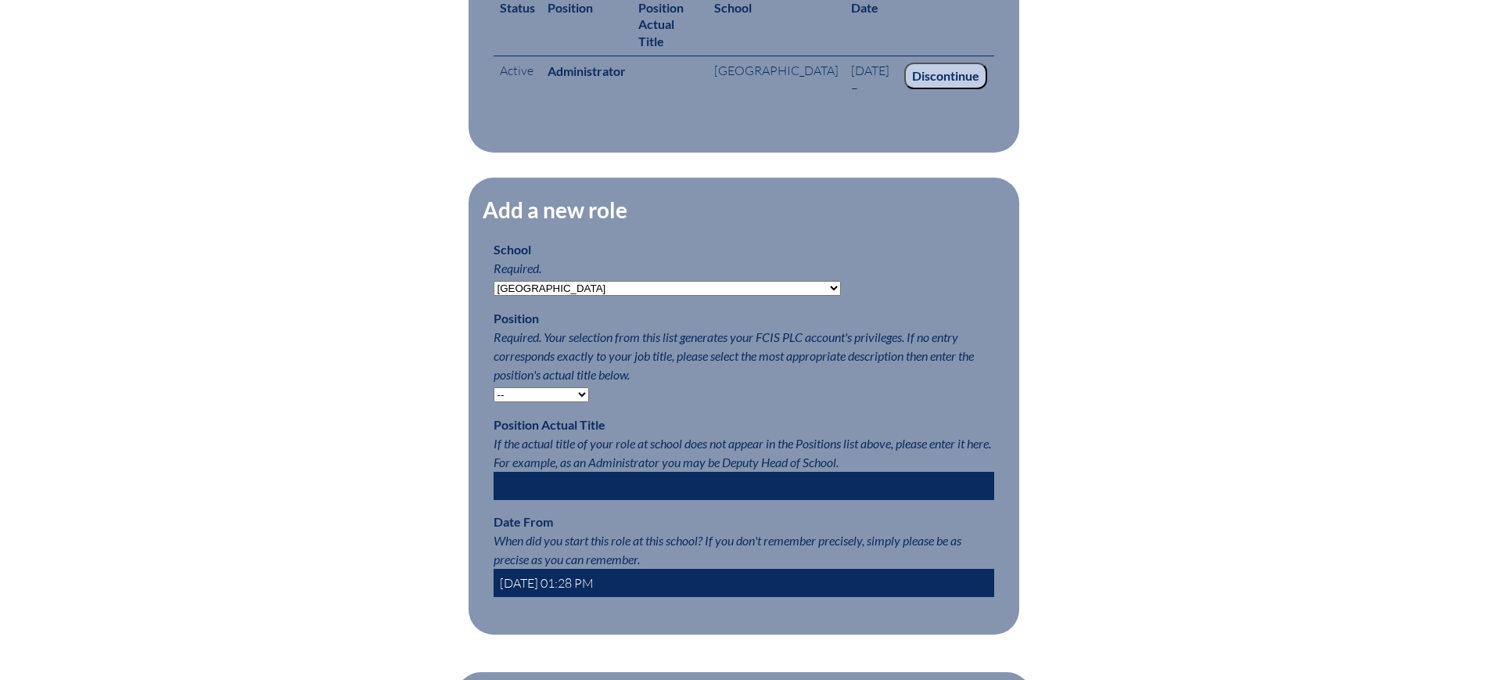
scroll to position [716, 0]
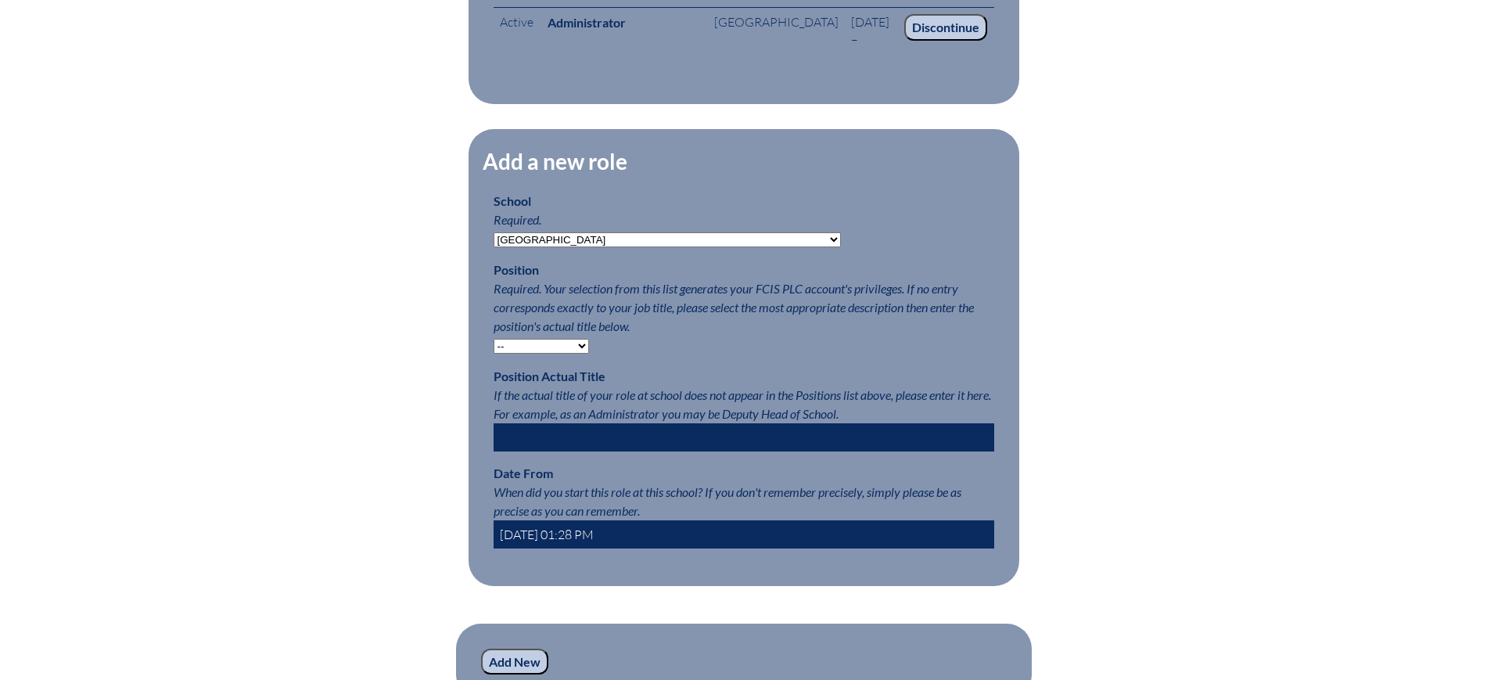
click at [531, 342] on select "-- Teacher PLC Coordinator Head of School Administrator" at bounding box center [540, 346] width 95 height 15
select select "15564"
click at [493, 339] on select "-- Teacher PLC Coordinator Head of School Administrator" at bounding box center [540, 346] width 95 height 15
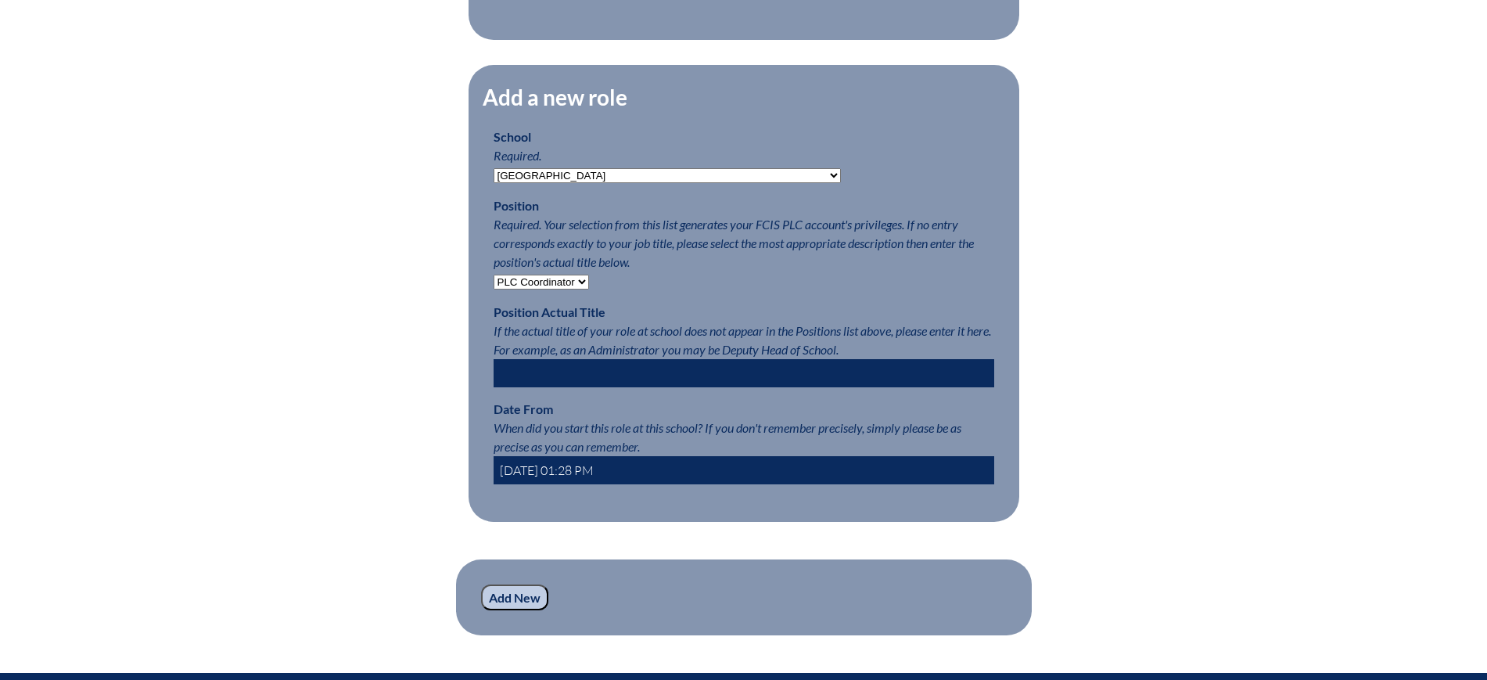
scroll to position [813, 0]
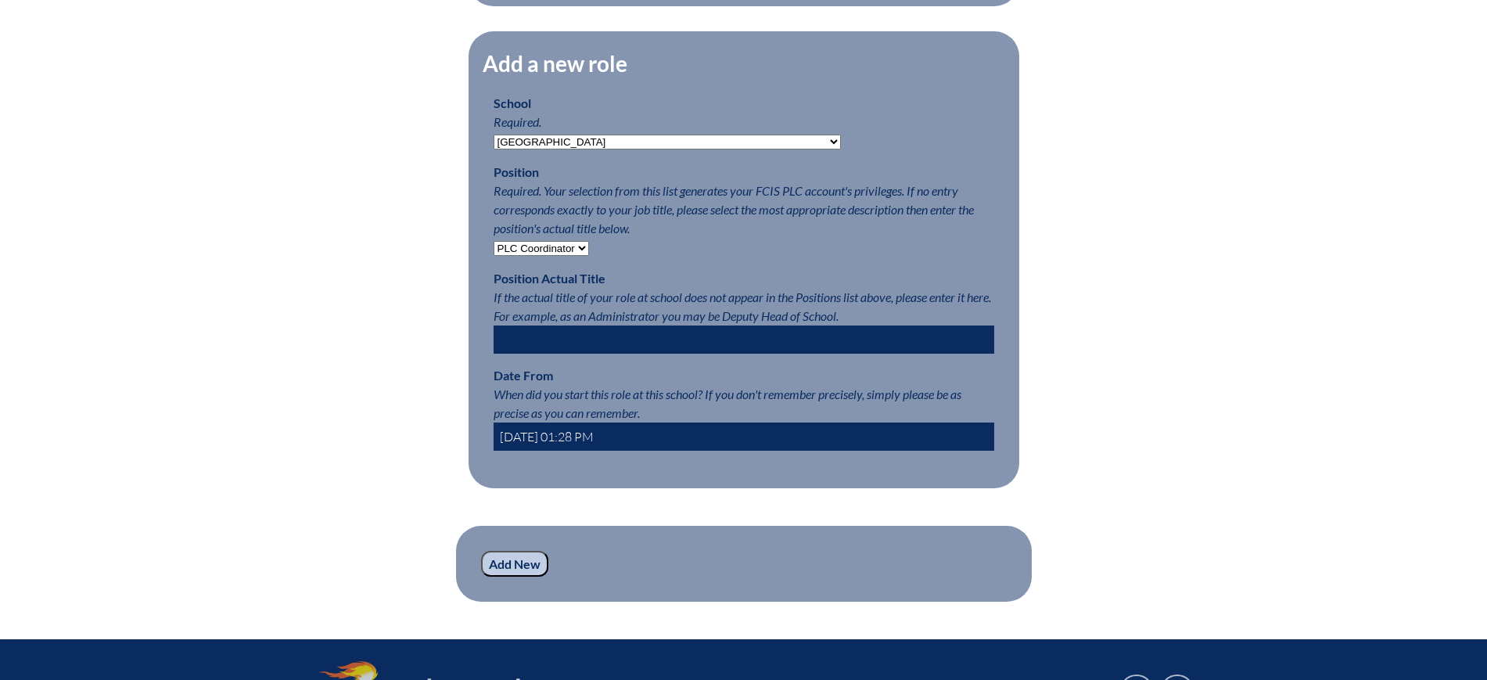
click at [520, 435] on input "2025-10-14 01:28 PM" at bounding box center [743, 436] width 501 height 28
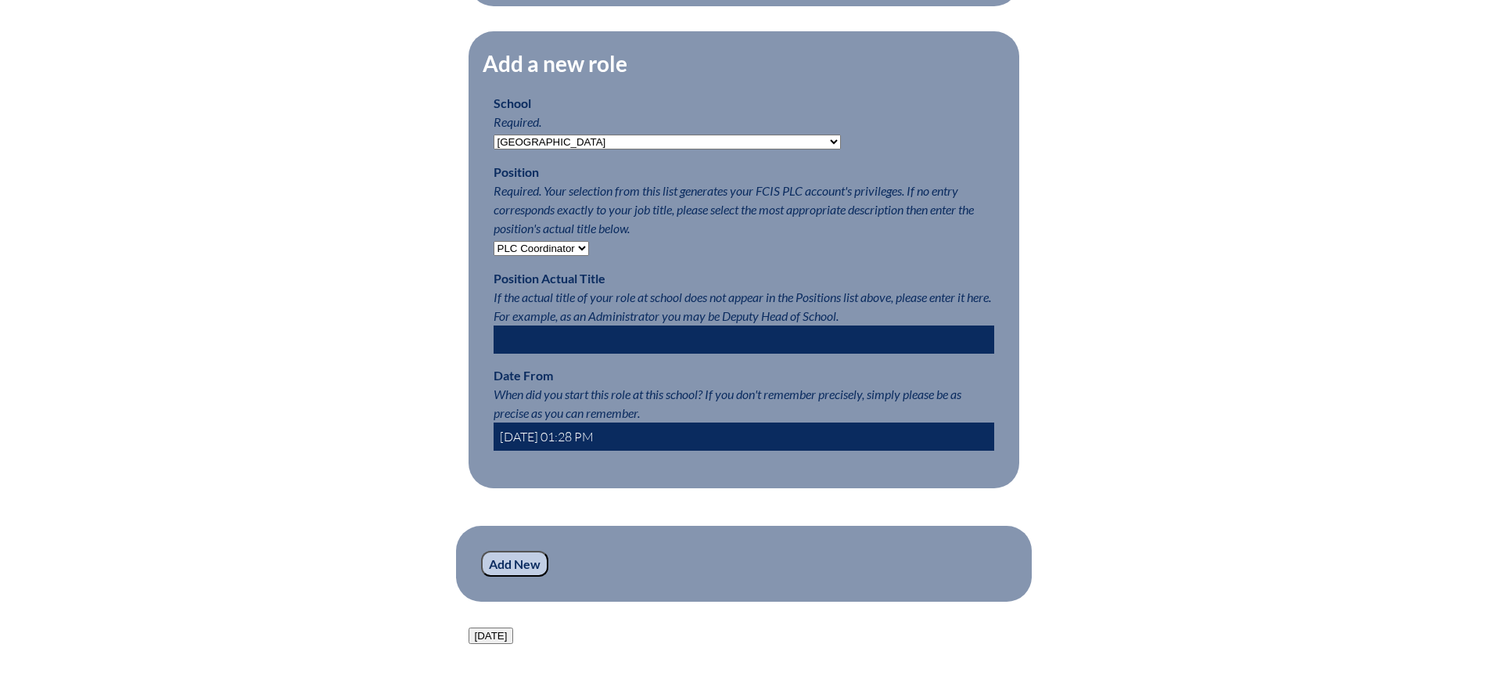
type input "2024-10-14 01:28 PM"
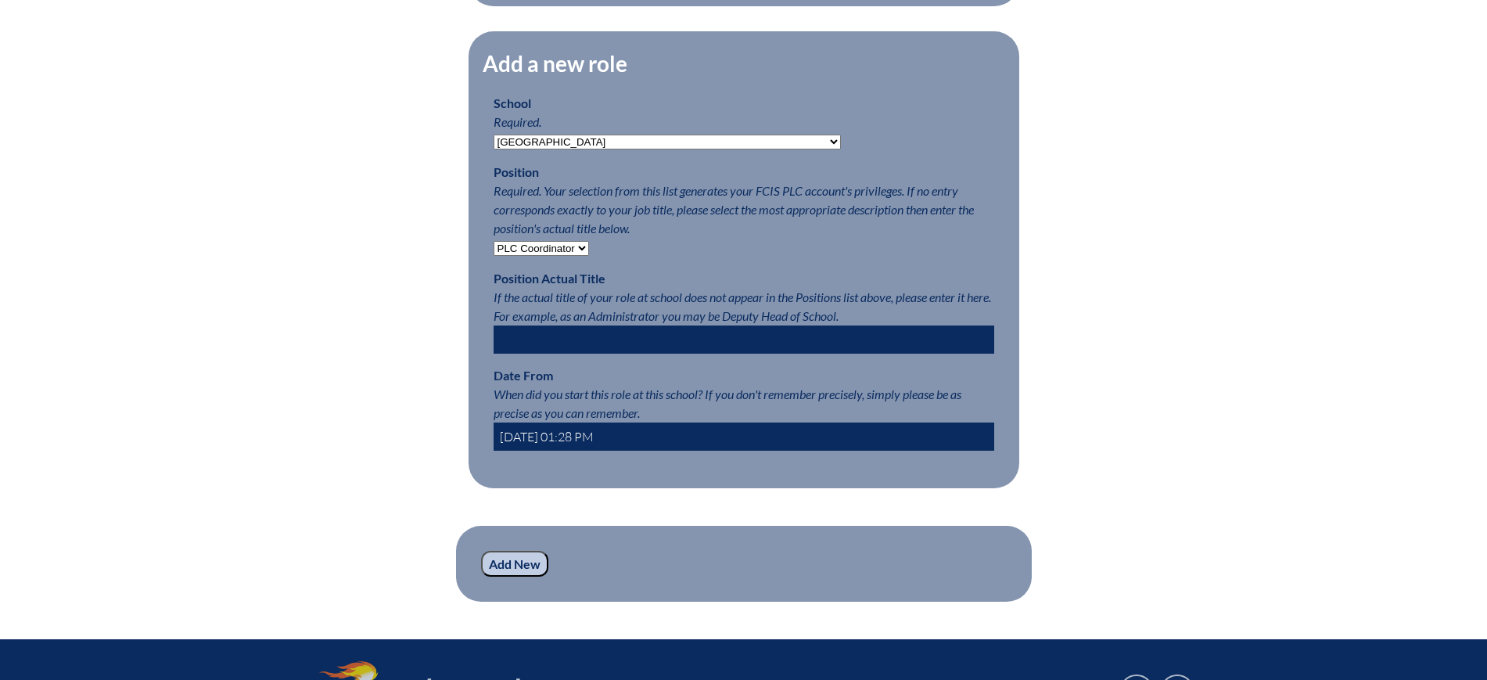
click at [526, 569] on input "Add New" at bounding box center [514, 564] width 67 height 27
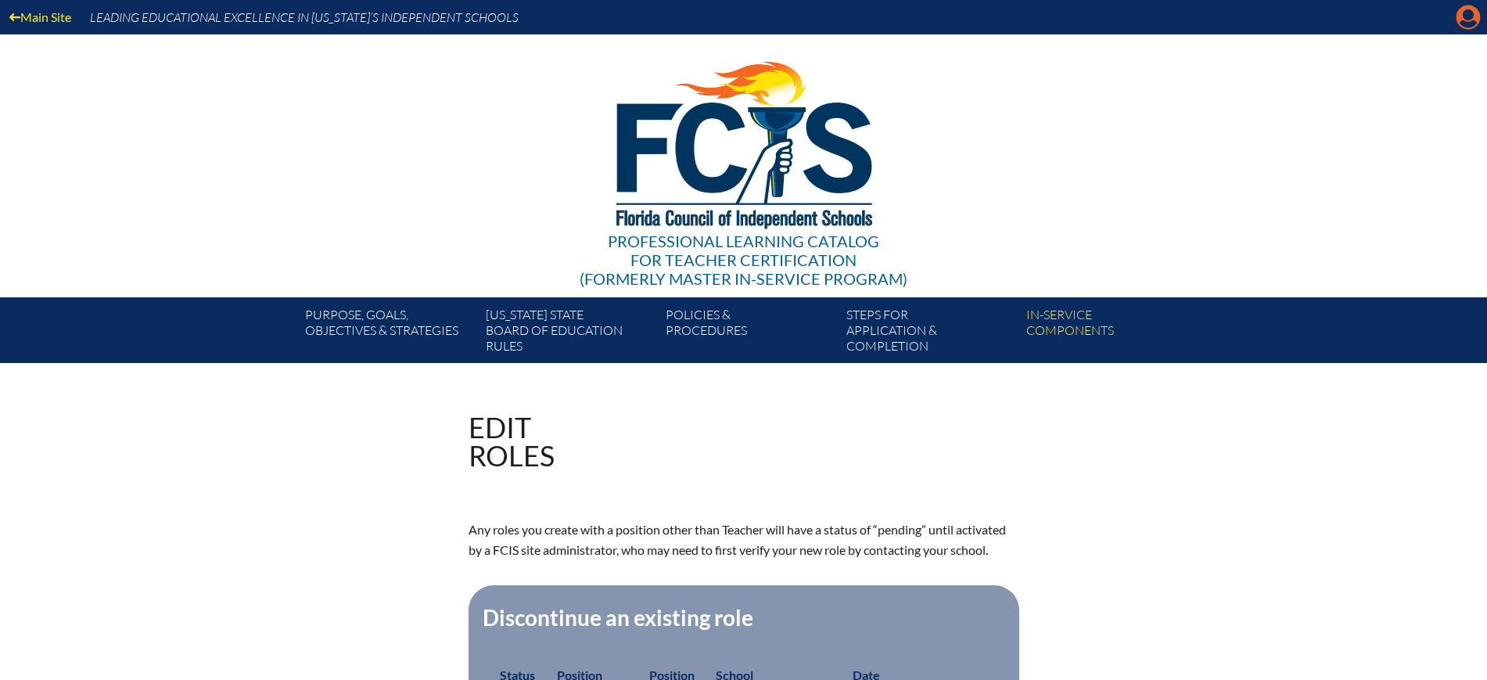
click at [1469, 26] on icon "Manage account" at bounding box center [1467, 17] width 25 height 25
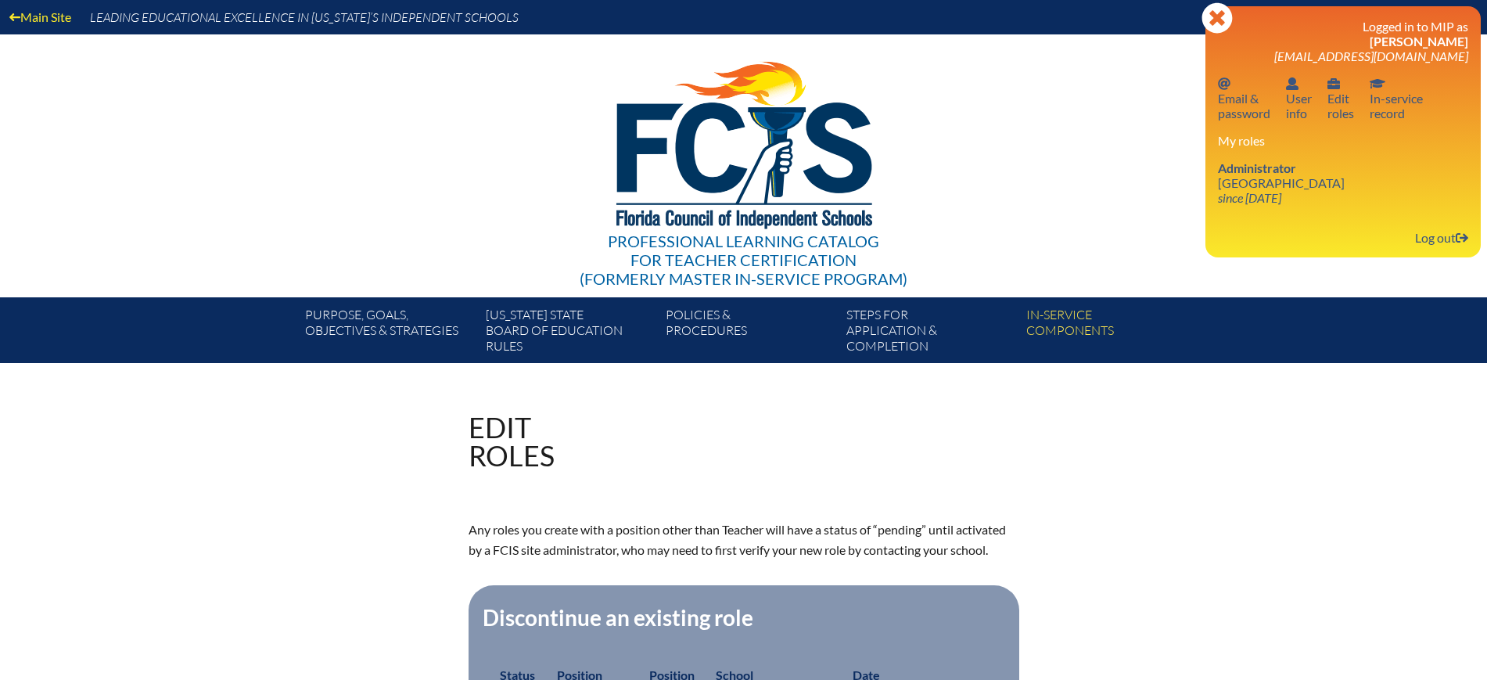
drag, startPoint x: 1431, startPoint y: 238, endPoint x: 1364, endPoint y: 204, distance: 75.2
click at [1431, 238] on link "Log out Log out" at bounding box center [1441, 237] width 66 height 21
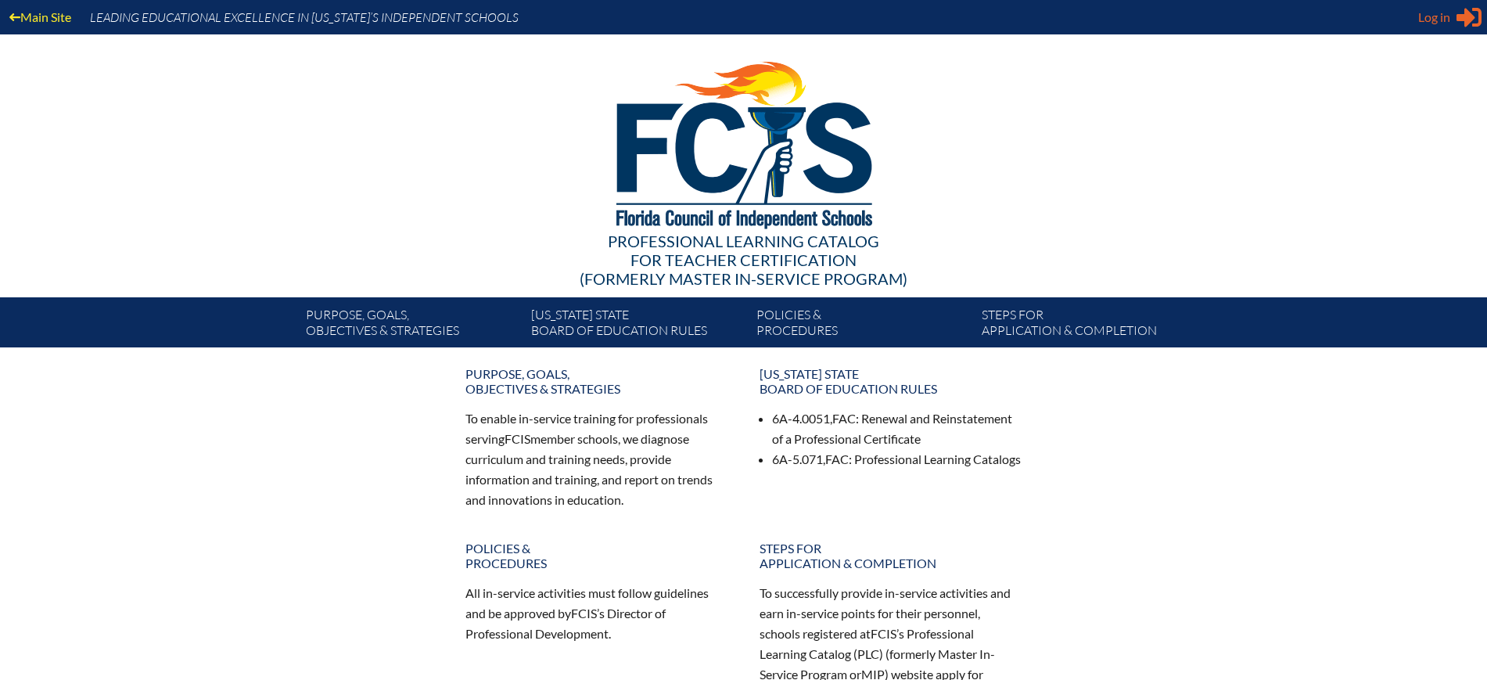
type input "[EMAIL_ADDRESS][DOMAIN_NAME]"
click at [1422, 16] on span "Log in" at bounding box center [1434, 17] width 32 height 19
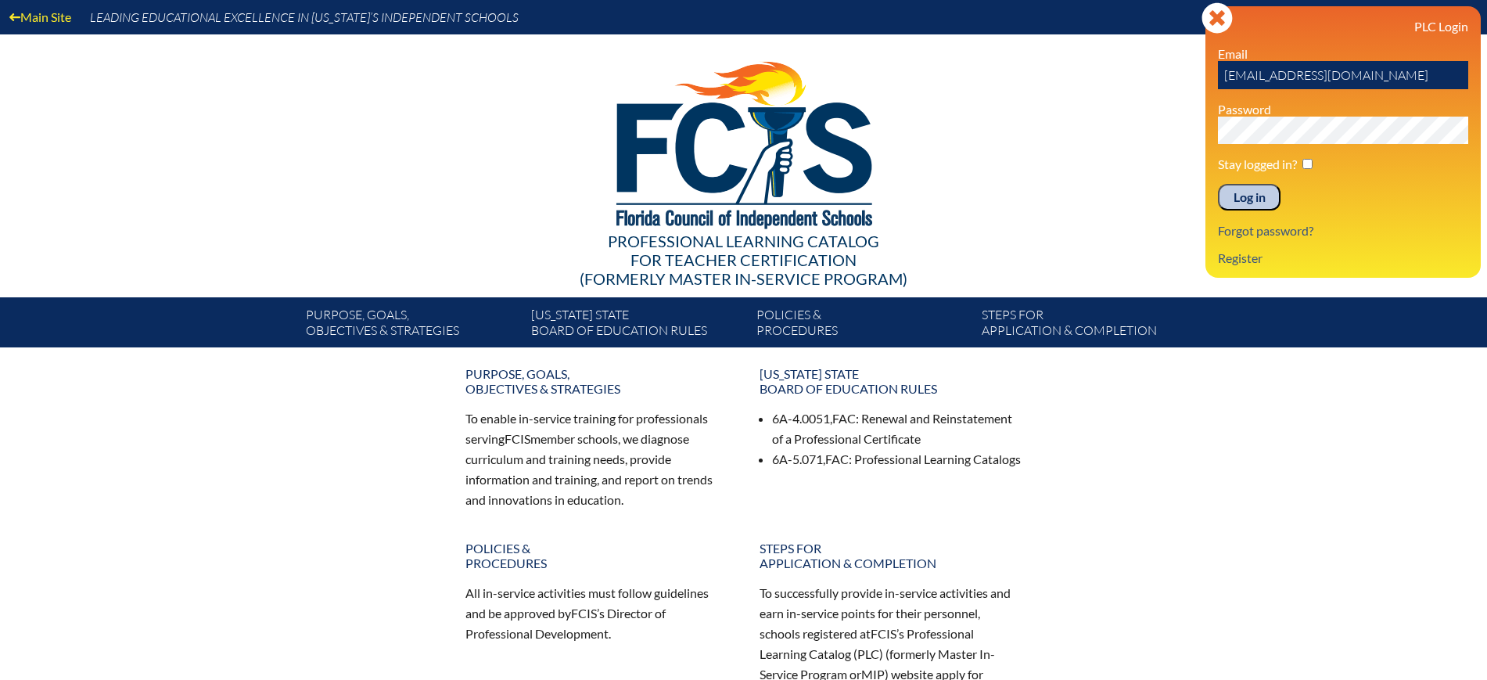
click at [1258, 187] on input "Log in" at bounding box center [1249, 197] width 63 height 27
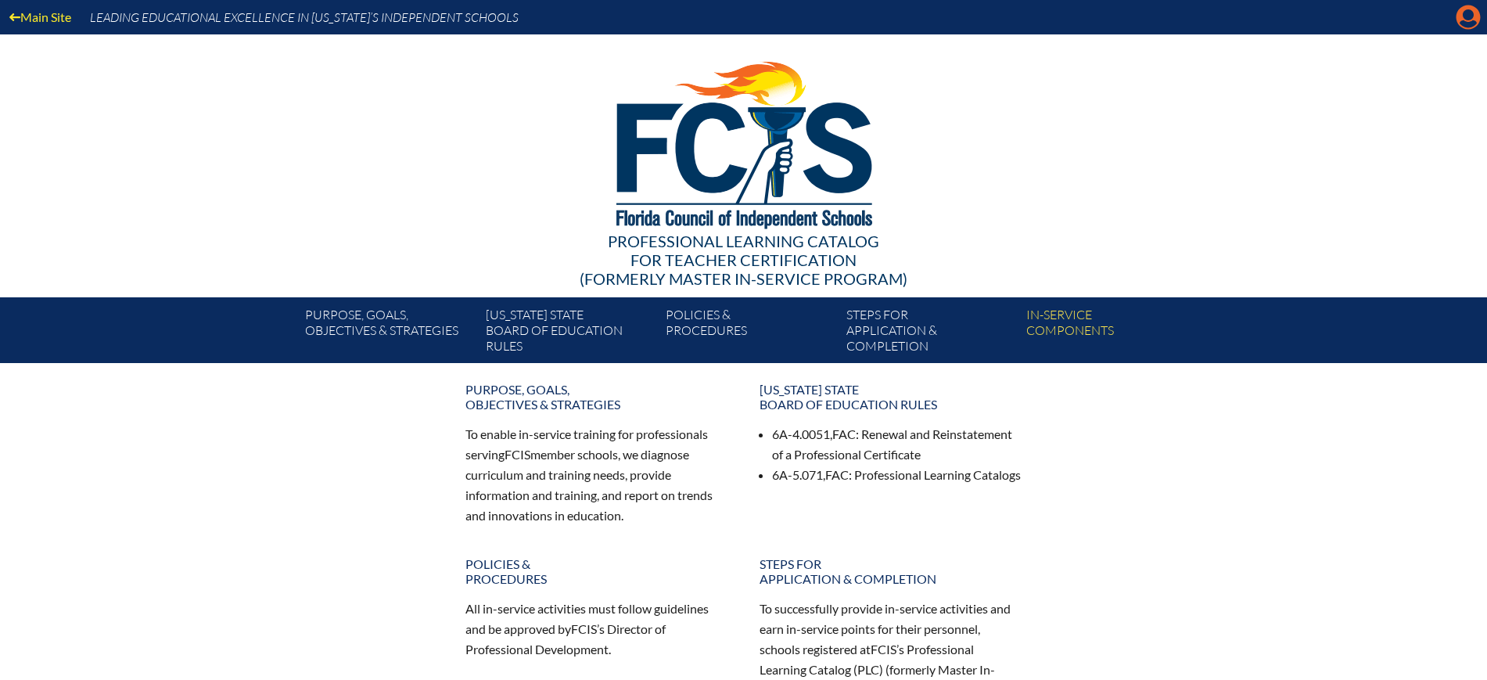
click at [1469, 23] on icon "Manage Account" at bounding box center [1467, 17] width 25 height 25
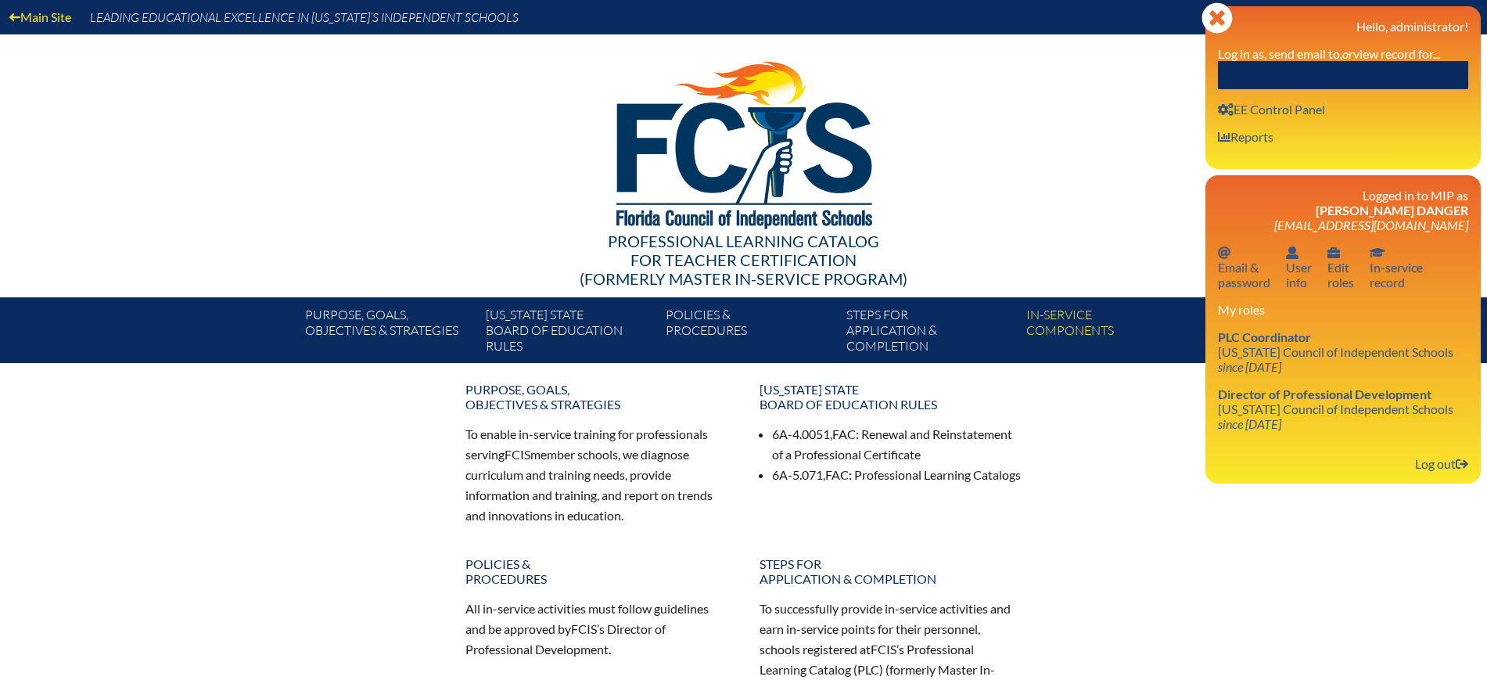
click at [1390, 67] on input "text" at bounding box center [1343, 75] width 250 height 28
paste input "[EMAIL_ADDRESS][DOMAIN_NAME]"
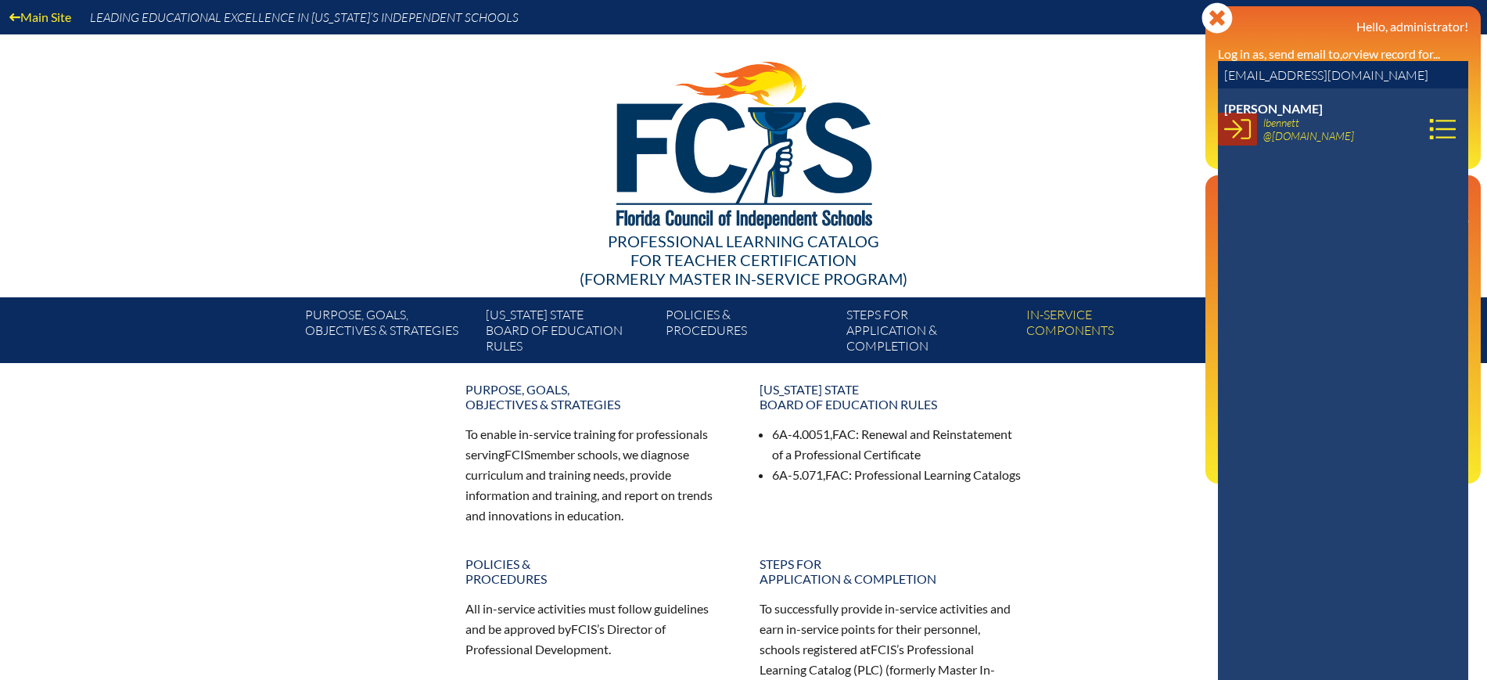
type input "[EMAIL_ADDRESS][DOMAIN_NAME]"
click at [1239, 131] on icon at bounding box center [1237, 129] width 27 height 20
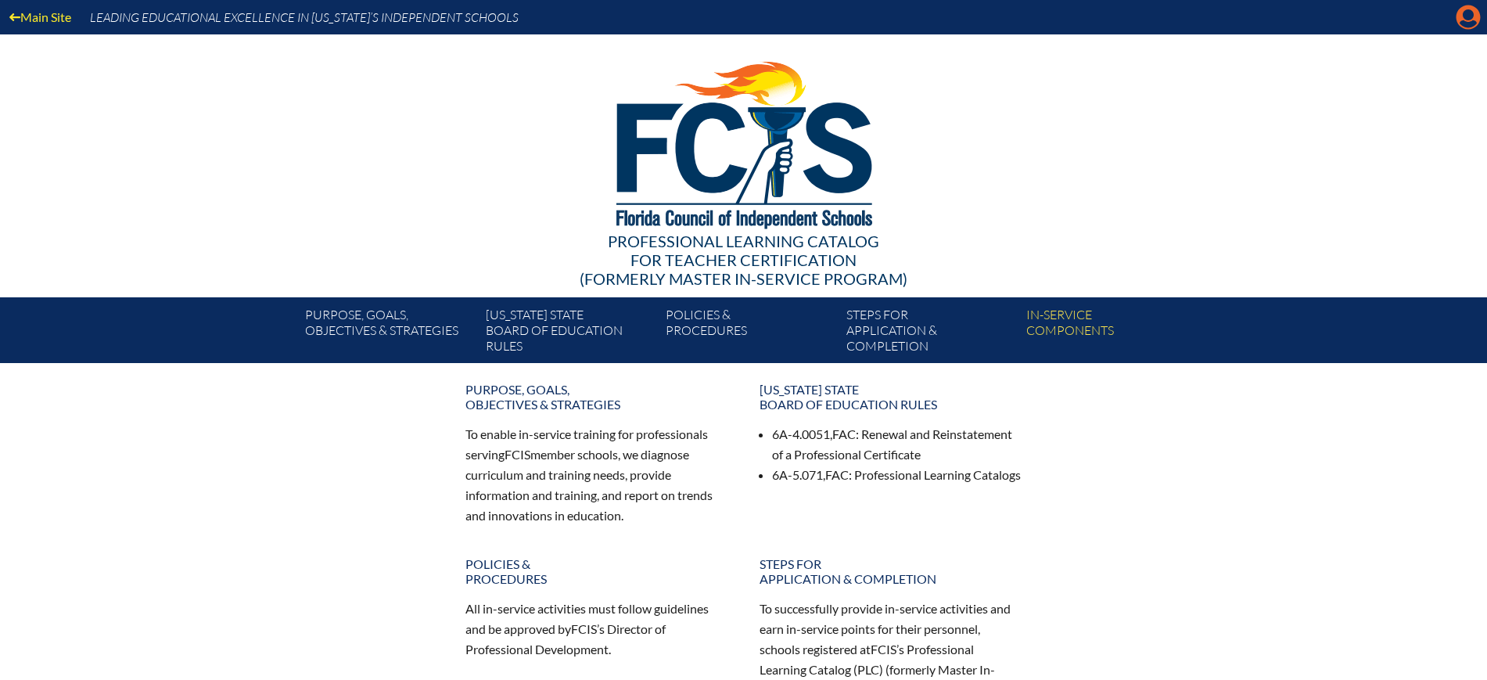
click at [1469, 22] on icon "Manage account" at bounding box center [1467, 17] width 25 height 25
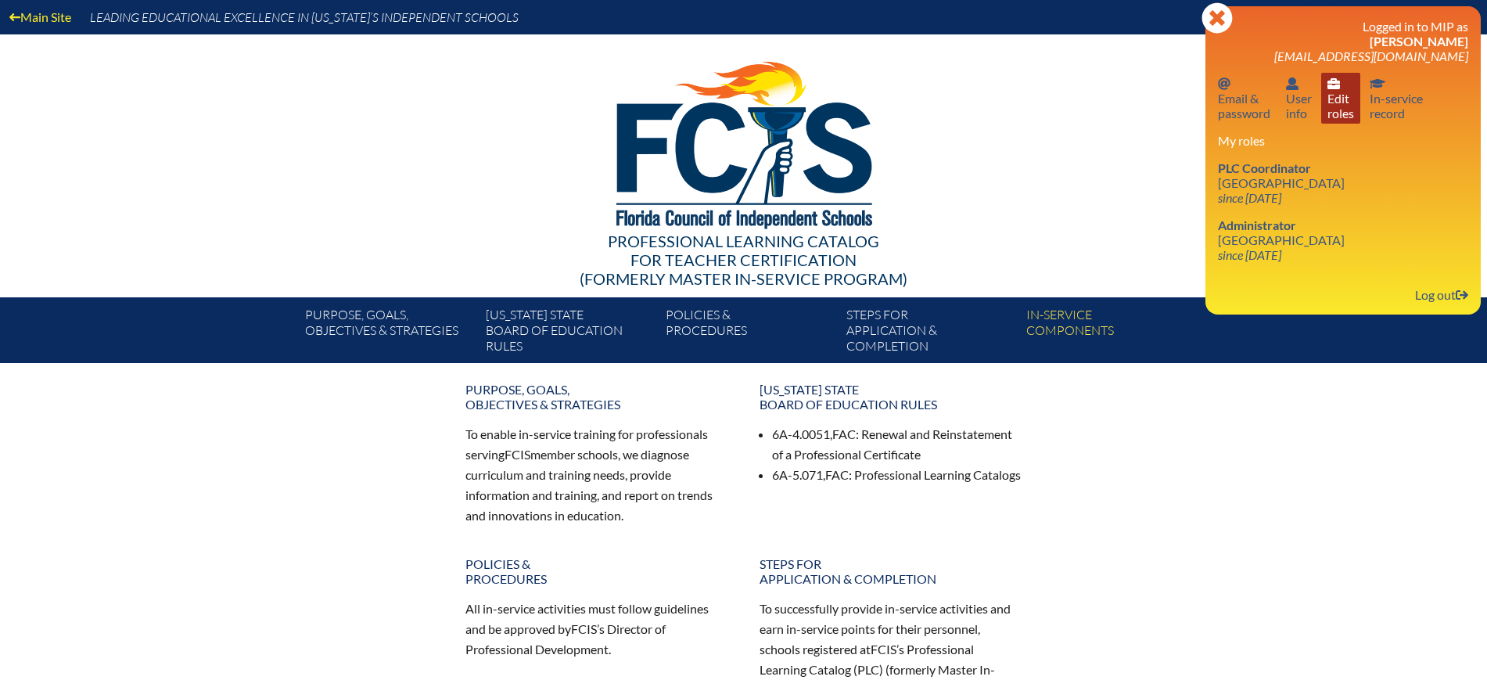
click at [1334, 109] on link "User info Edit roles" at bounding box center [1340, 98] width 39 height 51
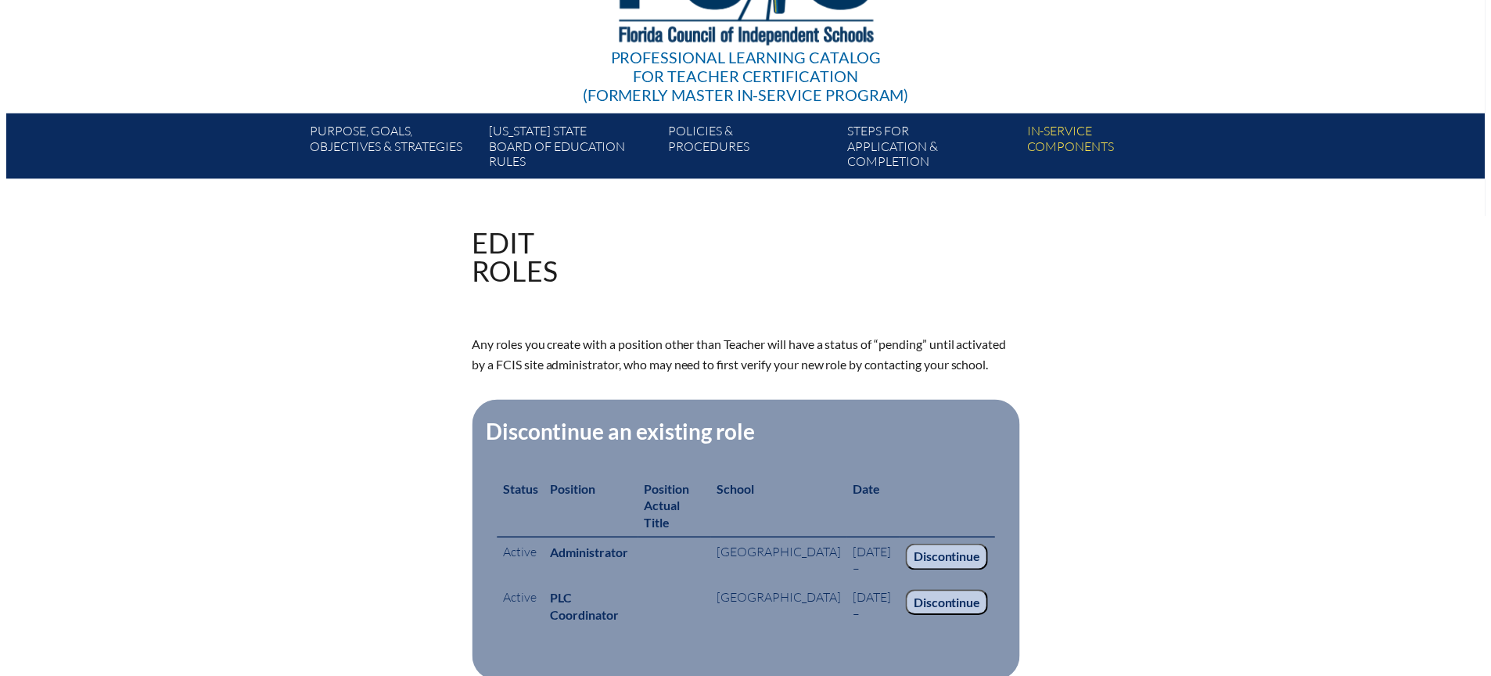
scroll to position [391, 0]
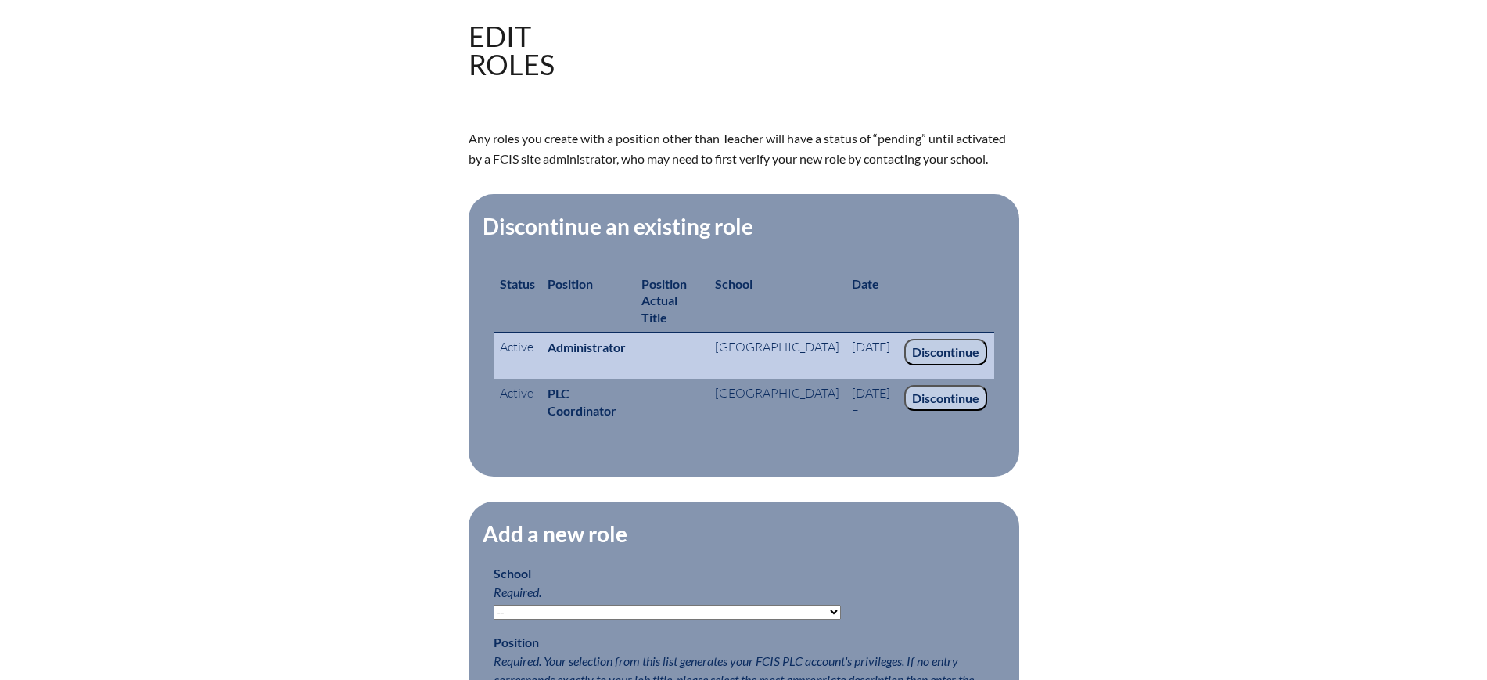
click at [975, 339] on input "Discontinue" at bounding box center [945, 352] width 83 height 27
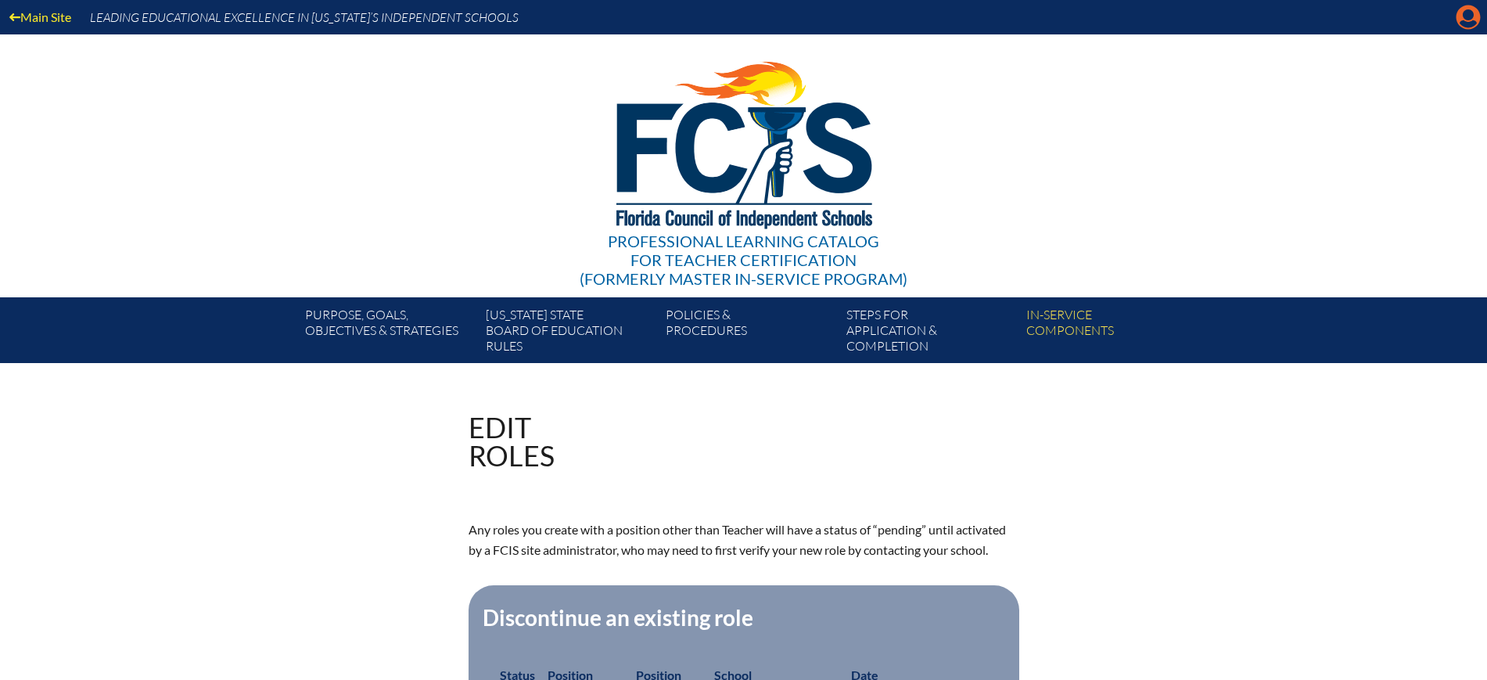
drag, startPoint x: 1453, startPoint y: 23, endPoint x: 1468, endPoint y: 15, distance: 16.8
click at [1459, 19] on div "Main Site Leading Educational Excellence in [US_STATE]’s Independent Schools Pr…" at bounding box center [743, 181] width 1487 height 363
click at [1468, 13] on icon "Manage account" at bounding box center [1467, 17] width 25 height 25
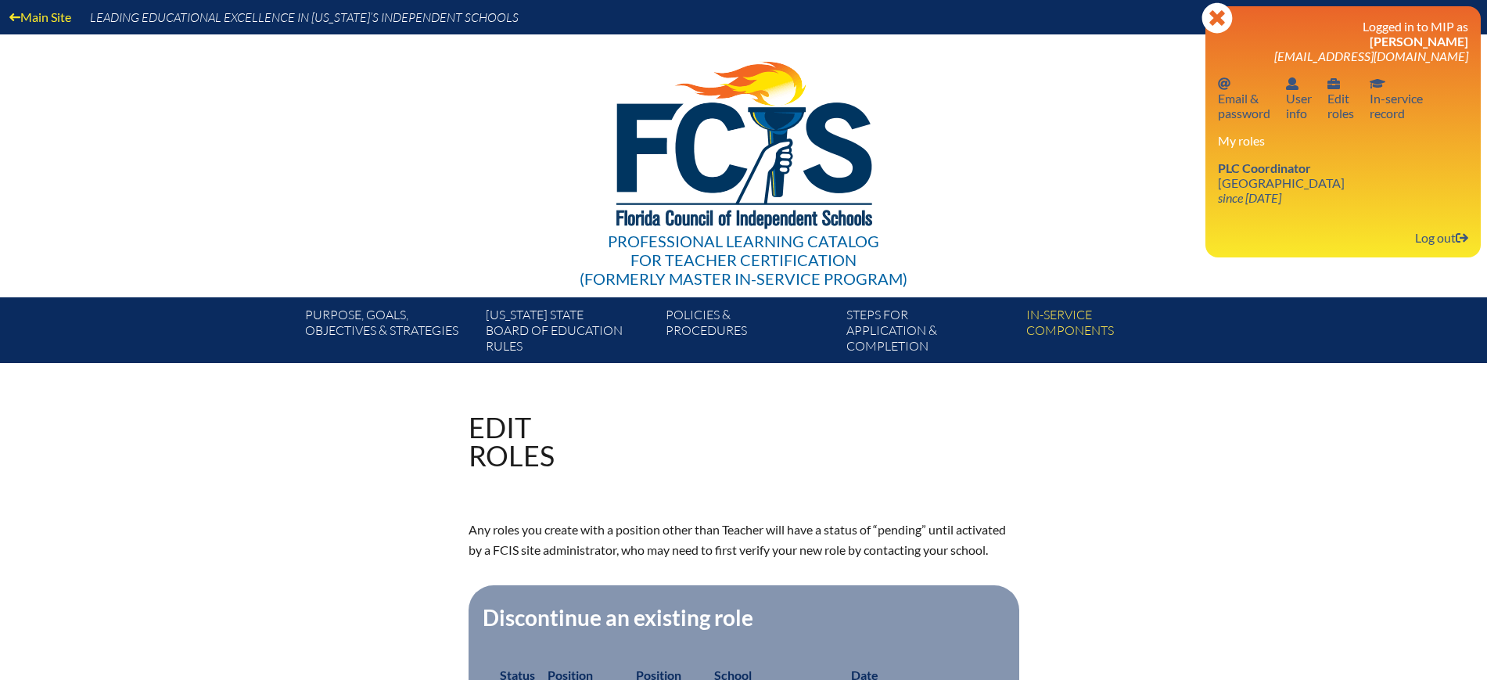
drag, startPoint x: 1444, startPoint y: 236, endPoint x: 1412, endPoint y: 201, distance: 47.6
click at [1444, 235] on link "Log out Log out" at bounding box center [1441, 237] width 66 height 21
